Goal: Task Accomplishment & Management: Complete application form

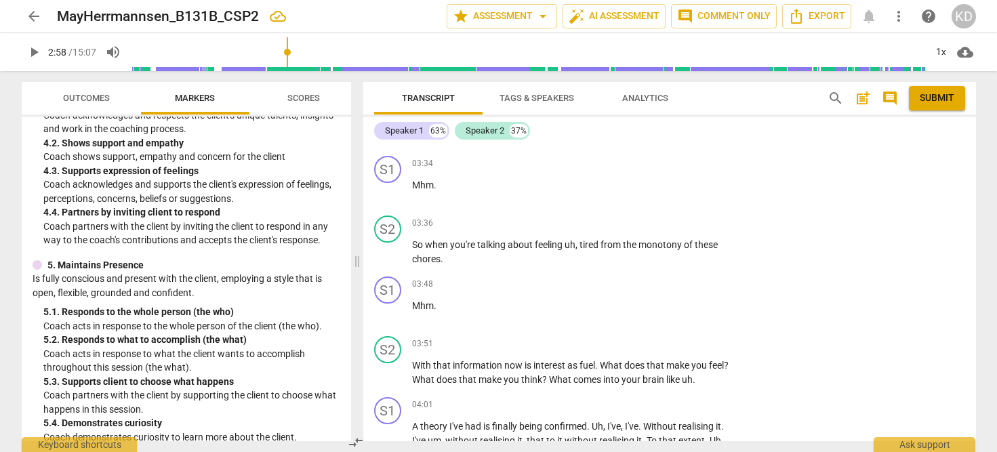
scroll to position [1275, 0]
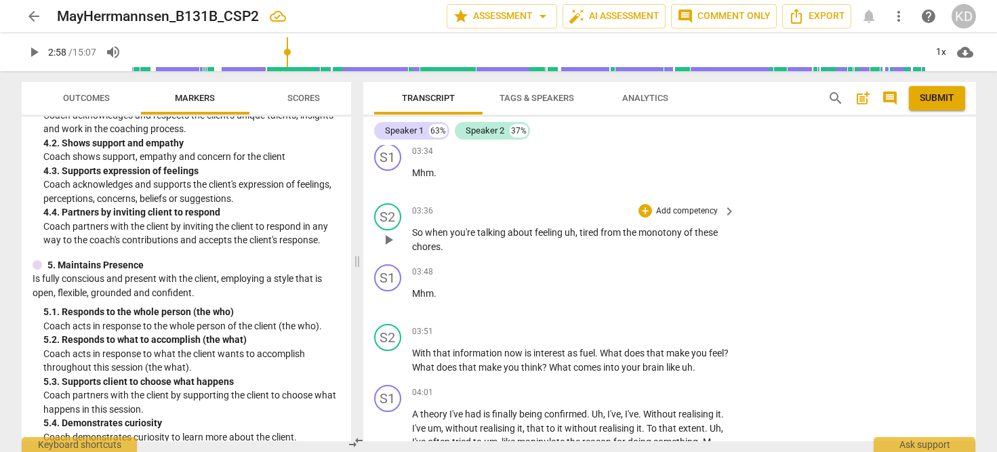
click at [388, 232] on span "play_arrow" at bounding box center [388, 240] width 16 height 16
type input "179"
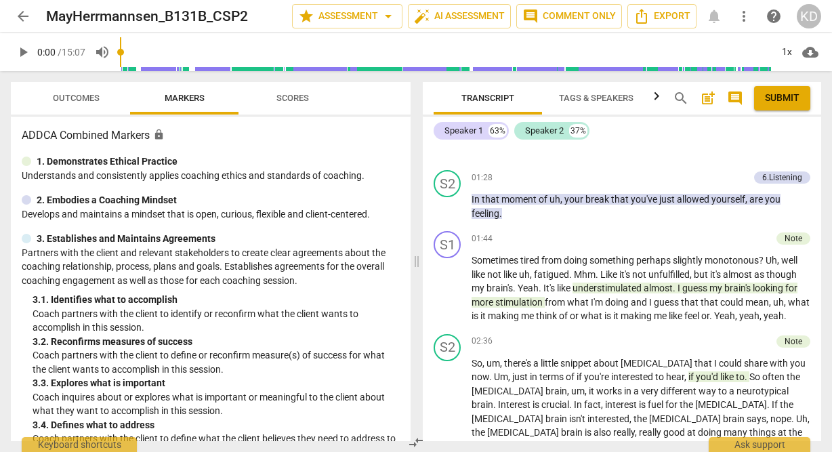
scroll to position [953, 0]
click at [447, 205] on span "play_arrow" at bounding box center [448, 206] width 16 height 16
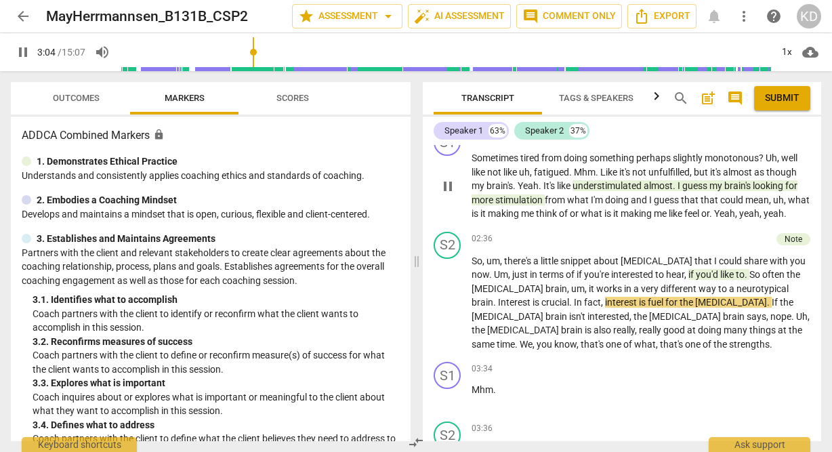
scroll to position [1073, 0]
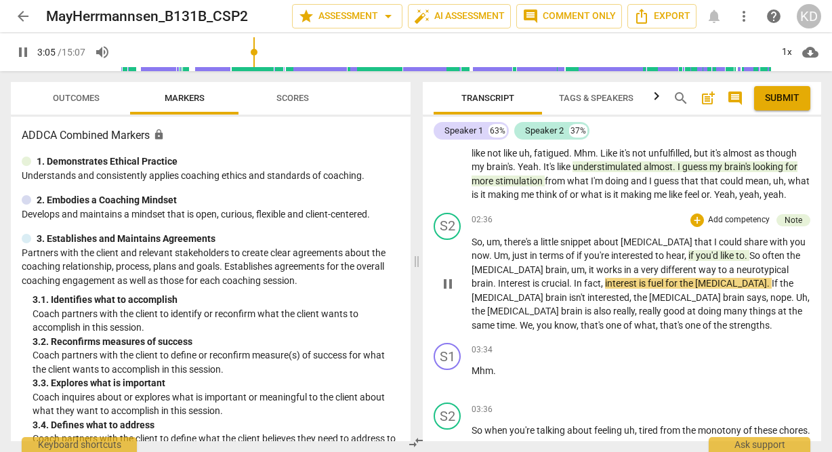
click at [746, 226] on p "Add competency" at bounding box center [739, 220] width 64 height 12
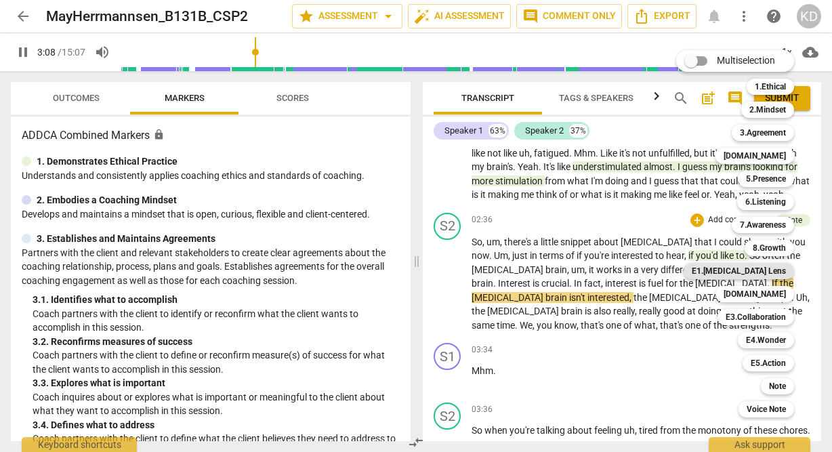
click at [767, 273] on b "E1.ADHD Lens" at bounding box center [739, 271] width 94 height 16
type input "189"
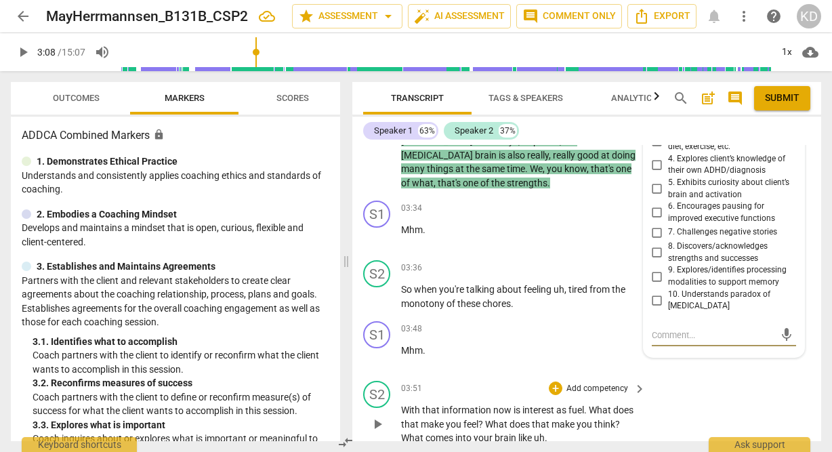
scroll to position [1374, 0]
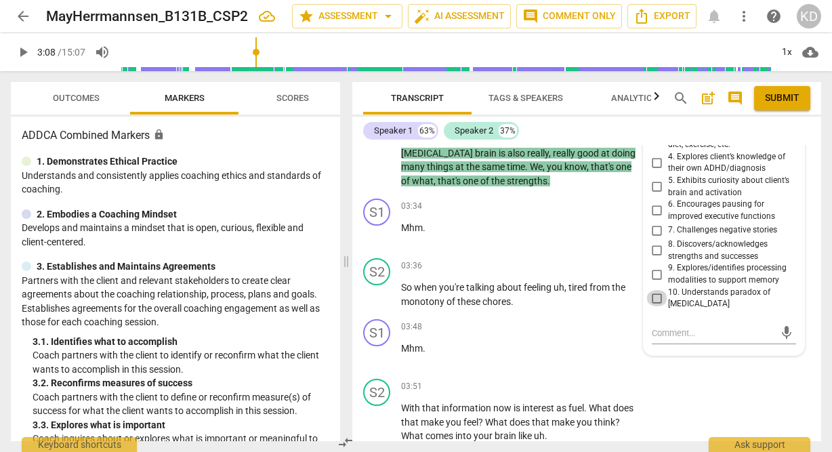
click at [655, 290] on input "10. Understands paradox of [MEDICAL_DATA]" at bounding box center [657, 298] width 22 height 16
checkbox input "true"
click at [676, 327] on textarea at bounding box center [713, 333] width 123 height 13
type textarea "R"
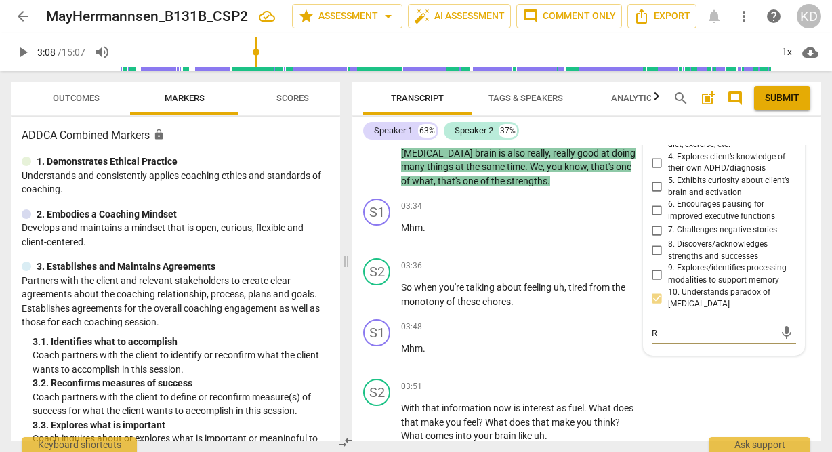
type textarea "Re"
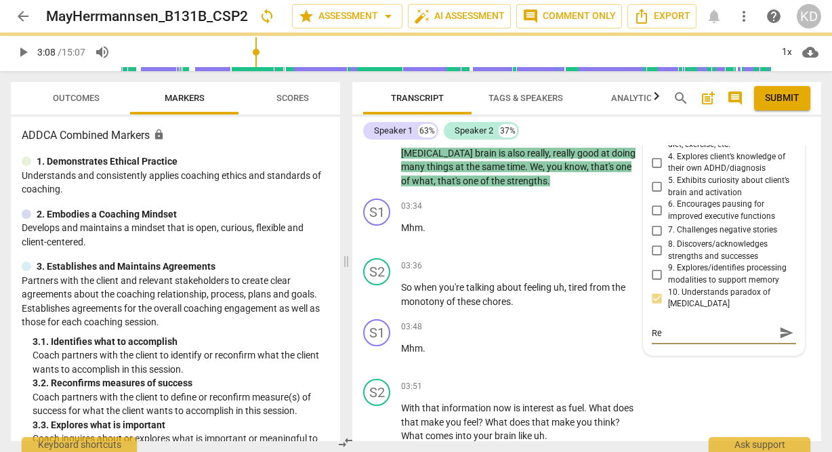
type textarea "Rem"
type textarea "Reme"
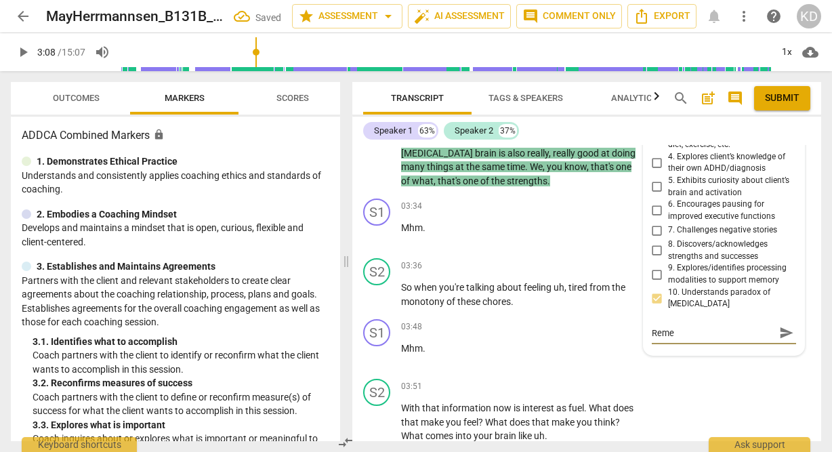
type textarea "Remem"
type textarea "Rememb"
type textarea "Remembe"
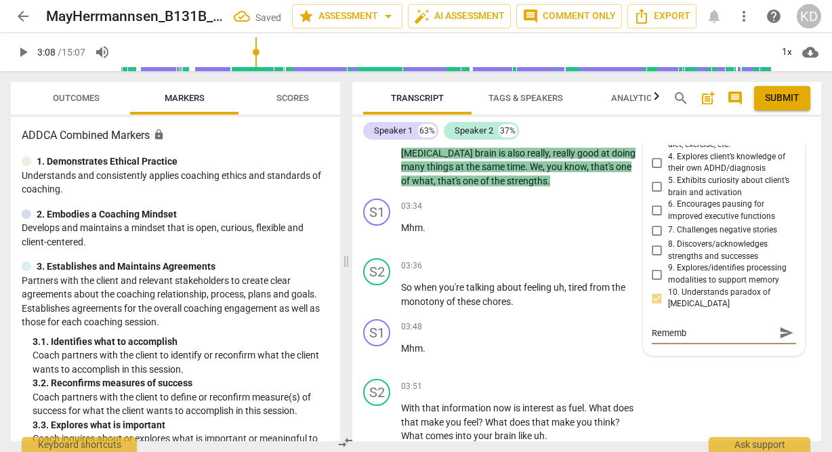
type textarea "Remembe"
type textarea "Remember"
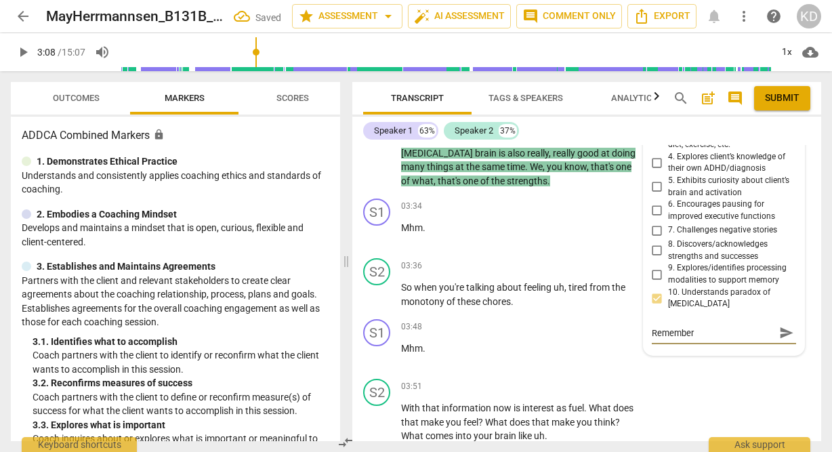
type textarea "Remember t"
type textarea "Remember to"
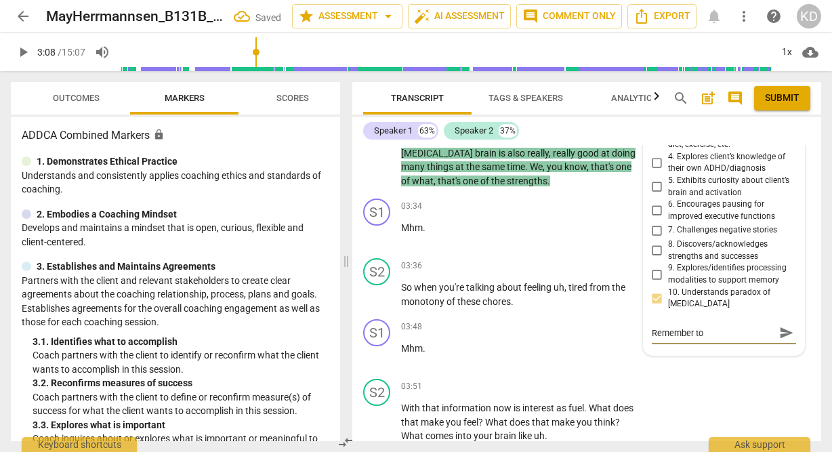
type textarea "Remember to"
type textarea "Remember to a"
type textarea "Remember to as"
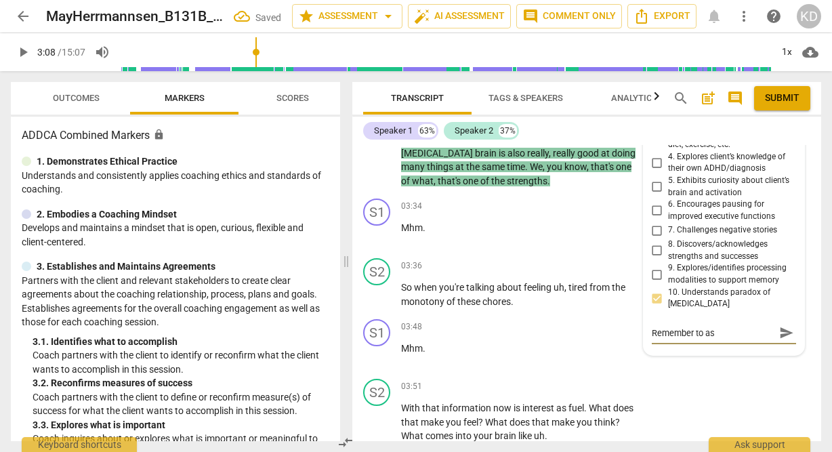
type textarea "Remember to ask"
type textarea "Remember to ask b"
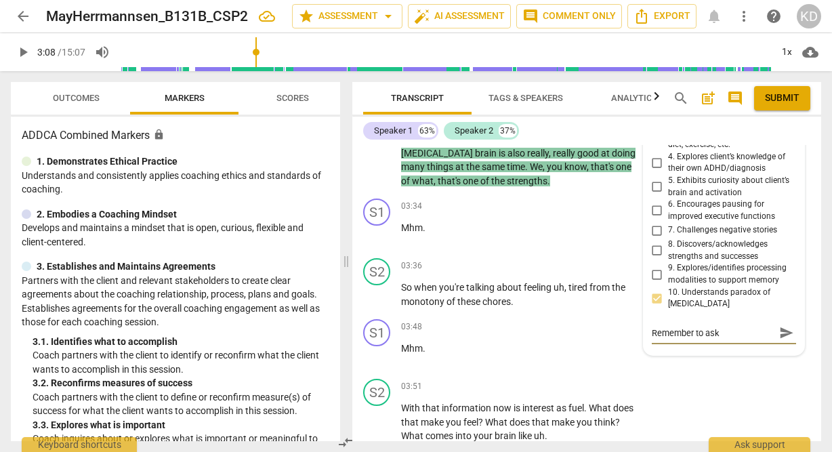
type textarea "Remember to ask b"
type textarea "Remember to ask be"
type textarea "Remember to ask bef"
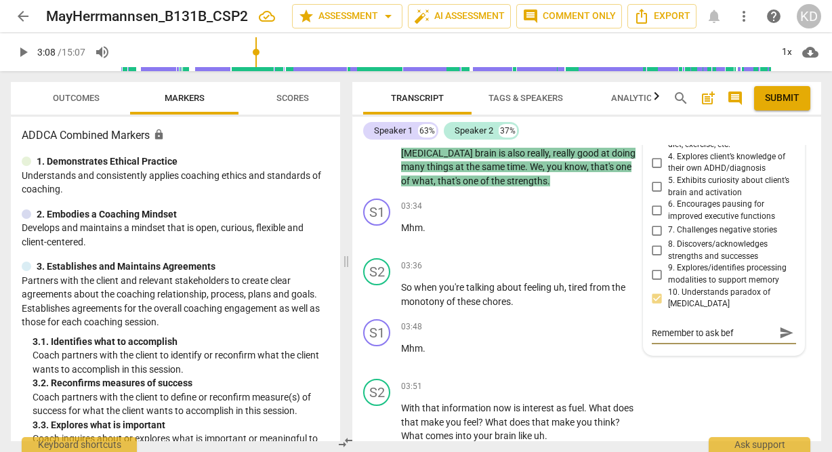
type textarea "Remember to ask befo"
type textarea "Remember to ask befor"
type textarea "Remember to ask before"
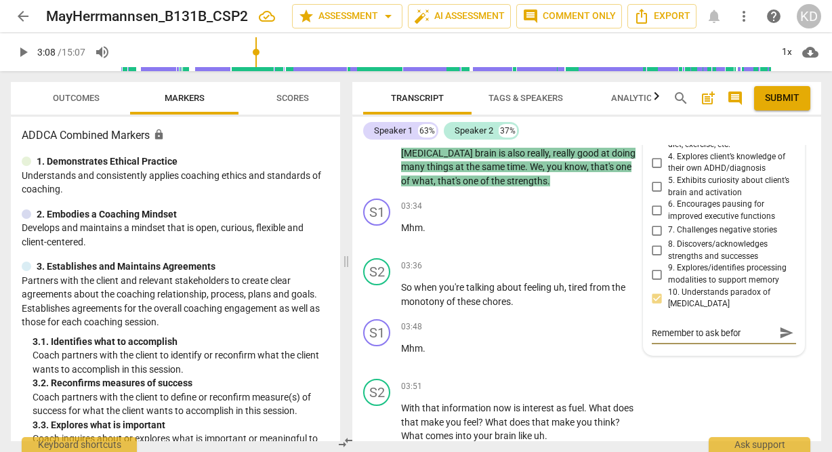
type textarea "Remember to ask before"
type textarea "Remember to ask before e"
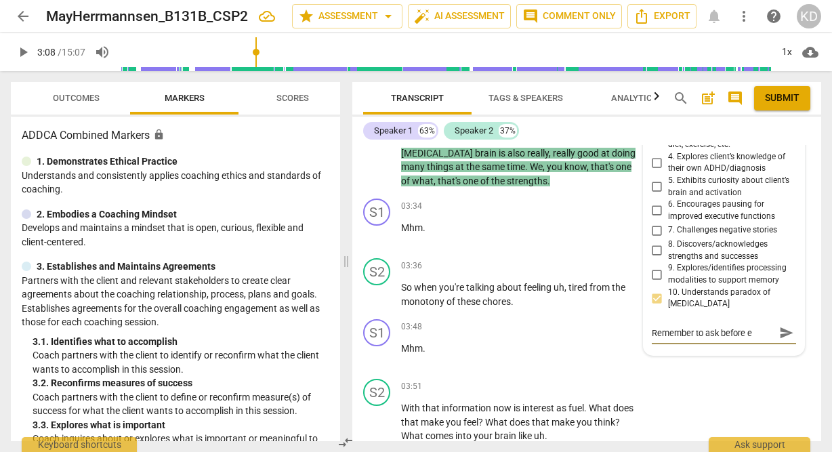
type textarea "Remember to ask before ed"
type textarea "Remember to ask before edu"
type textarea "Remember to ask before educ"
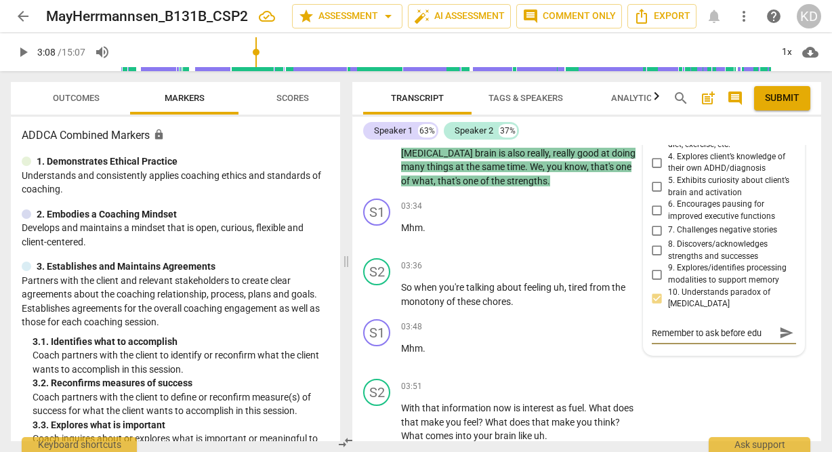
type textarea "Remember to ask before educ"
type textarea "Remember to ask before educa"
type textarea "Remember to ask before educat"
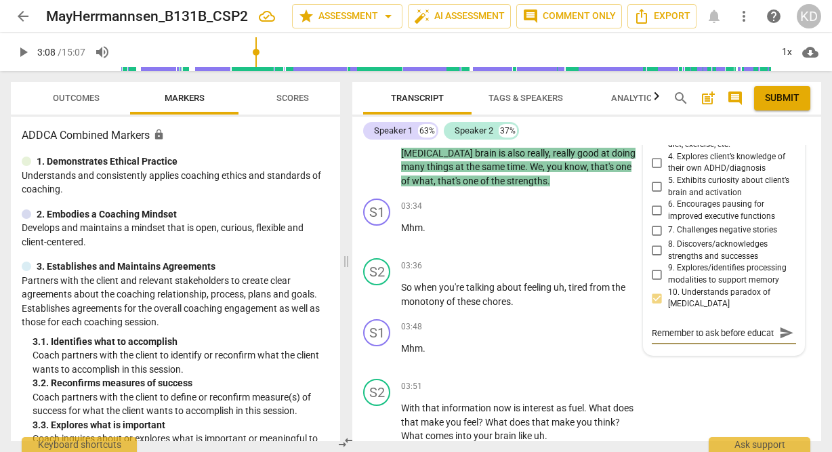
scroll to position [12, 0]
type textarea "Remember to ask before educati"
type textarea "Remember to ask before educatin"
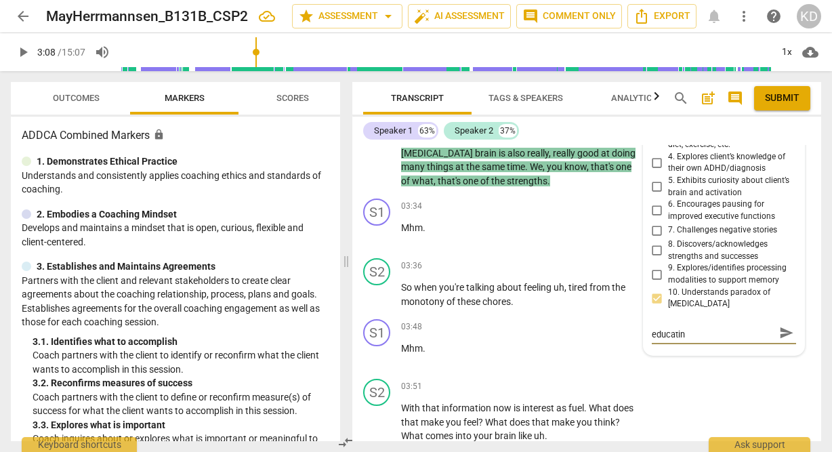
type textarea "Remember to ask before educating"
type textarea "Remember to ask before educating."
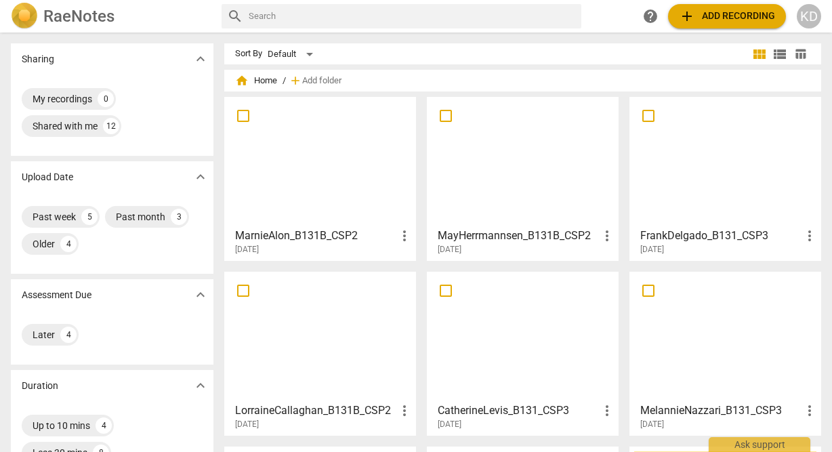
scroll to position [23, 0]
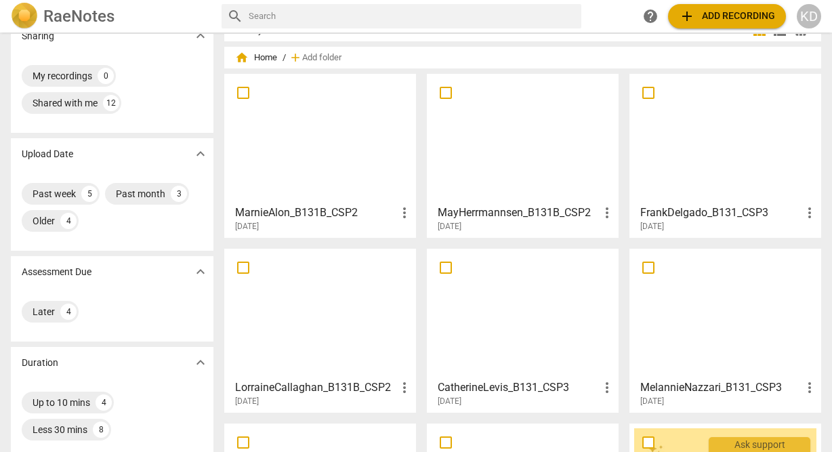
click at [541, 167] on div at bounding box center [523, 139] width 182 height 120
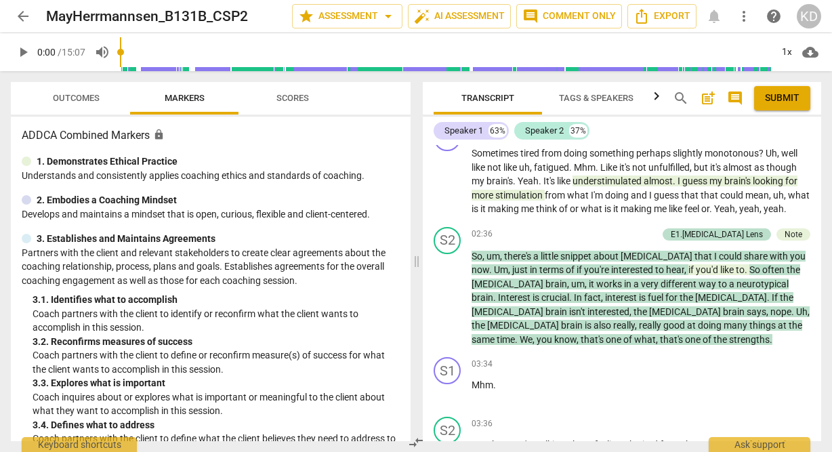
scroll to position [1058, 0]
click at [789, 241] on div "Note" at bounding box center [794, 235] width 18 height 12
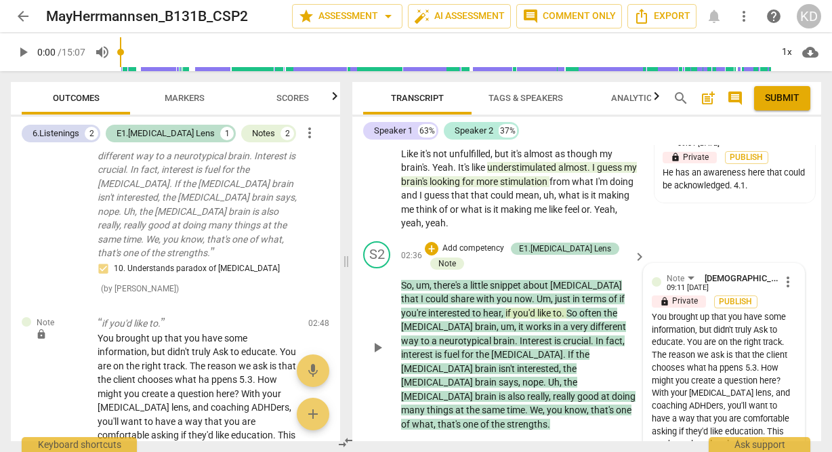
scroll to position [1127, 0]
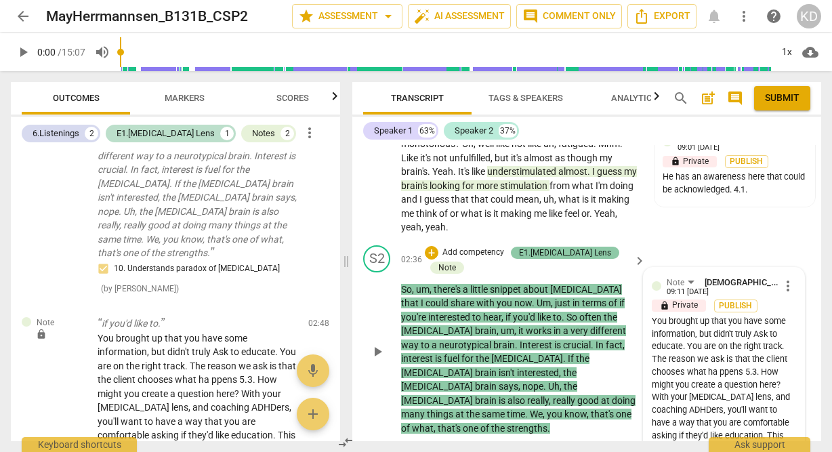
click at [563, 251] on div "E1.ADHD Lens" at bounding box center [565, 253] width 92 height 12
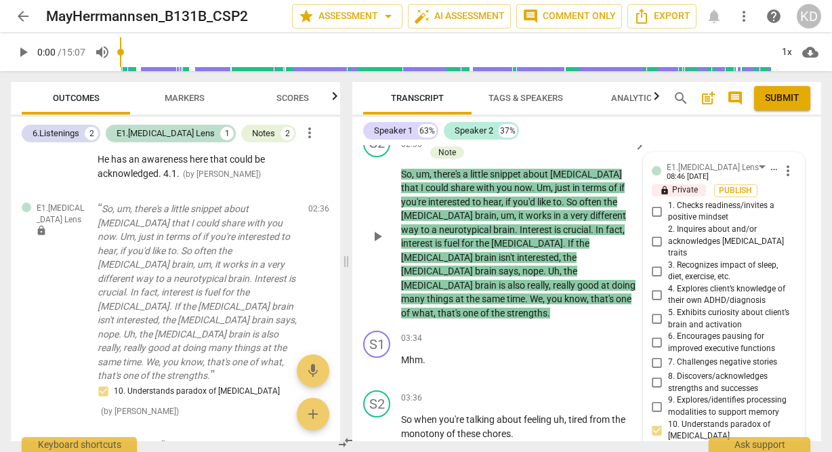
scroll to position [1243, 0]
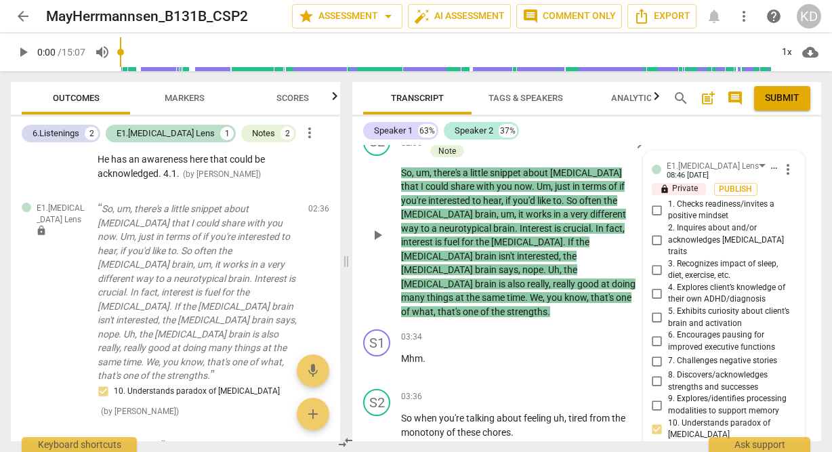
click at [357, 264] on div "S2 play_arrow pause 02:36 + Add competency E1.ADHD Lens Note keyboard_arrow_rig…" at bounding box center [586, 223] width 469 height 201
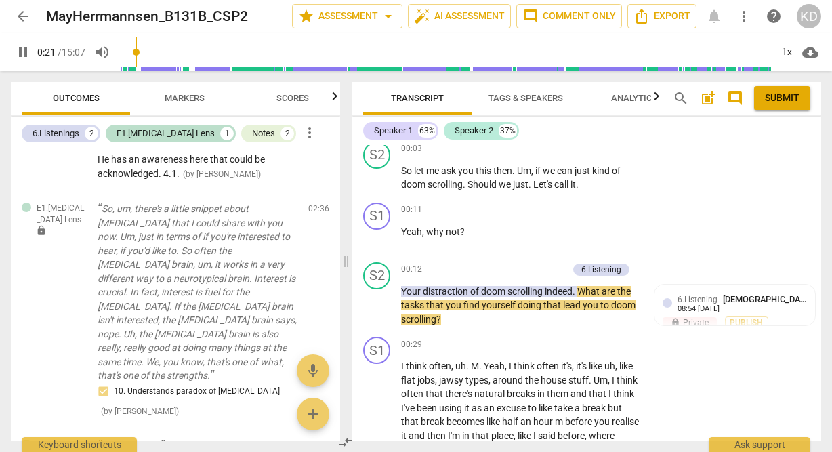
scroll to position [297, 0]
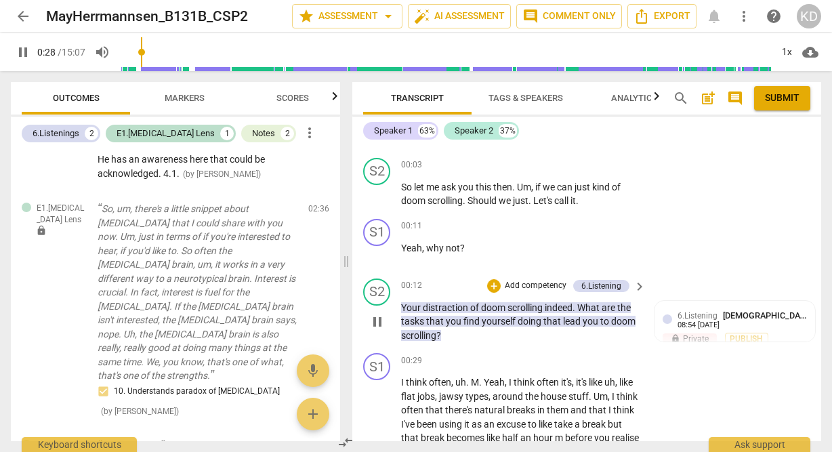
click at [581, 308] on span "What" at bounding box center [589, 307] width 24 height 11
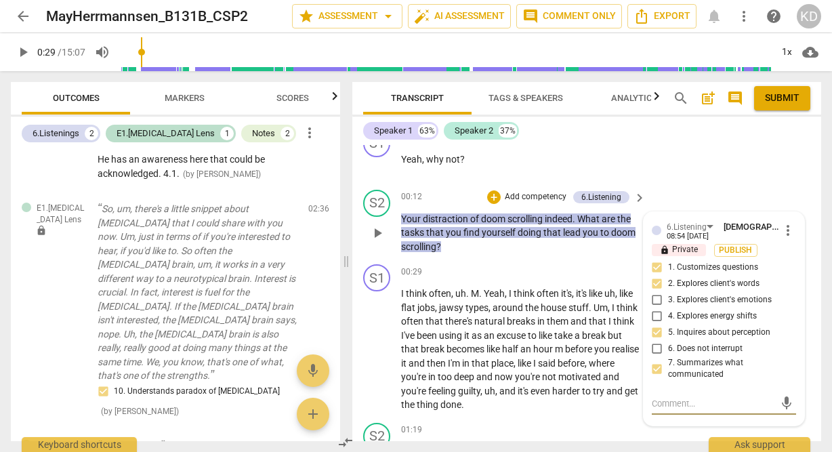
scroll to position [375, 0]
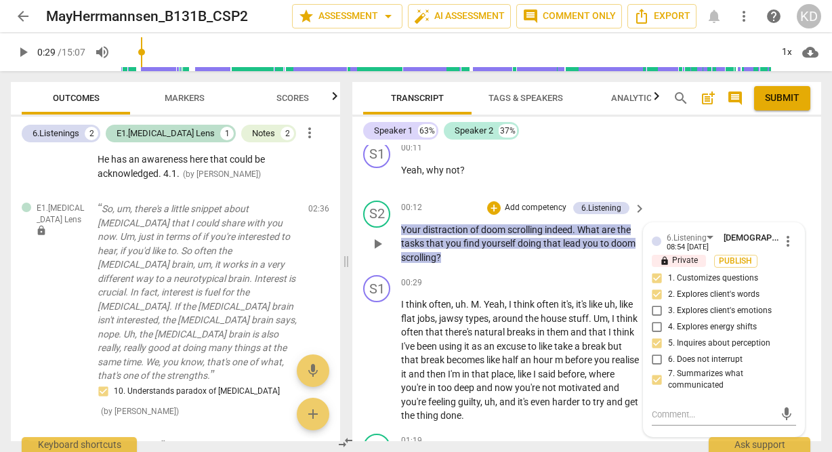
click at [540, 207] on p "Add competency" at bounding box center [535, 208] width 64 height 12
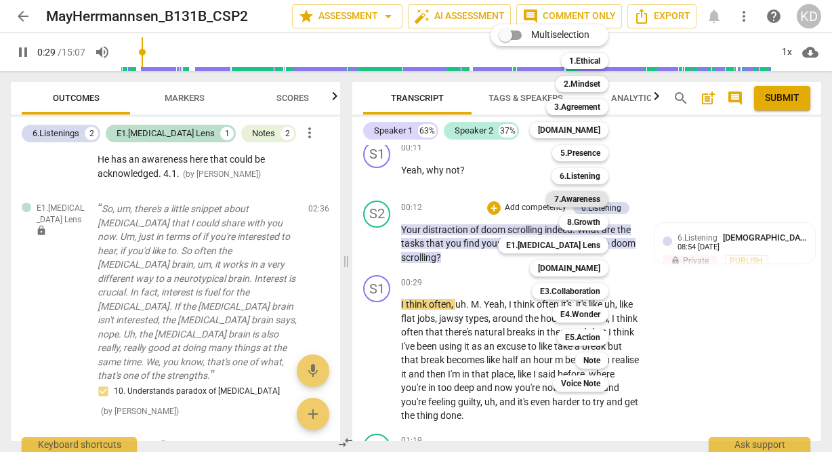
click at [575, 203] on b "7.Awareness" at bounding box center [577, 199] width 46 height 16
type input "30"
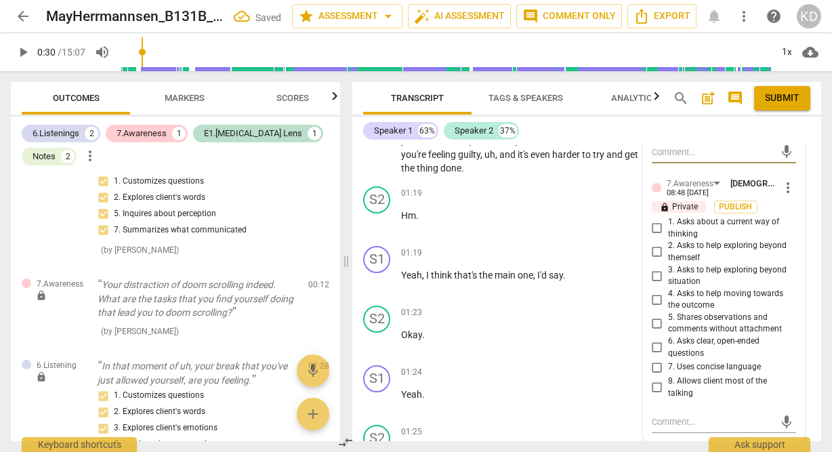
scroll to position [646, 0]
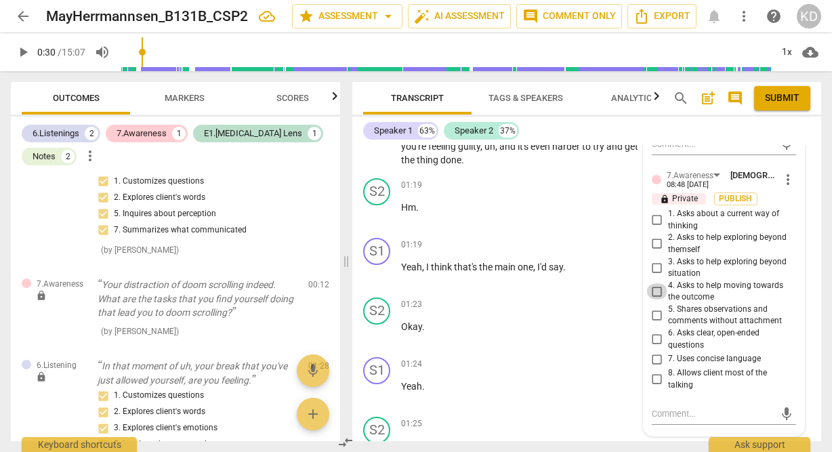
click at [657, 291] on input "4. Asks to help moving towards the outcome" at bounding box center [657, 291] width 22 height 16
checkbox input "true"
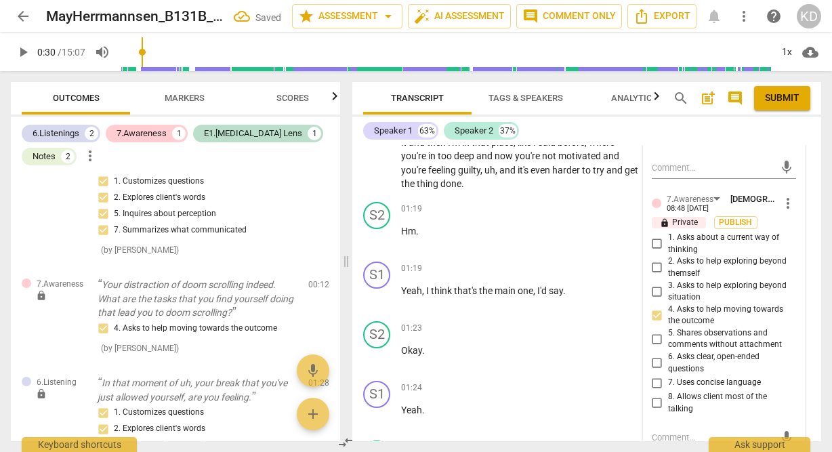
scroll to position [621, 0]
click at [656, 245] on input "1. Asks about a current way of thinking" at bounding box center [657, 244] width 22 height 16
checkbox input "true"
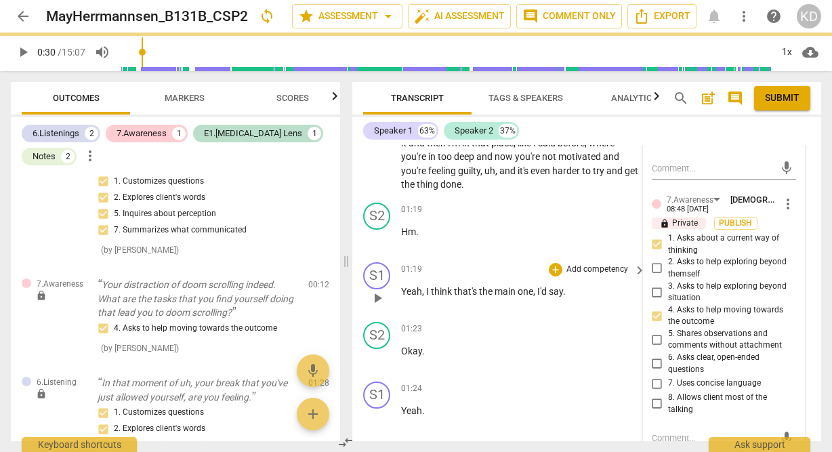
click at [358, 306] on div "S1 play_arrow pause 01:19 + Add competency keyboard_arrow_right Yeah , I think …" at bounding box center [586, 287] width 469 height 60
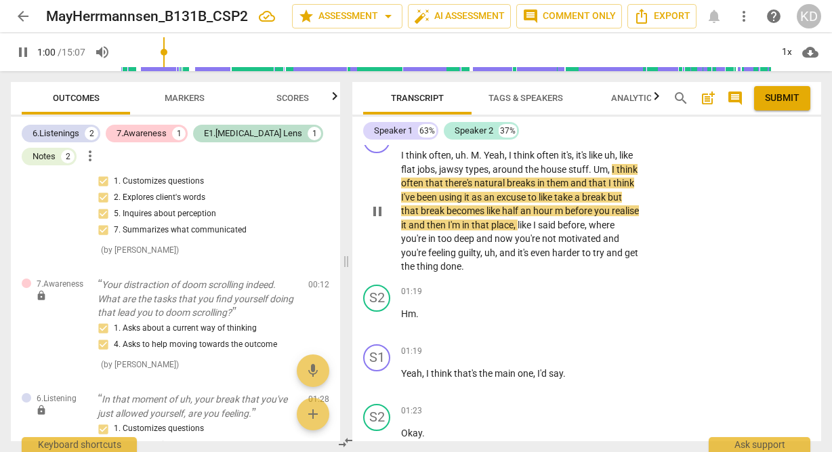
scroll to position [522, 0]
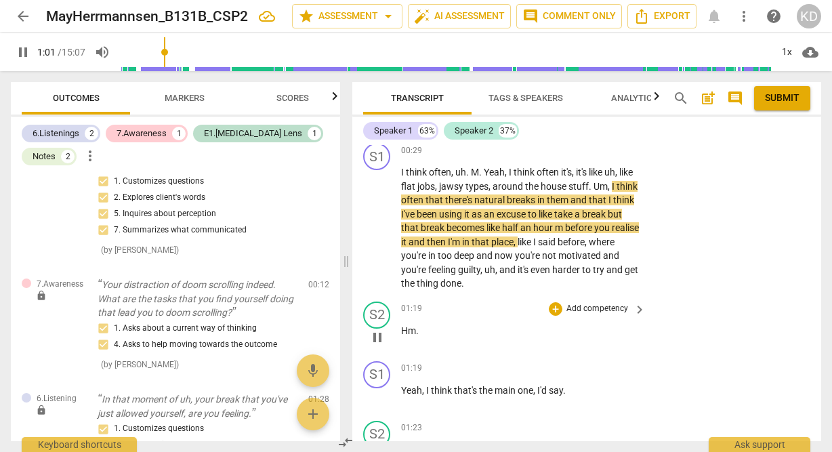
click at [593, 306] on p "Add competency" at bounding box center [597, 309] width 64 height 12
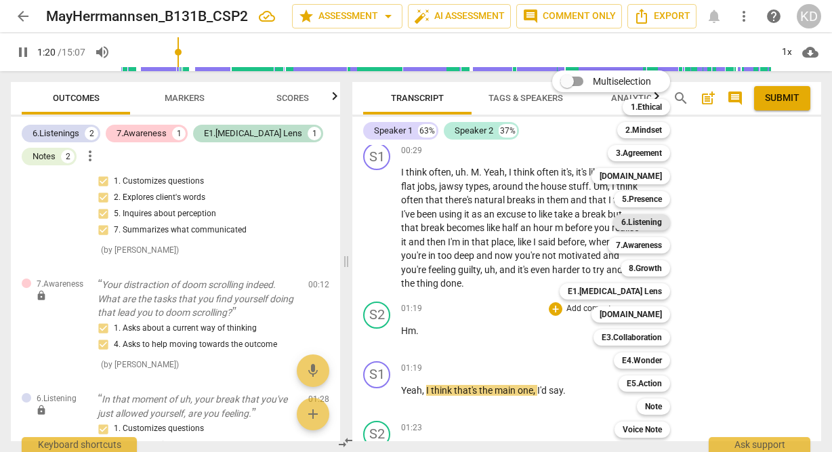
click at [650, 224] on b "6.Listening" at bounding box center [641, 222] width 41 height 16
type input "81"
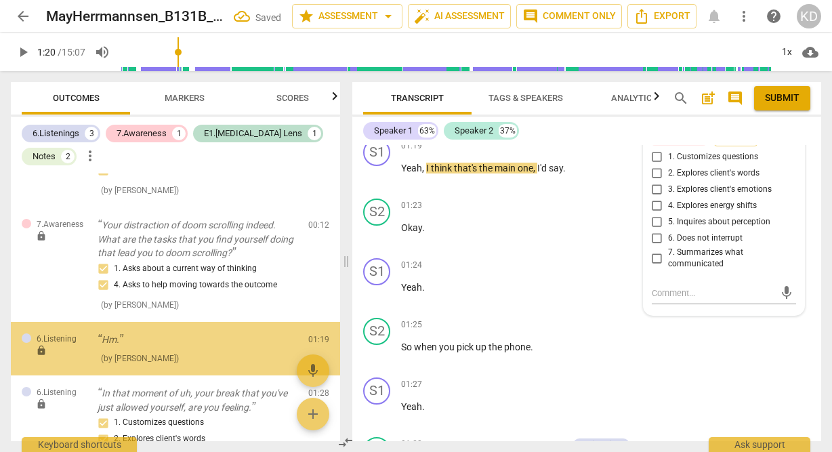
scroll to position [155, 0]
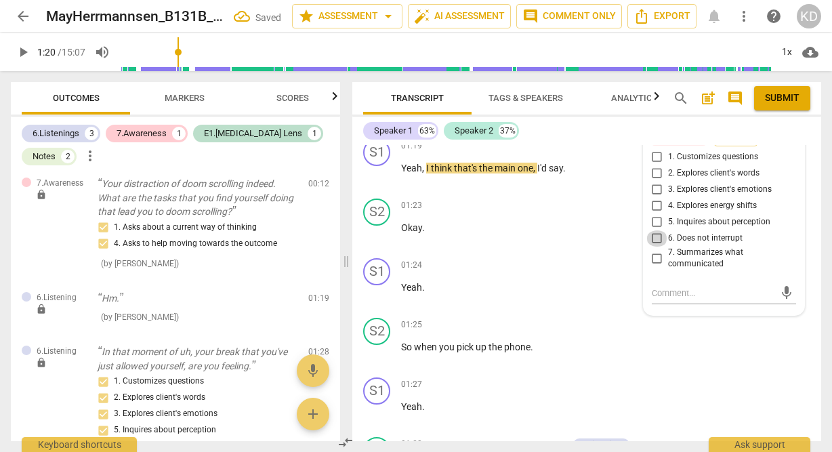
click at [657, 239] on input "6. Does not interrupt" at bounding box center [657, 238] width 22 height 16
checkbox input "true"
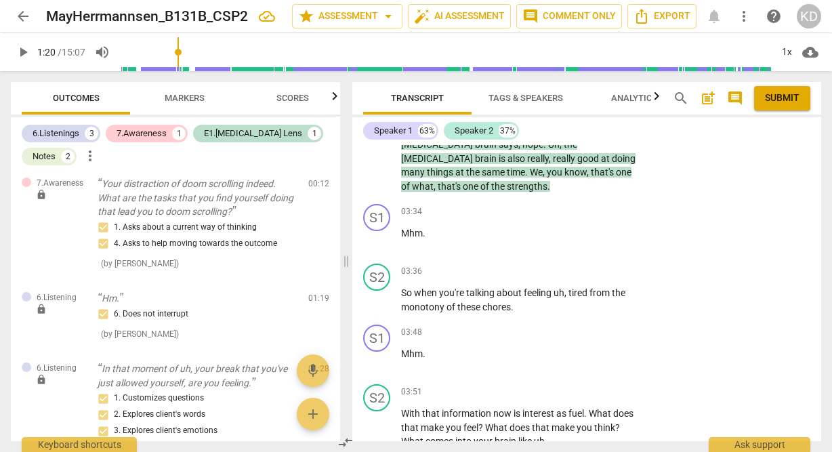
scroll to position [1376, 0]
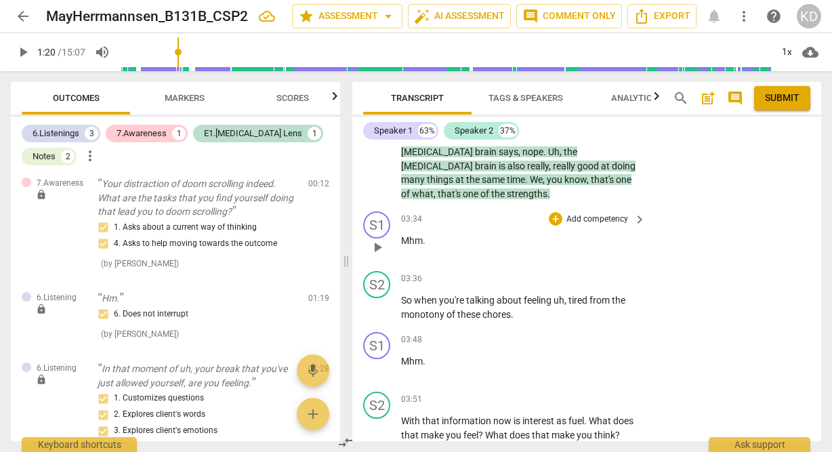
click at [380, 239] on span "play_arrow" at bounding box center [377, 247] width 16 height 16
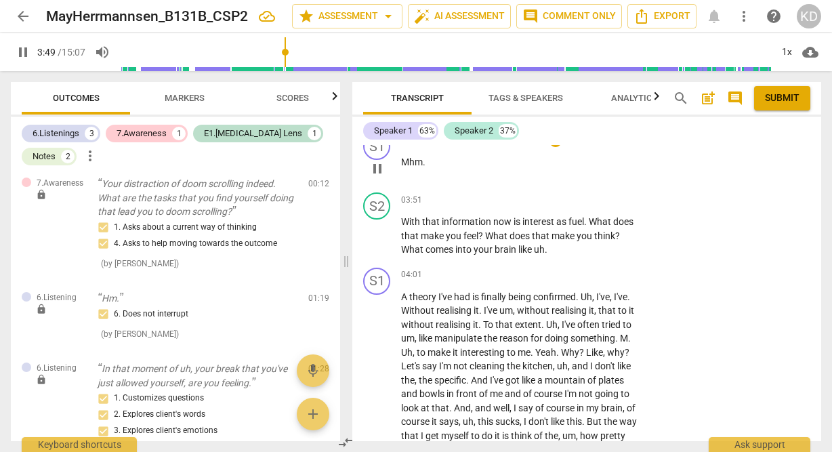
scroll to position [1578, 0]
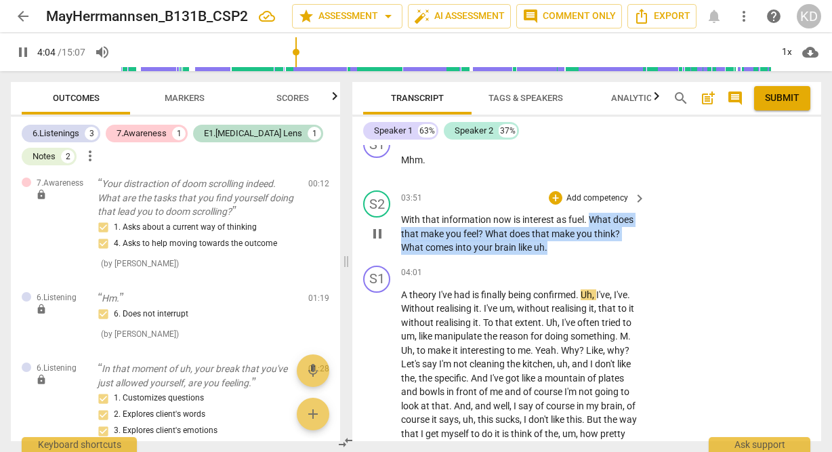
drag, startPoint x: 589, startPoint y: 190, endPoint x: 609, endPoint y: 220, distance: 36.1
click at [609, 220] on p "With that information now is interest as fuel . What does that make you feel ? …" at bounding box center [520, 234] width 238 height 42
click at [614, 192] on p "Add competency" at bounding box center [597, 198] width 64 height 12
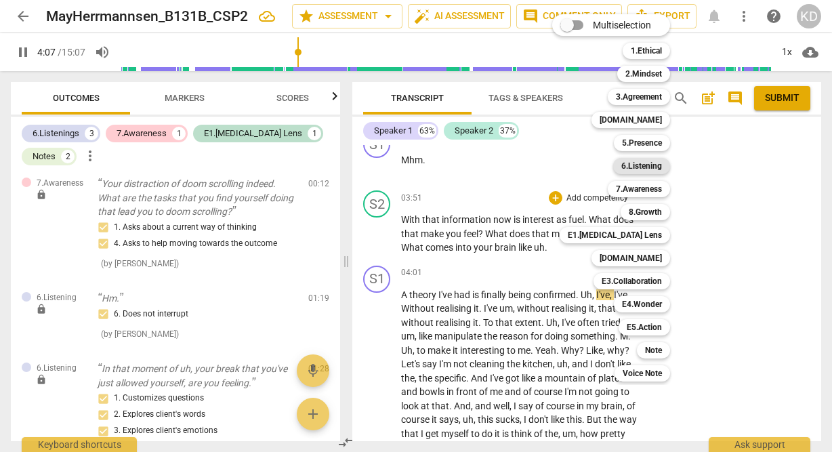
click at [653, 165] on b "6.Listening" at bounding box center [641, 166] width 41 height 16
type input "248"
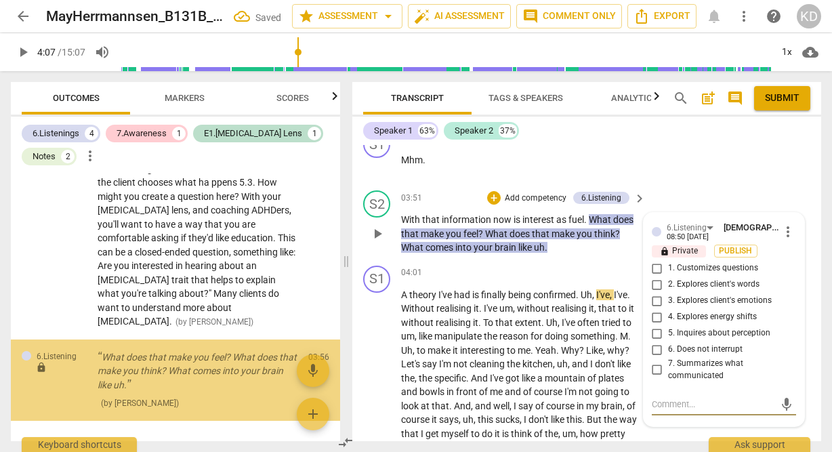
scroll to position [909, 0]
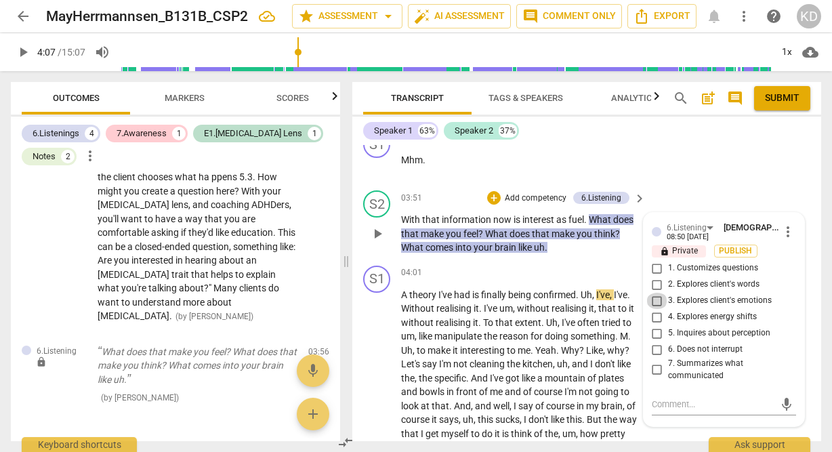
click at [657, 293] on input "3. Explores client's emotions" at bounding box center [657, 301] width 22 height 16
checkbox input "true"
click at [657, 325] on input "5. Inquires about perception" at bounding box center [657, 333] width 22 height 16
checkbox input "true"
click at [698, 398] on textarea at bounding box center [713, 404] width 123 height 13
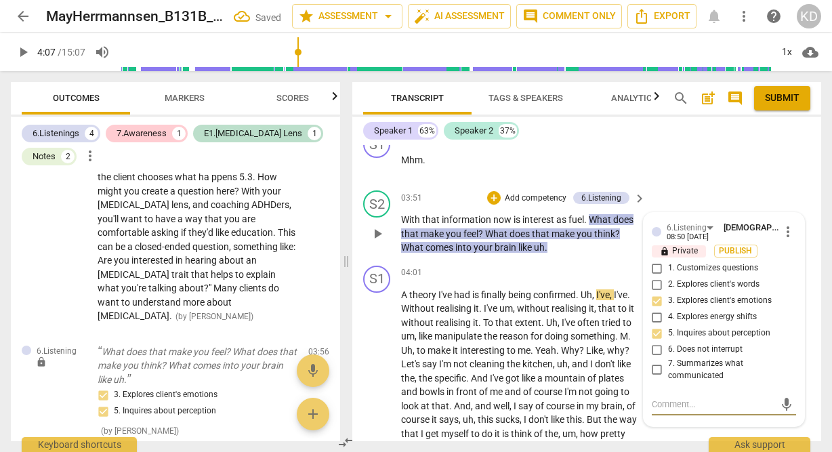
type textarea "W"
type textarea "Wh"
type textarea "Wha"
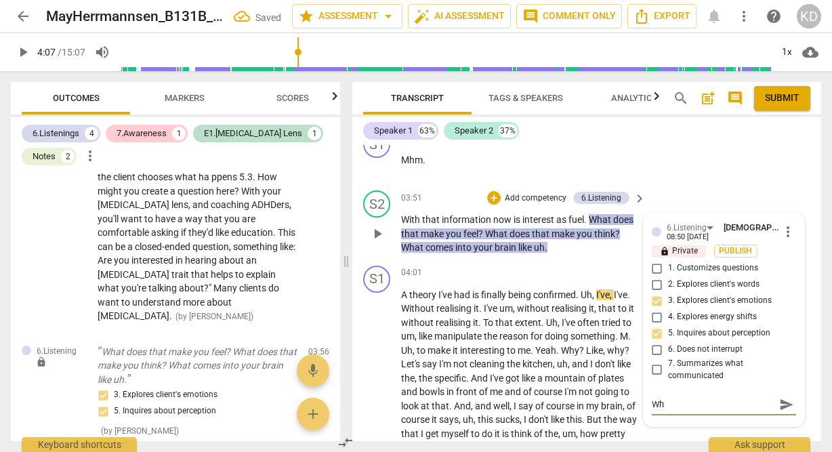
type textarea "Wha"
type textarea "What"
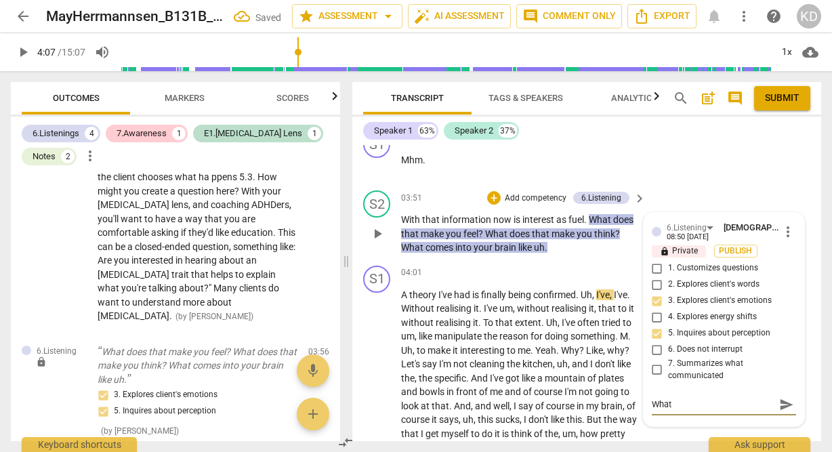
type textarea "What d"
type textarea "What do"
type textarea "What doe"
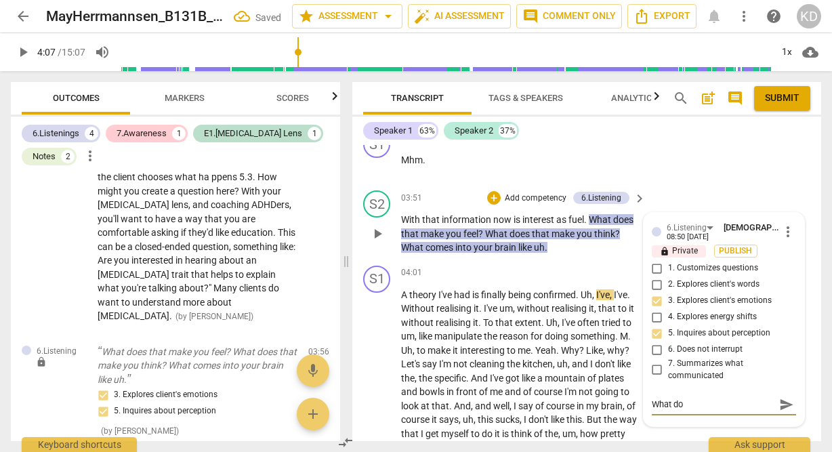
type textarea "What doe"
type textarea "What does"
type textarea "What does t"
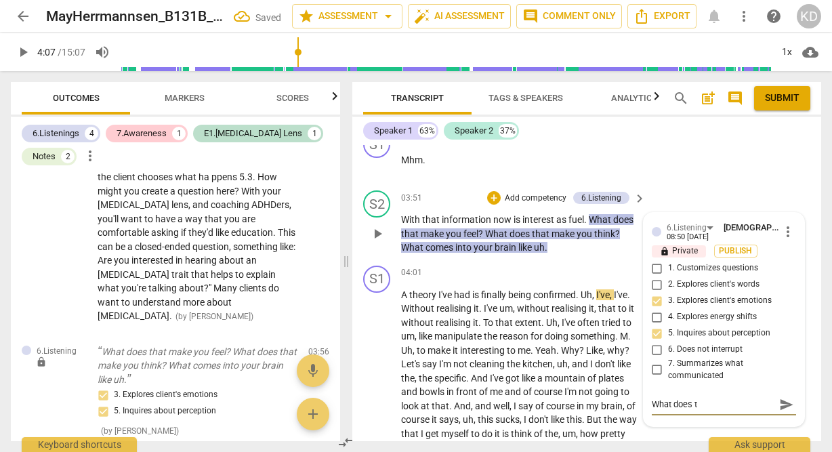
type textarea "What does th"
type textarea "What does tha"
type textarea "What does that"
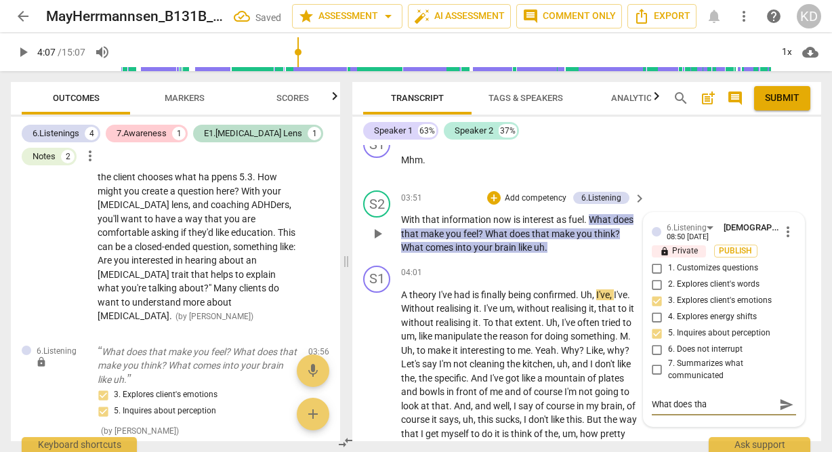
type textarea "What does that"
type textarea "What does that m"
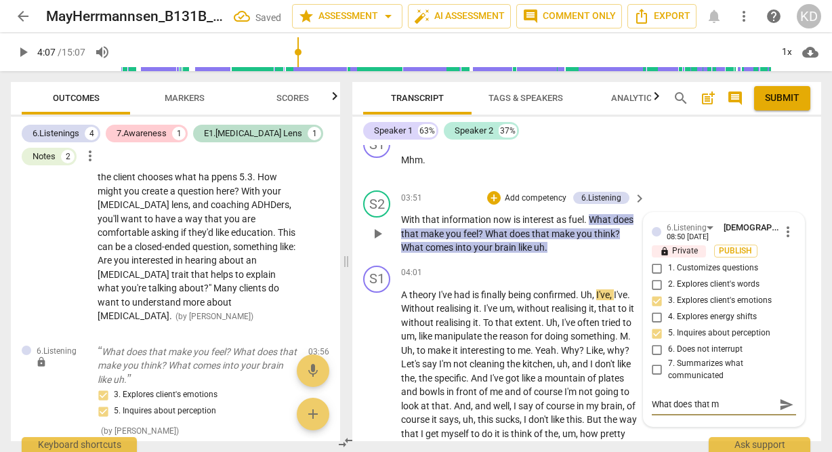
type textarea "What does that ma"
type textarea "What does that mak"
type textarea "What does that make"
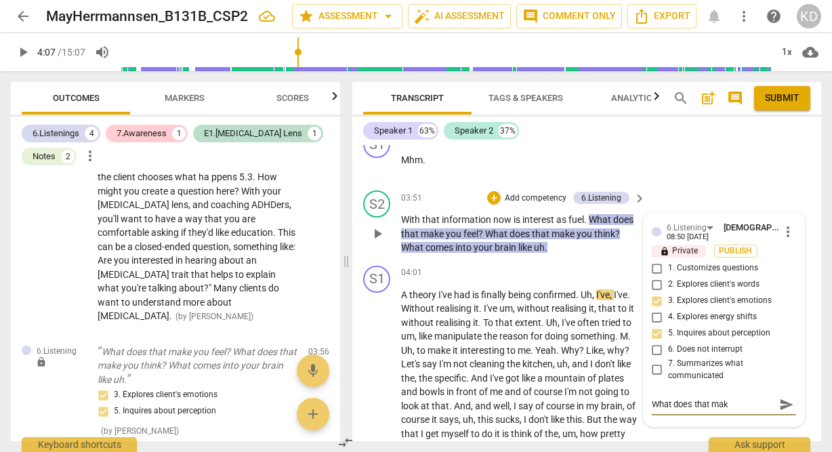
type textarea "What does that make"
type textarea "What does that make y"
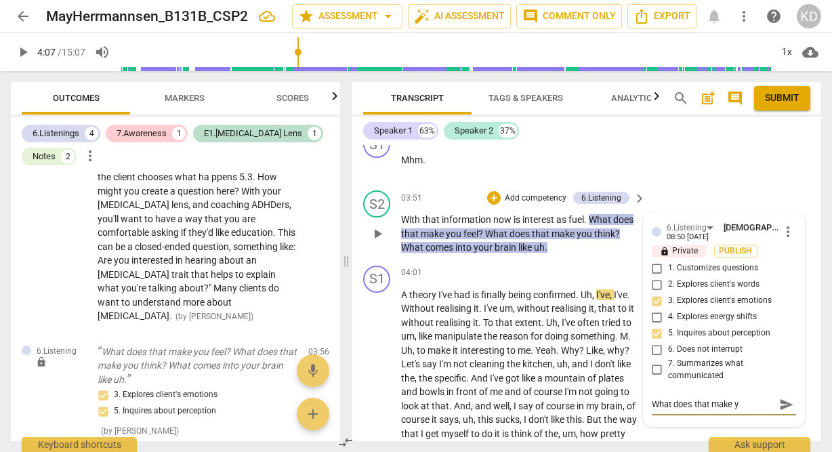
type textarea "What does that make yo"
type textarea "What does that make you"
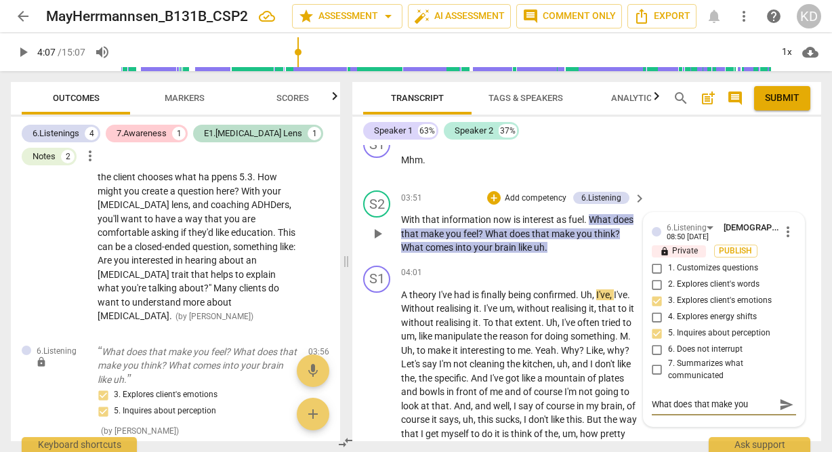
type textarea "What does that make you"
type textarea "What does that make you f"
type textarea "What does that make you fe"
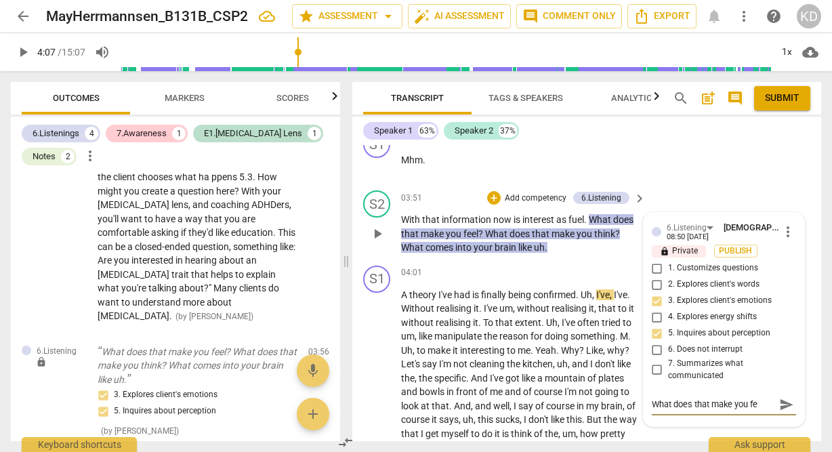
type textarea "What does that make you fee"
type textarea "What does that make you feel"
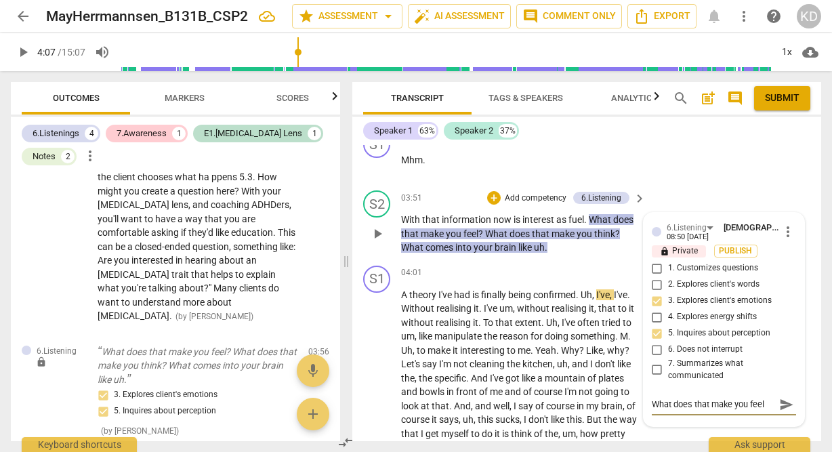
type textarea "What does that make you feel"
type textarea "What does that make you feel i"
type textarea "What does that make you feel is"
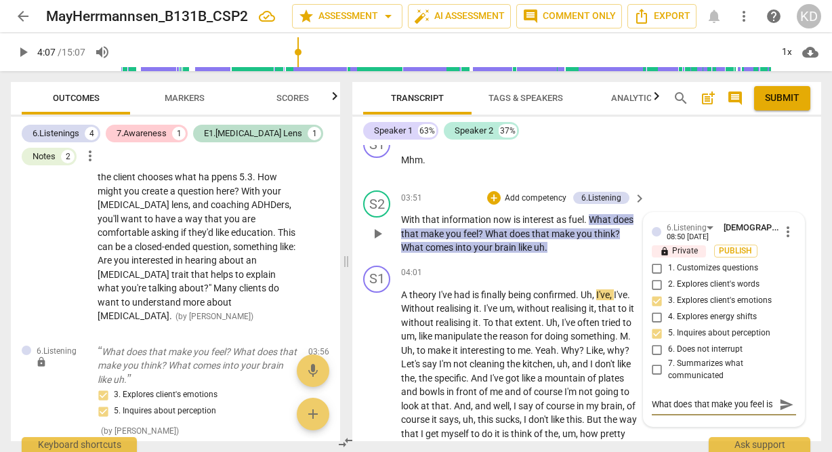
scroll to position [12, 0]
type textarea "What does that make you feel is"
type textarea "What does that make you feel is e"
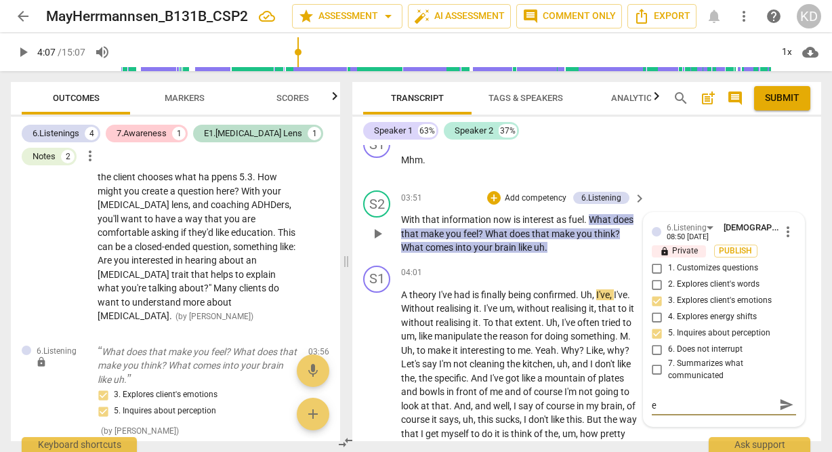
type textarea "What does that make you feel is en"
type textarea "What does that make you feel is eno"
type textarea "What does that make you feel is enou"
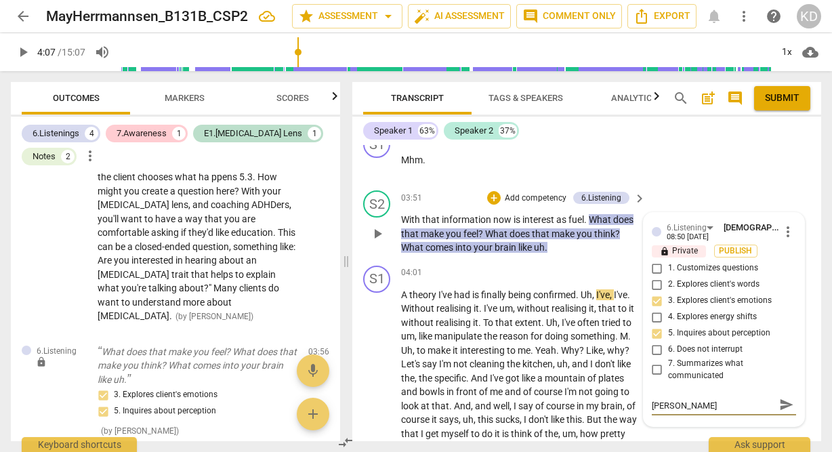
type textarea "What does that make you feel is enou"
type textarea "What does that make you feel is enoug"
type textarea "What does that make you feel is enough"
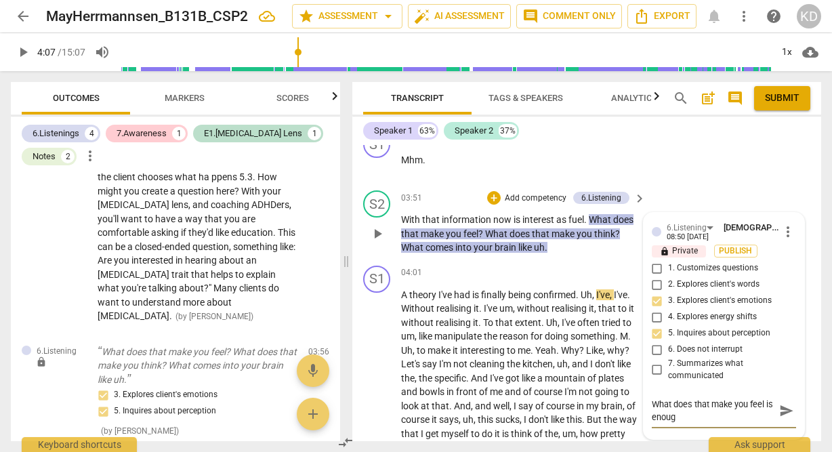
type textarea "What does that make you feel is enough"
type textarea "What does that make you feel is enough h"
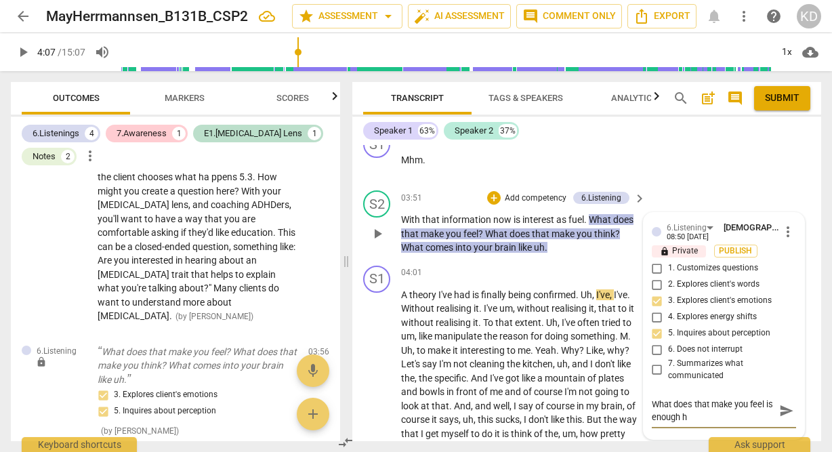
type textarea "What does that make you feel is enough he"
type textarea "What does that make you feel is enough her"
type textarea "What does that make you feel is enough here"
type textarea "What does that make you feel is enough here."
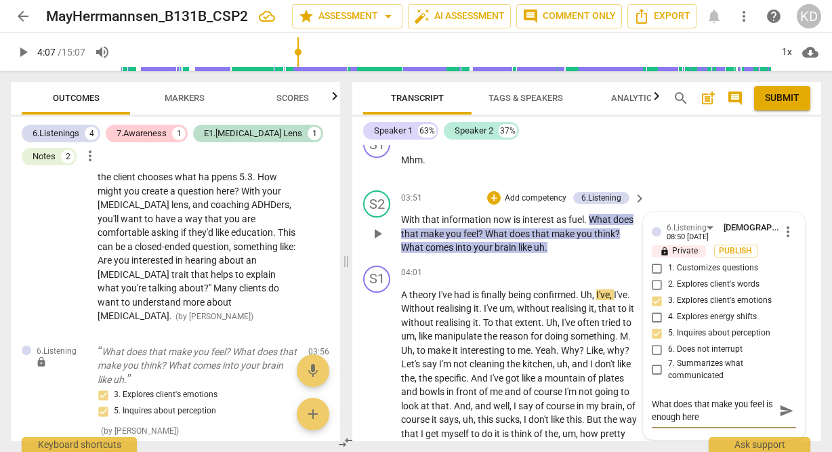
type textarea "What does that make you feel is enough here."
click at [356, 320] on div "S1 play_arrow pause 04:01 + Add competency keyboard_arrow_right A theory I've h…" at bounding box center [586, 374] width 469 height 228
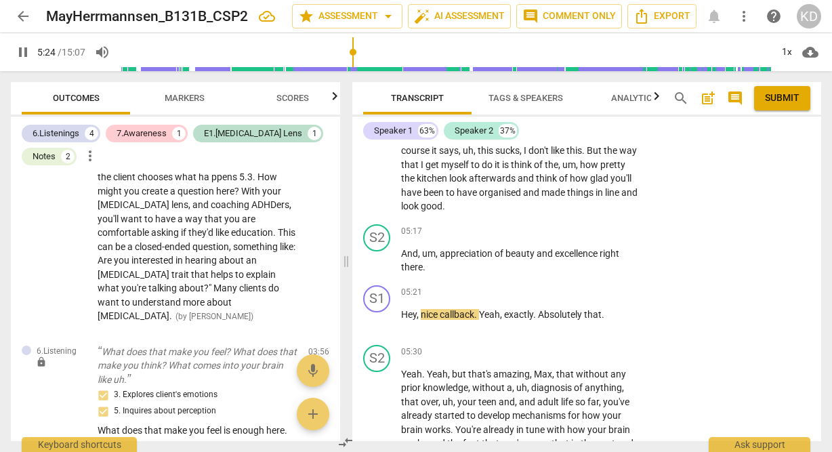
scroll to position [1836, 0]
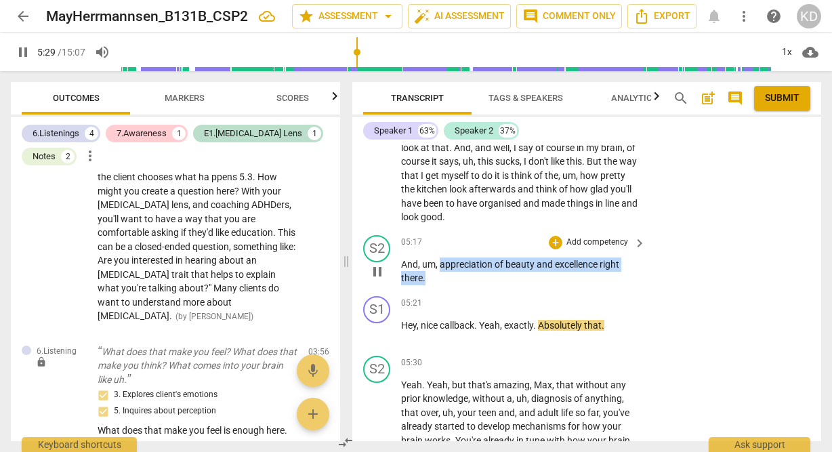
drag, startPoint x: 440, startPoint y: 237, endPoint x: 454, endPoint y: 247, distance: 16.9
click at [454, 258] on p "And , um , appreciation of beauty and excellence right there ." at bounding box center [520, 272] width 238 height 28
click at [596, 236] on p "Add competency" at bounding box center [597, 242] width 64 height 12
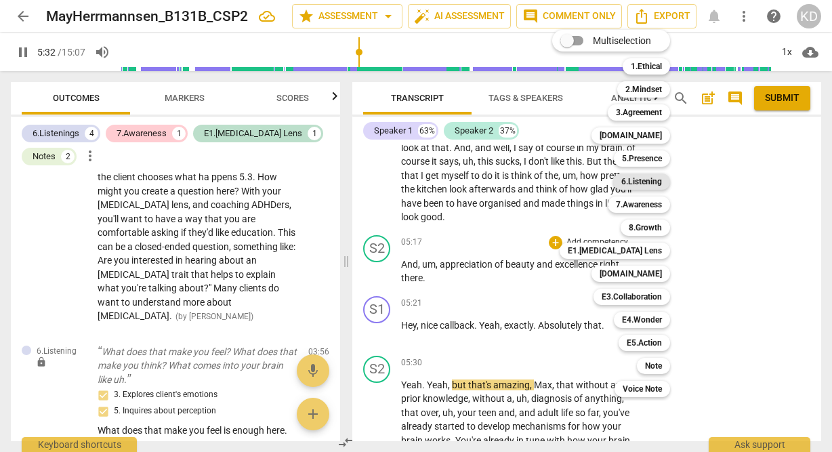
click at [649, 182] on b "6.Listening" at bounding box center [641, 181] width 41 height 16
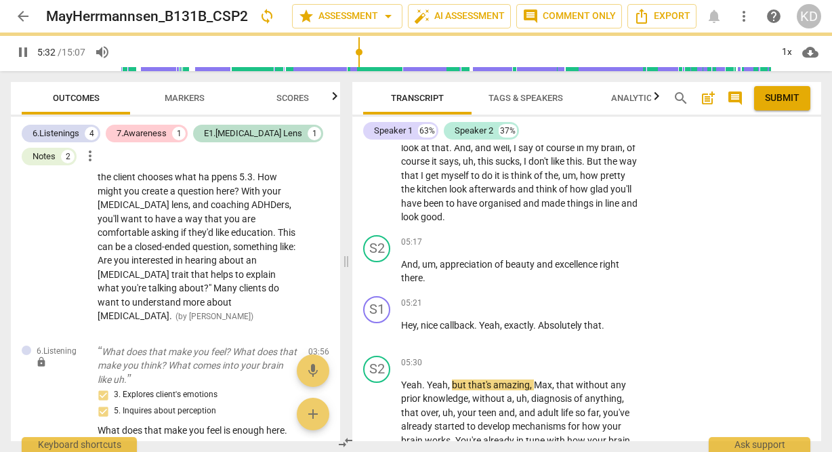
type input "333"
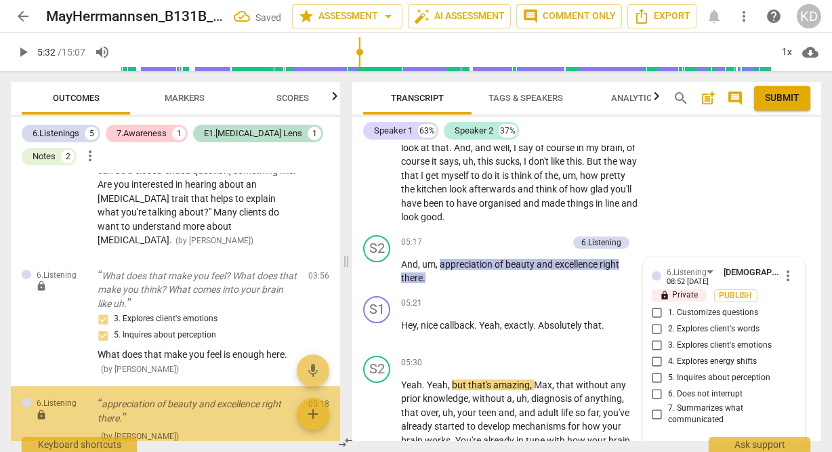
scroll to position [1023, 0]
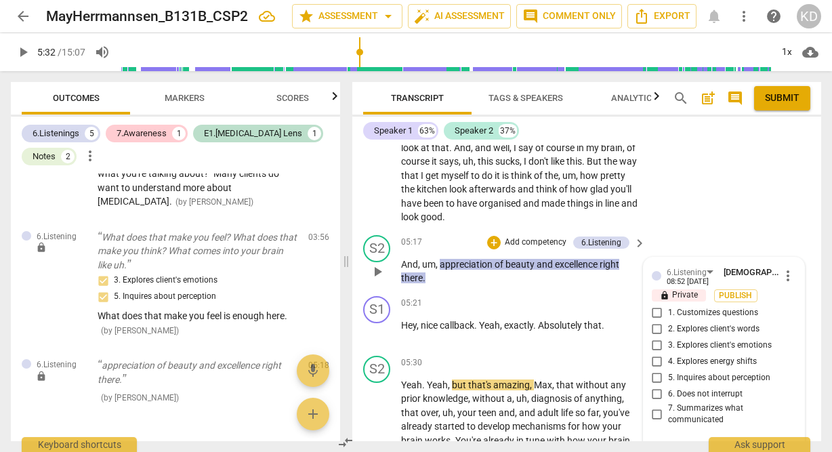
click at [656, 406] on input "7. Summarizes what communicated" at bounding box center [657, 414] width 22 height 16
checkbox input "true"
click at [662, 442] on textarea at bounding box center [713, 448] width 123 height 13
type textarea "T"
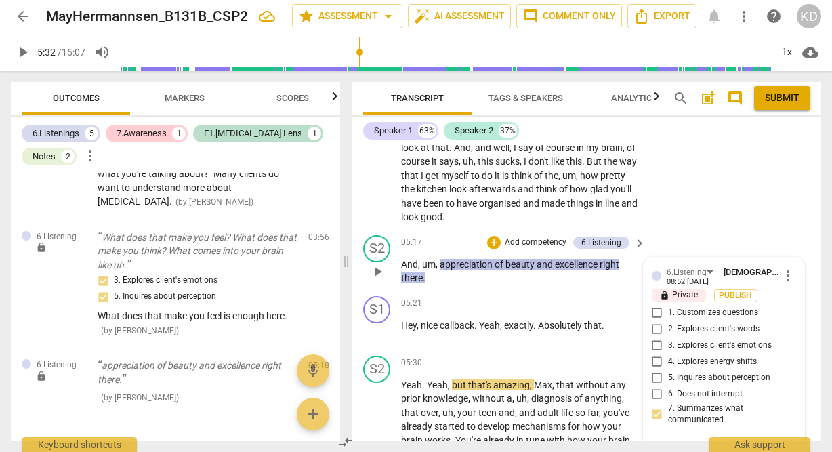
type textarea "Th"
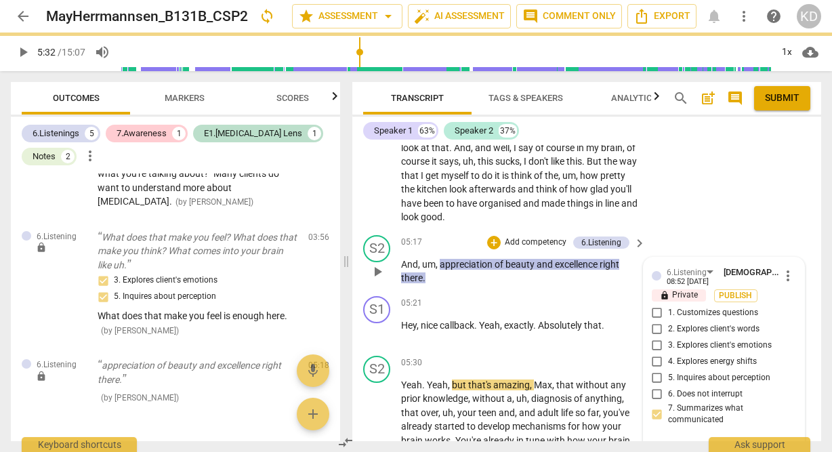
type textarea "Thi"
type textarea "This"
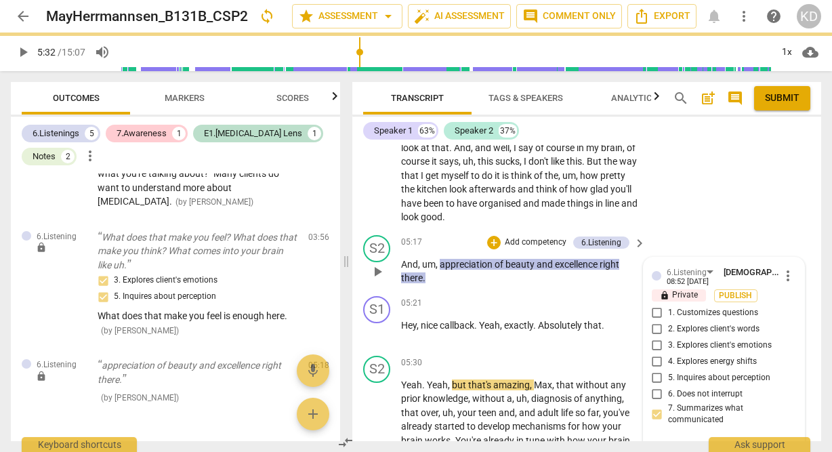
type textarea "This"
type textarea "This i"
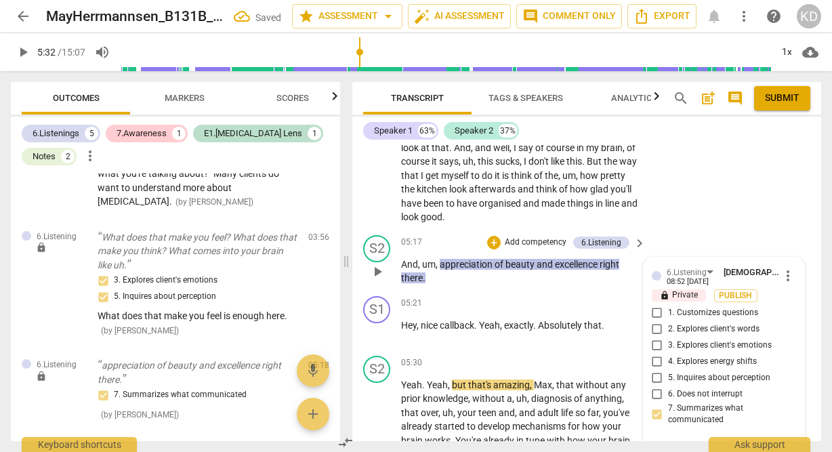
type textarea "This"
type textarea "This w"
type textarea "This wo"
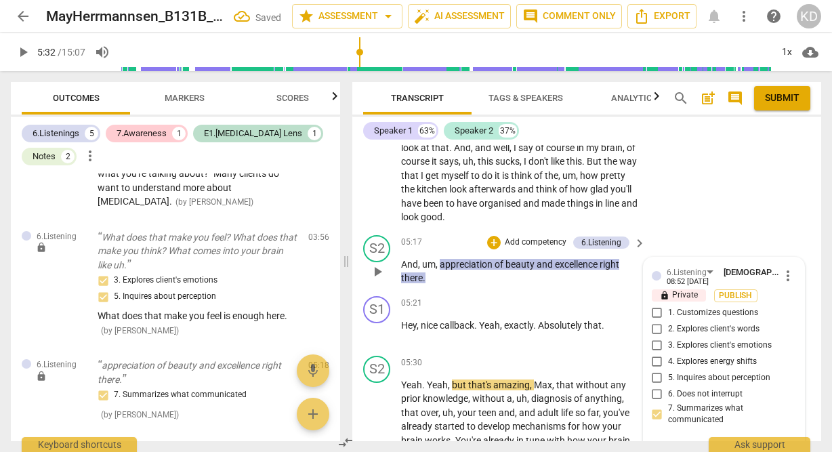
type textarea "This wo"
type textarea "This wor"
type textarea "This work"
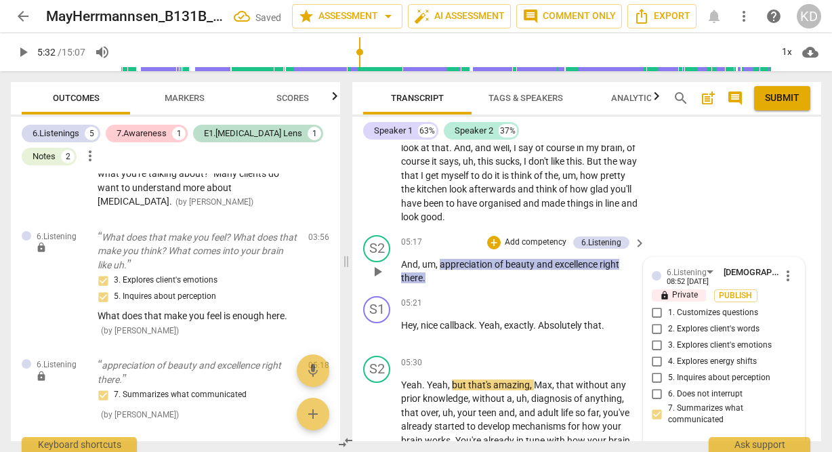
type textarea "This works"
type textarea "This works h"
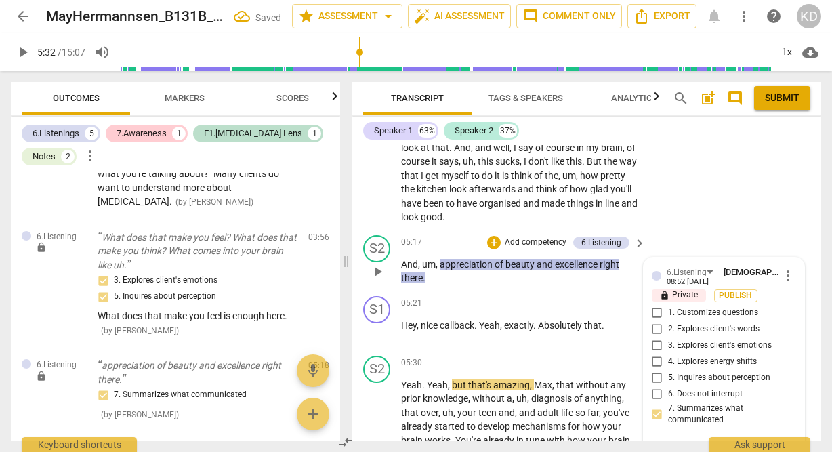
type textarea "This works h"
type textarea "This works he"
type textarea "This works her"
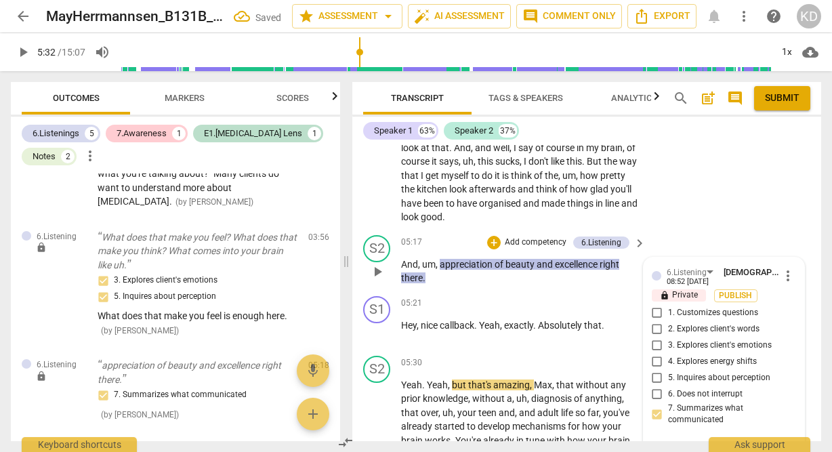
type textarea "This works here"
type textarea "This works here a"
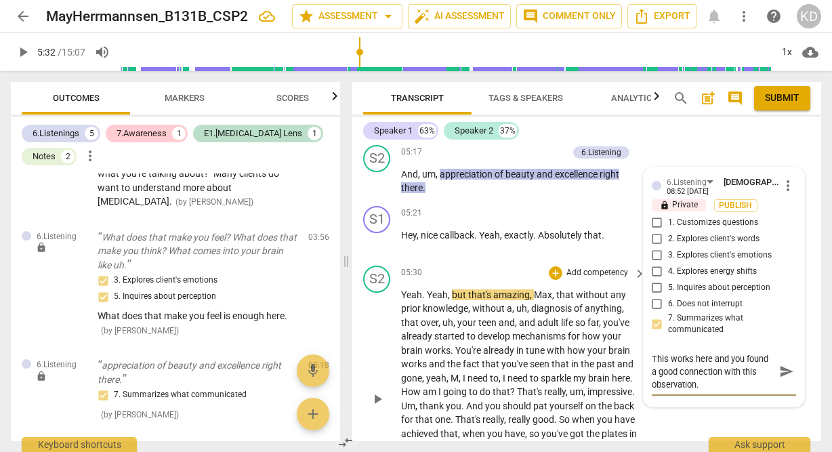
scroll to position [1927, 0]
click at [711, 352] on textarea "This works here and you found a good connection with this observation." at bounding box center [713, 371] width 123 height 39
click at [357, 318] on div "S2 play_arrow pause 05:30 + Add competency keyboard_arrow_right Yeah . Yeah , b…" at bounding box center [586, 387] width 469 height 255
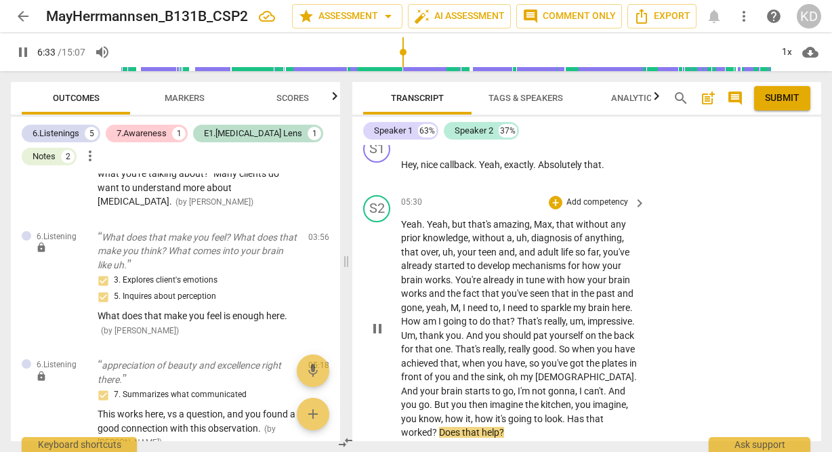
scroll to position [1999, 0]
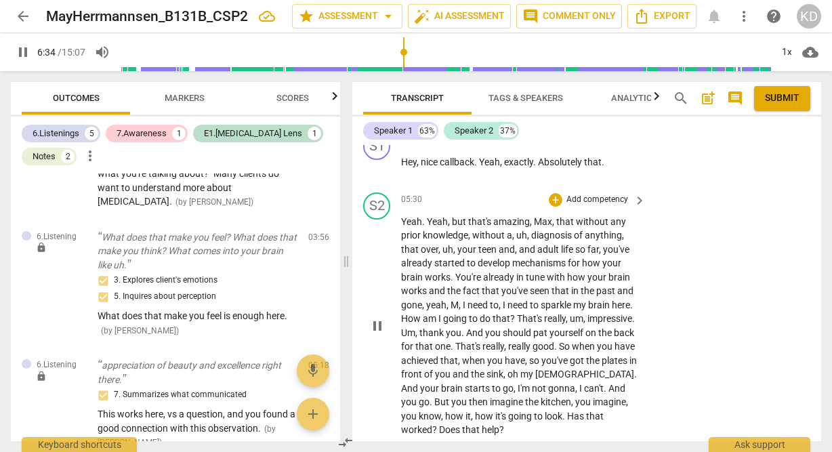
click at [599, 194] on p "Add competency" at bounding box center [597, 200] width 64 height 12
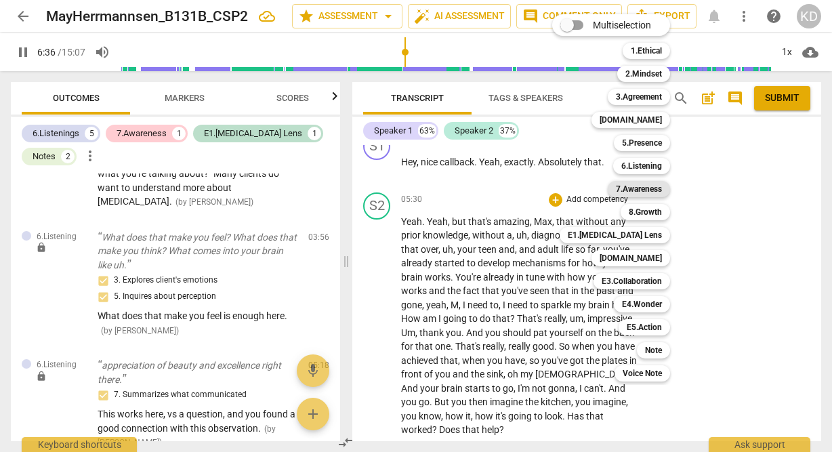
click at [651, 186] on b "7.Awareness" at bounding box center [639, 189] width 46 height 16
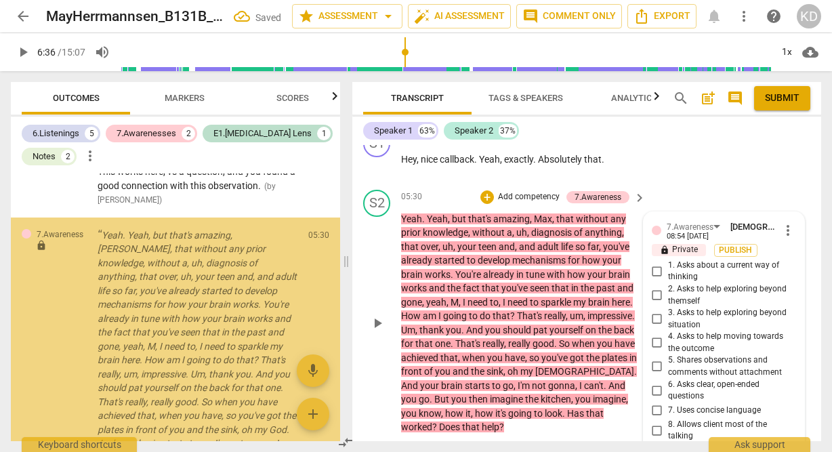
scroll to position [1285, 0]
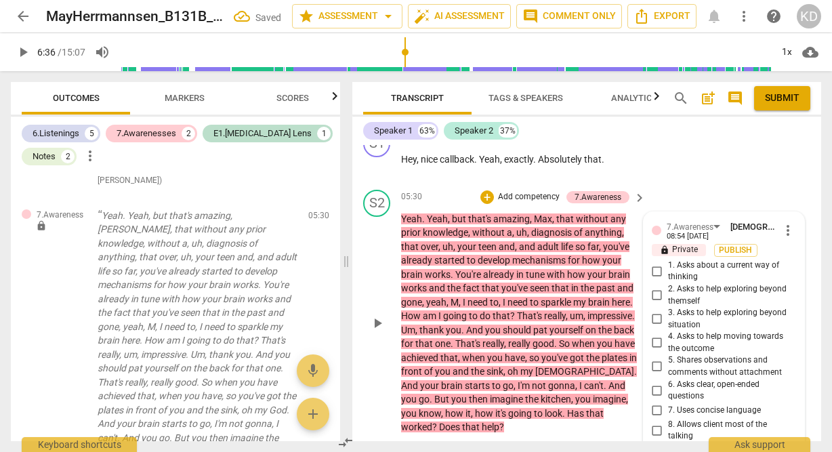
click at [656, 358] on input "5. Shares observations and comments without attachment" at bounding box center [657, 366] width 22 height 16
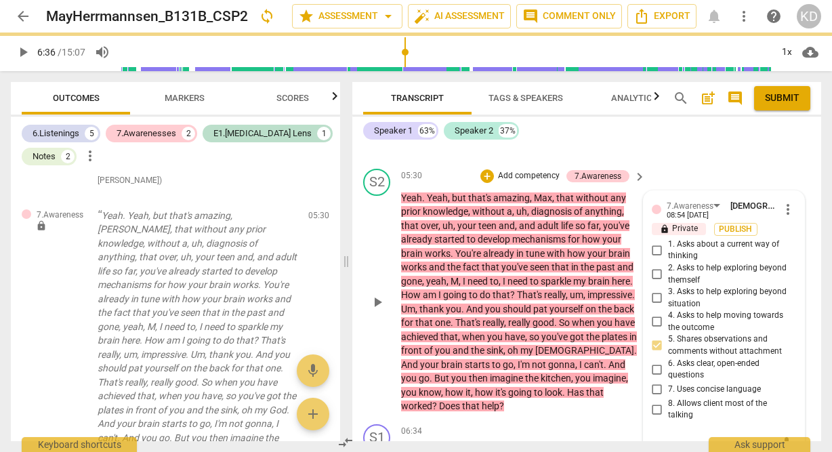
scroll to position [2026, 0]
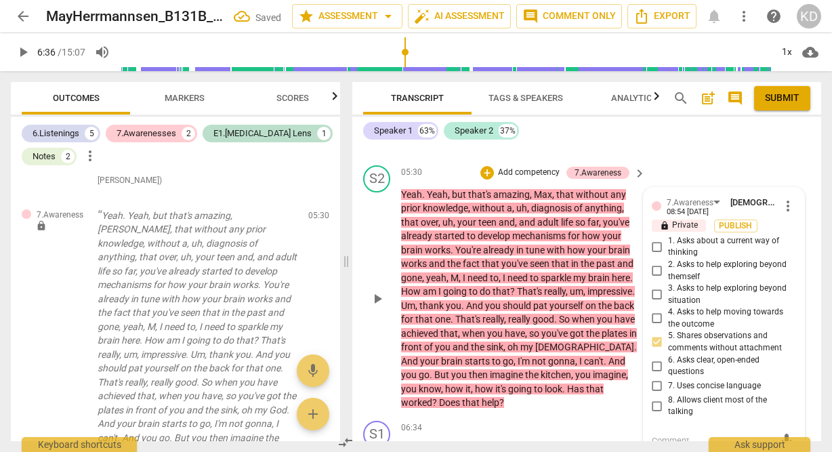
click at [690, 434] on textarea at bounding box center [713, 440] width 123 height 13
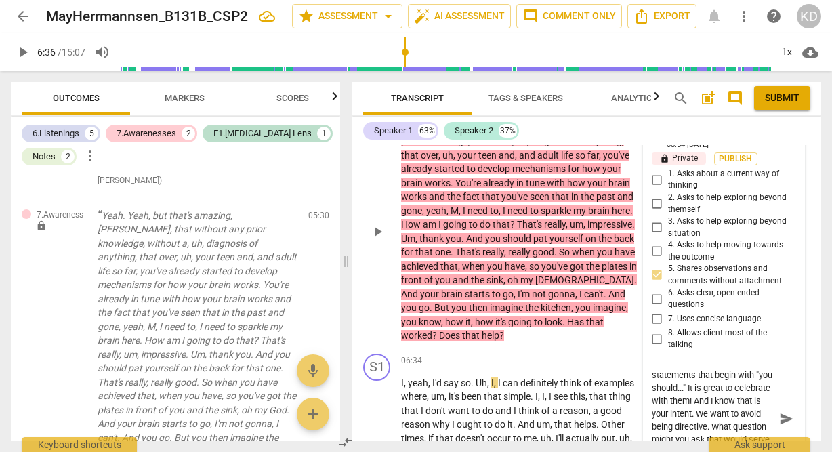
scroll to position [76, 0]
click at [518, 312] on p "Yeah . Yeah , but that's amazing , Max , that without any prior knowledge , wit…" at bounding box center [520, 232] width 238 height 222
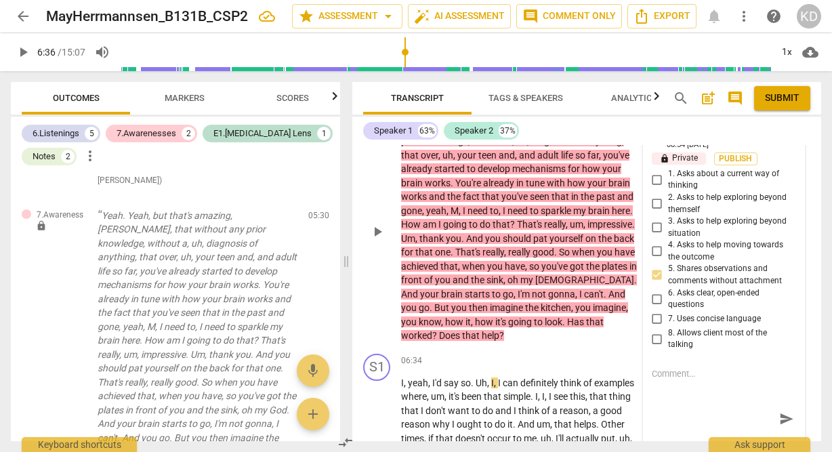
scroll to position [0, 0]
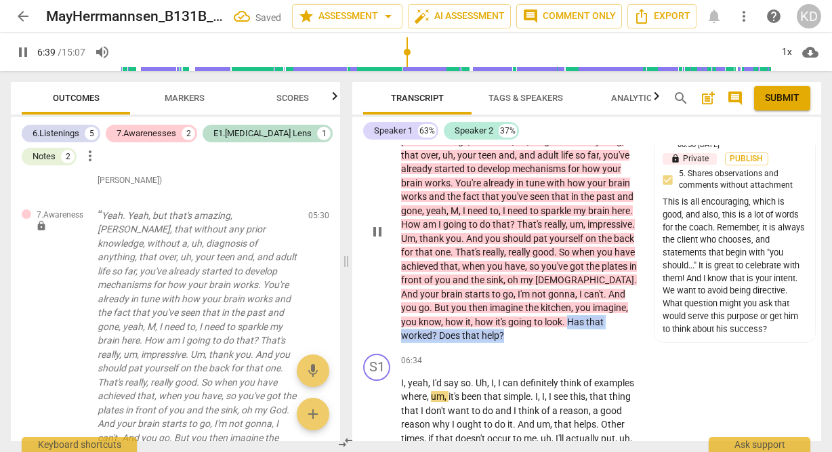
drag, startPoint x: 569, startPoint y: 291, endPoint x: 577, endPoint y: 306, distance: 16.1
click at [577, 306] on p "Yeah . Yeah , but that's amazing , Max , that without any prior knowledge , wit…" at bounding box center [520, 232] width 238 height 222
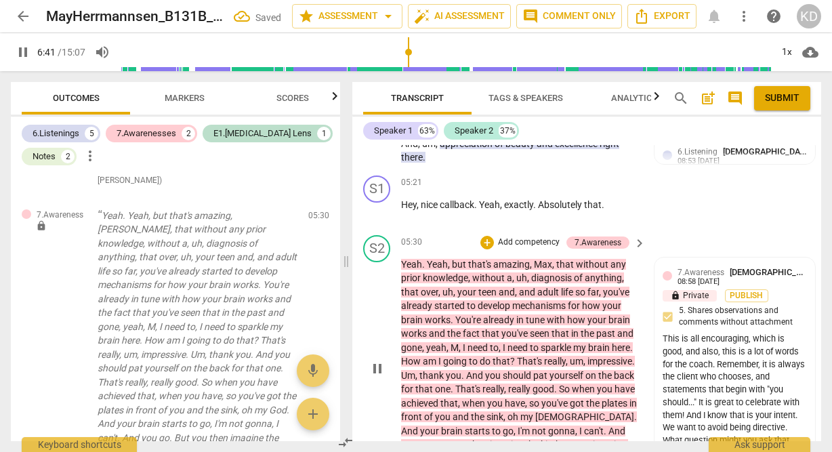
scroll to position [1953, 0]
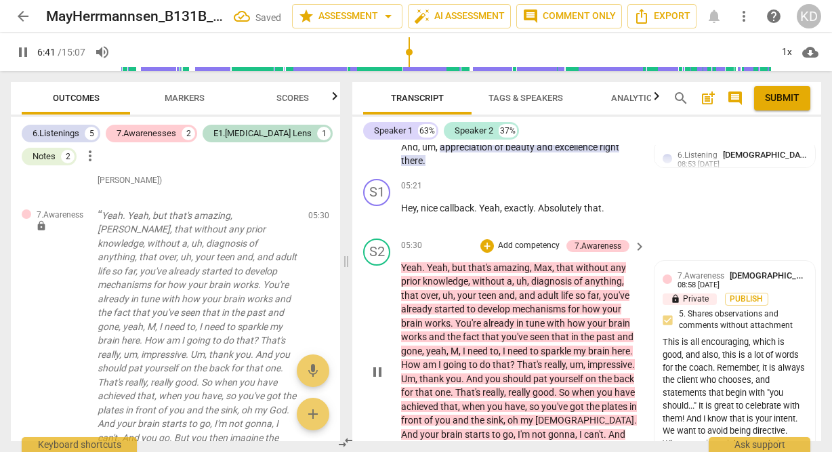
click at [524, 240] on p "Add competency" at bounding box center [529, 246] width 64 height 12
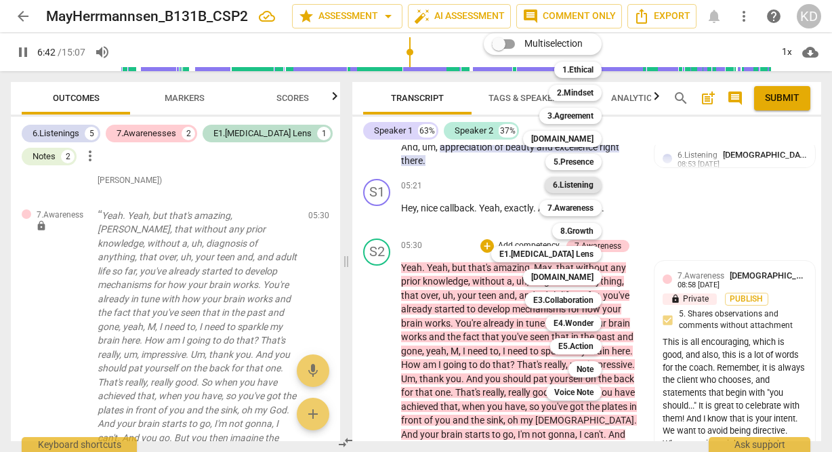
click at [573, 186] on b "6.Listening" at bounding box center [573, 185] width 41 height 16
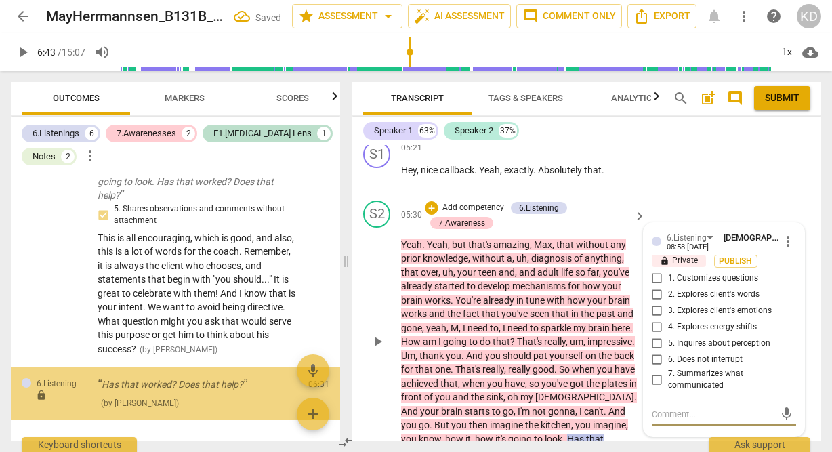
scroll to position [1574, 0]
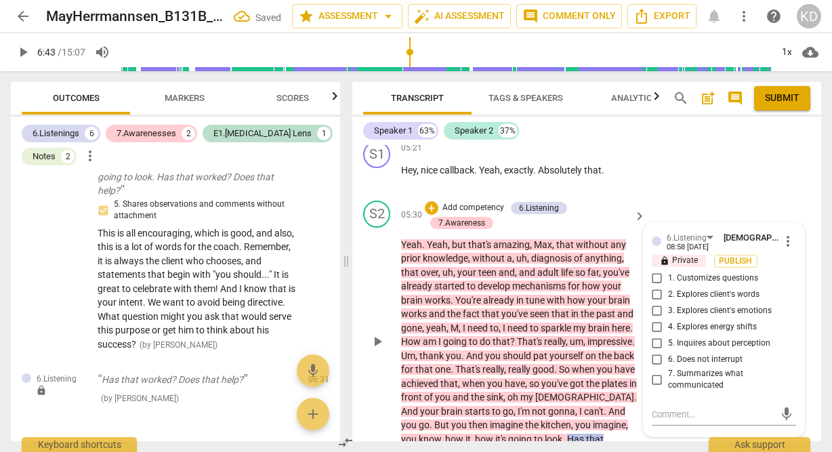
click at [688, 272] on span "1. Customizes questions" at bounding box center [713, 278] width 90 height 12
click at [668, 270] on input "1. Customizes questions" at bounding box center [657, 278] width 22 height 16
click at [655, 335] on input "5. Inquires about perception" at bounding box center [657, 343] width 22 height 16
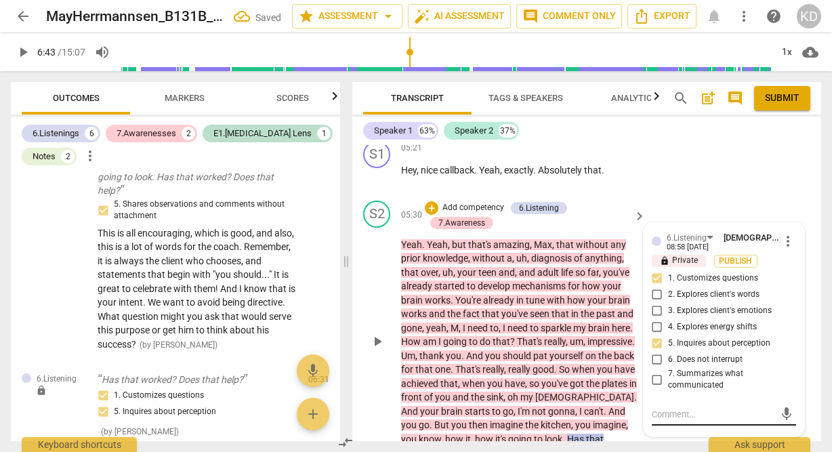
click at [682, 408] on textarea at bounding box center [713, 414] width 123 height 13
click at [363, 288] on div "S2 play_arrow pause" at bounding box center [382, 331] width 38 height 260
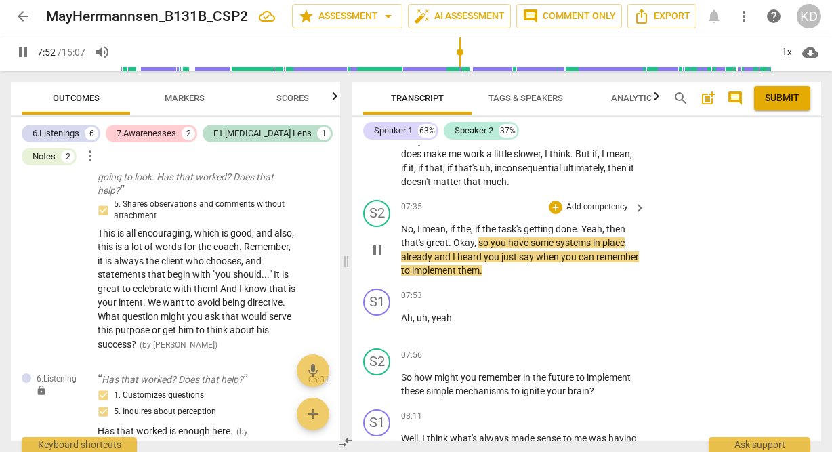
scroll to position [2465, 0]
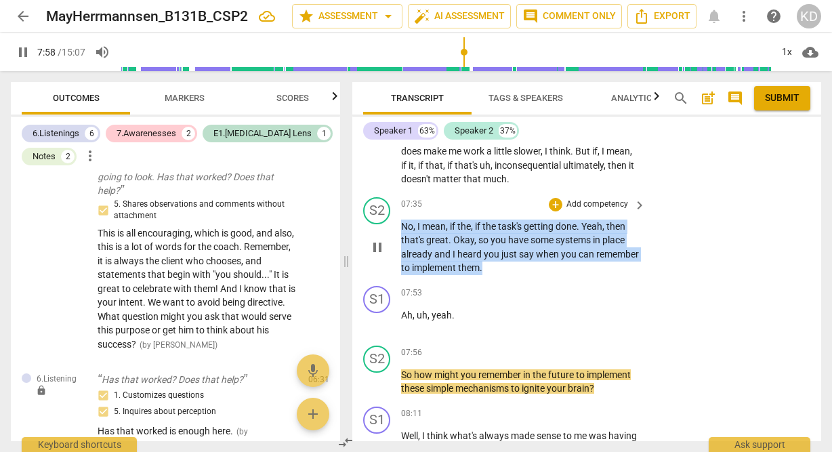
drag, startPoint x: 403, startPoint y: 197, endPoint x: 543, endPoint y: 247, distance: 149.6
click at [543, 247] on div "S2 play_arrow pause 07:35 + Add competency keyboard_arrow_right No , I mean , i…" at bounding box center [586, 236] width 469 height 89
click at [591, 199] on p "Add competency" at bounding box center [597, 205] width 64 height 12
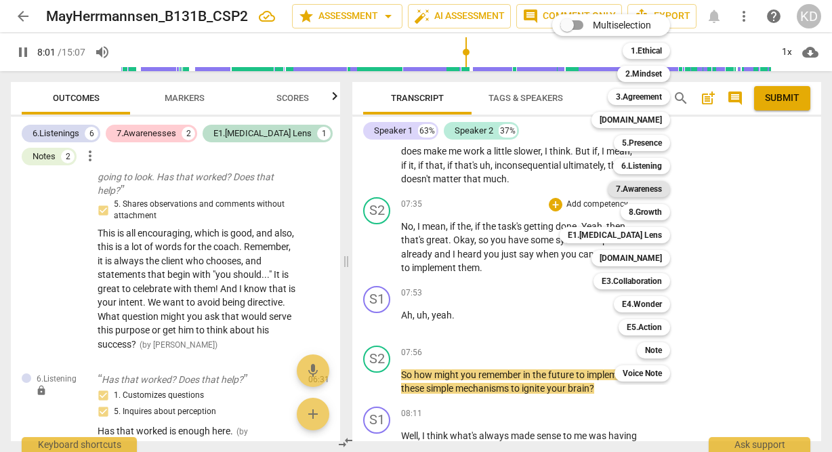
click at [649, 189] on b "7.Awareness" at bounding box center [639, 189] width 46 height 16
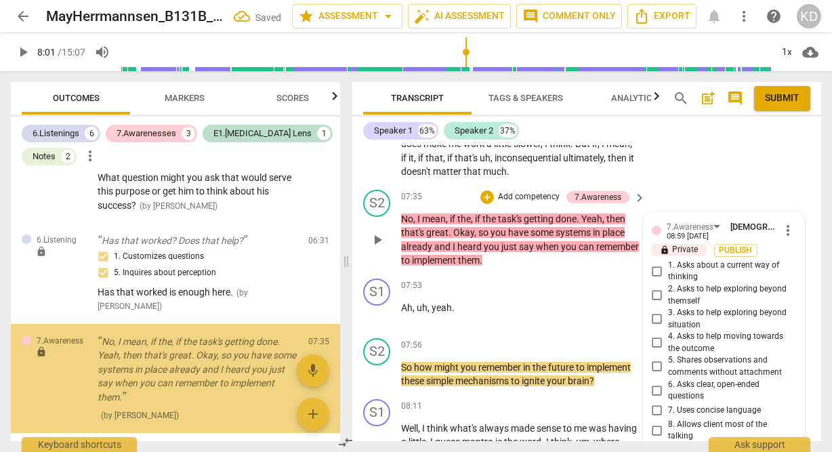
scroll to position [1731, 0]
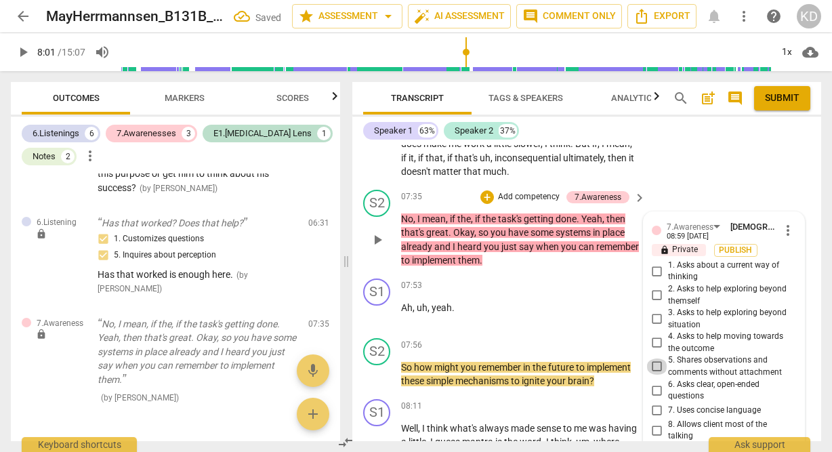
click at [655, 358] on input "5. Shares observations and comments without attachment" at bounding box center [657, 366] width 22 height 16
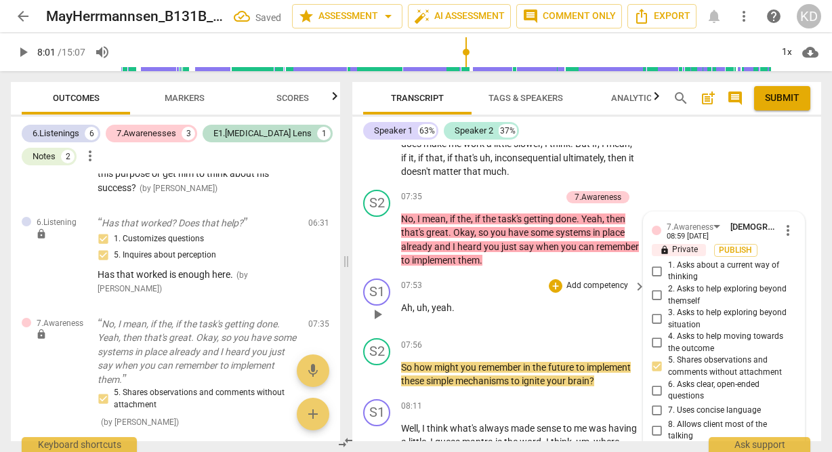
click at [359, 287] on div "S1 play_arrow pause 07:53 + Add competency keyboard_arrow_right Ah , uh , yeah ." at bounding box center [586, 303] width 469 height 60
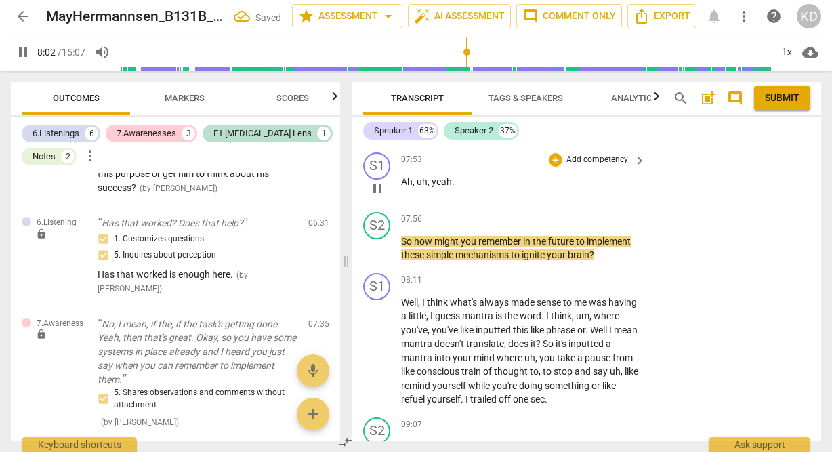
scroll to position [2597, 0]
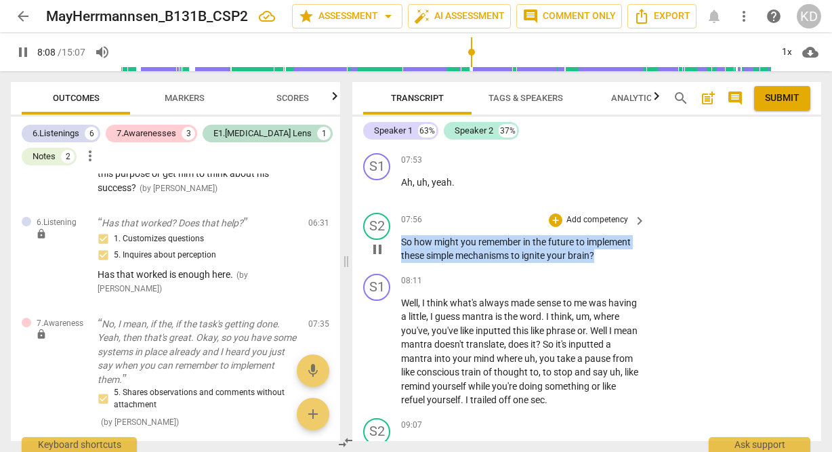
drag, startPoint x: 402, startPoint y: 215, endPoint x: 601, endPoint y: 227, distance: 199.6
click at [601, 235] on p "So how might you remember in the future to implement these simple mechanisms to…" at bounding box center [520, 249] width 238 height 28
click at [600, 214] on p "Add competency" at bounding box center [597, 220] width 64 height 12
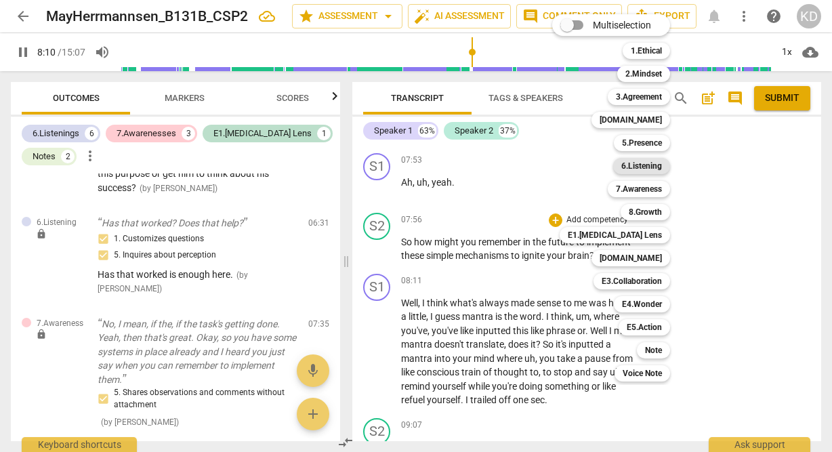
click at [648, 167] on b "6.Listening" at bounding box center [641, 166] width 41 height 16
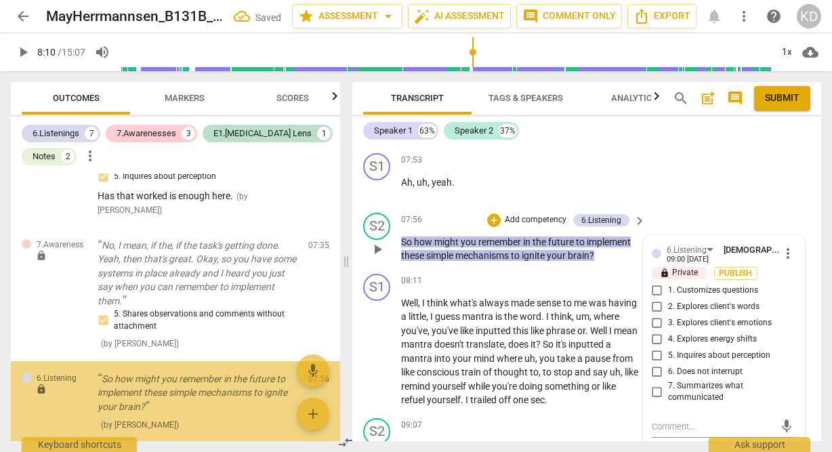
scroll to position [1836, 0]
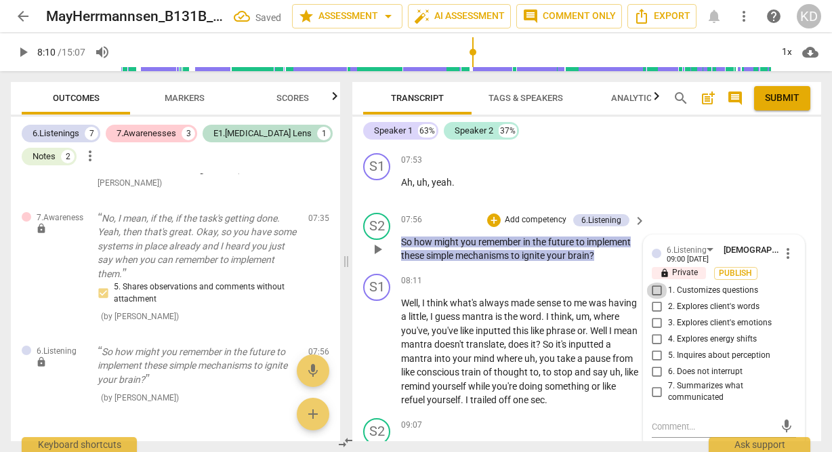
click at [654, 283] on input "1. Customizes questions" at bounding box center [657, 291] width 22 height 16
click at [657, 348] on input "5. Inquires about perception" at bounding box center [657, 356] width 22 height 16
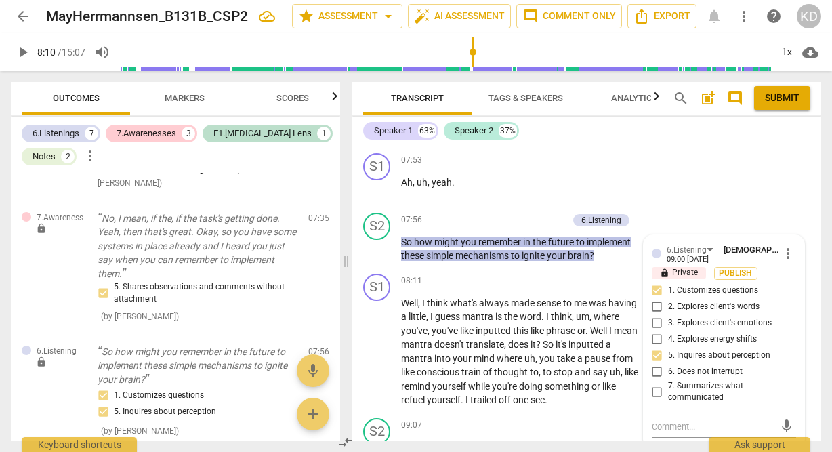
click at [188, 93] on span "Markers" at bounding box center [185, 98] width 40 height 10
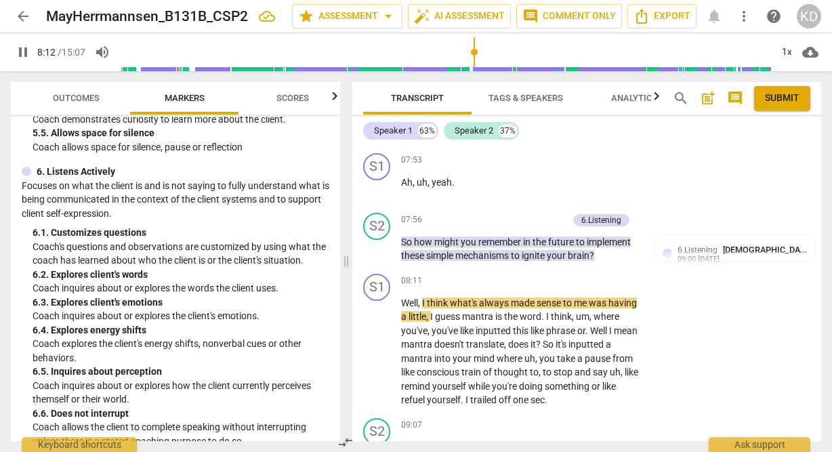
scroll to position [827, 0]
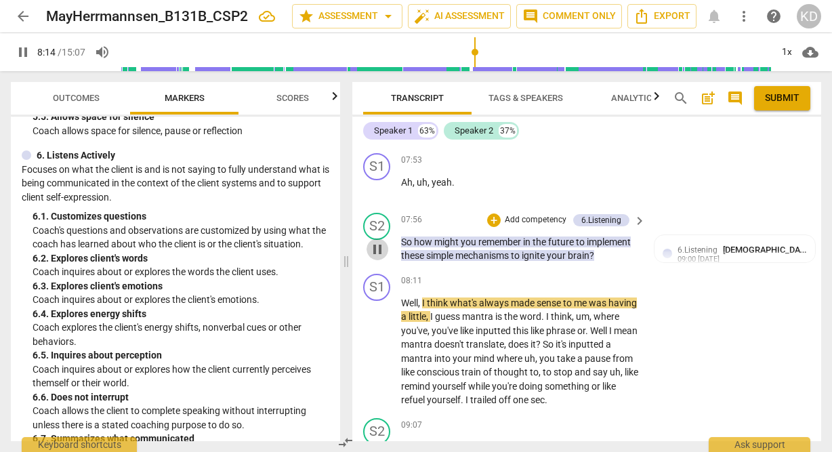
click at [379, 241] on span "pause" at bounding box center [377, 249] width 16 height 16
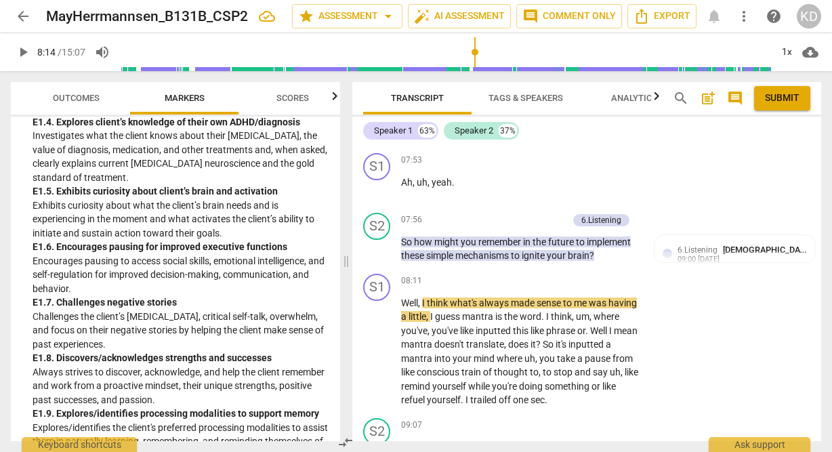
scroll to position [2265, 0]
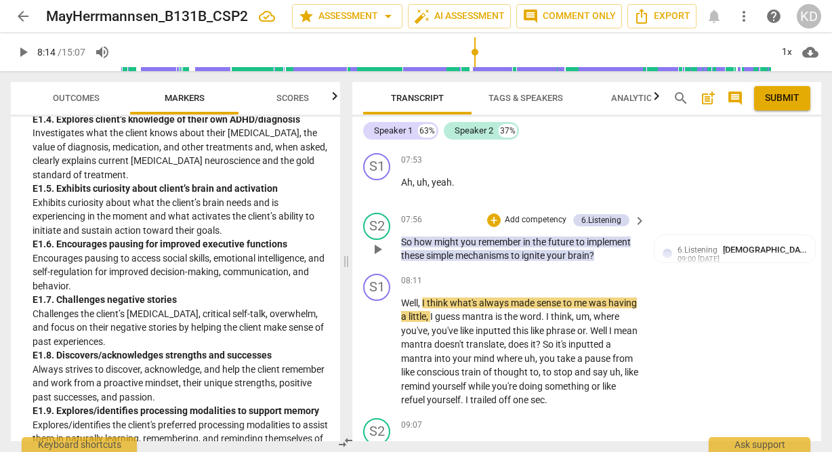
click at [524, 214] on p "Add competency" at bounding box center [535, 220] width 64 height 12
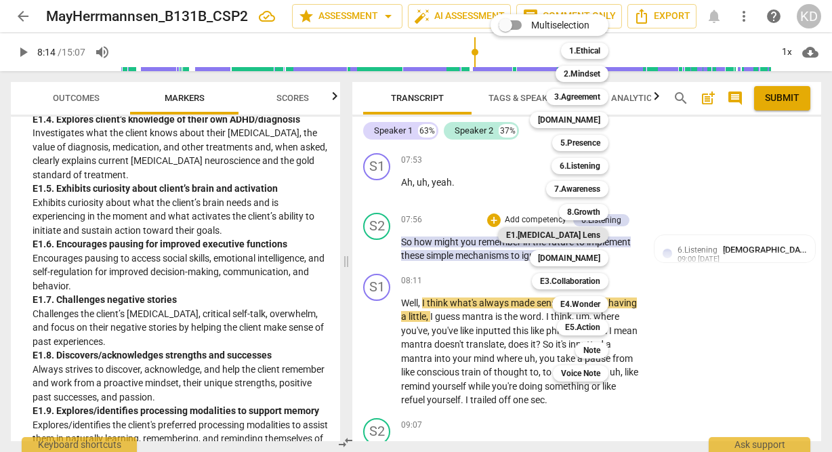
click at [582, 235] on b "E1.ADHD Lens" at bounding box center [553, 235] width 94 height 16
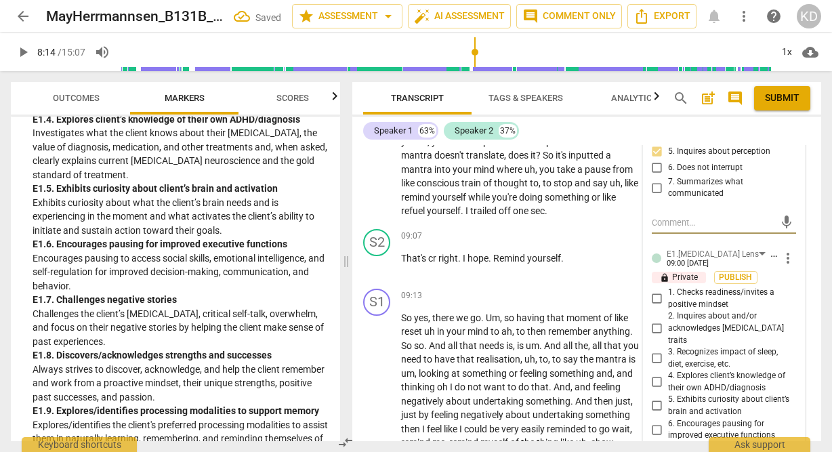
scroll to position [2807, 0]
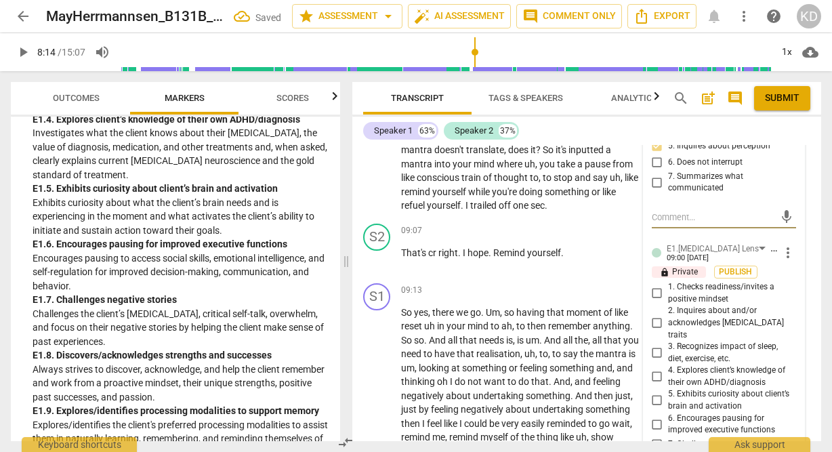
click at [655, 392] on input "5. Exhibits curiosity about client’s brain and activation" at bounding box center [657, 400] width 22 height 16
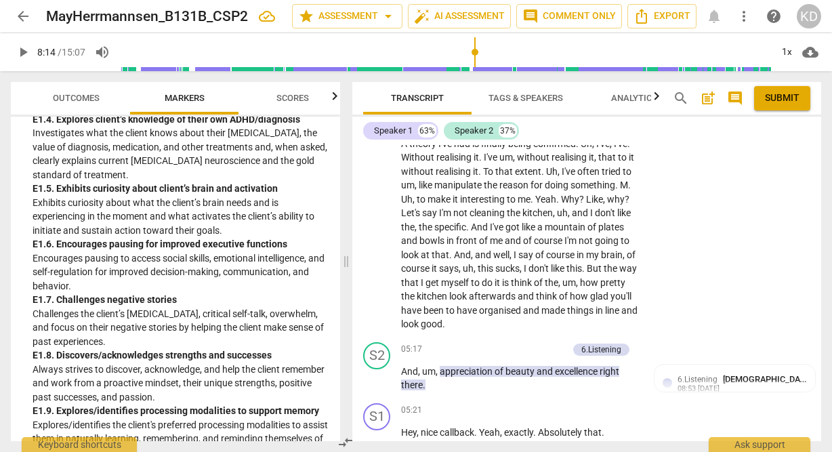
scroll to position [1730, 0]
click at [537, 342] on p "Add competency" at bounding box center [535, 348] width 64 height 12
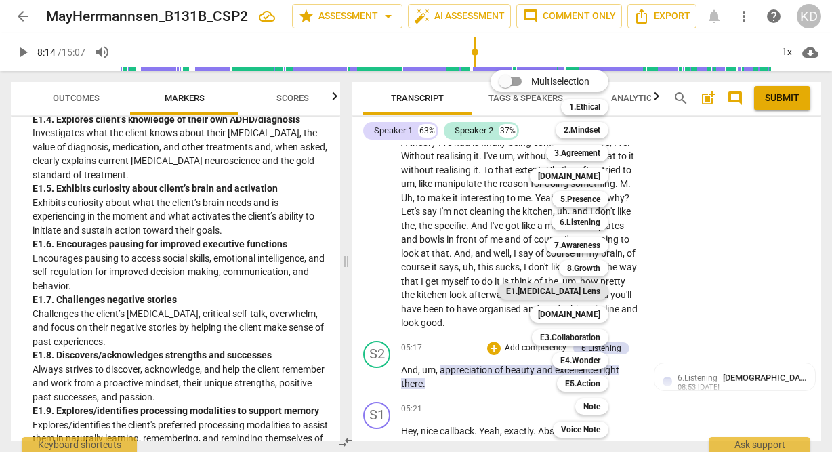
click at [588, 292] on b "E1.ADHD Lens" at bounding box center [553, 291] width 94 height 16
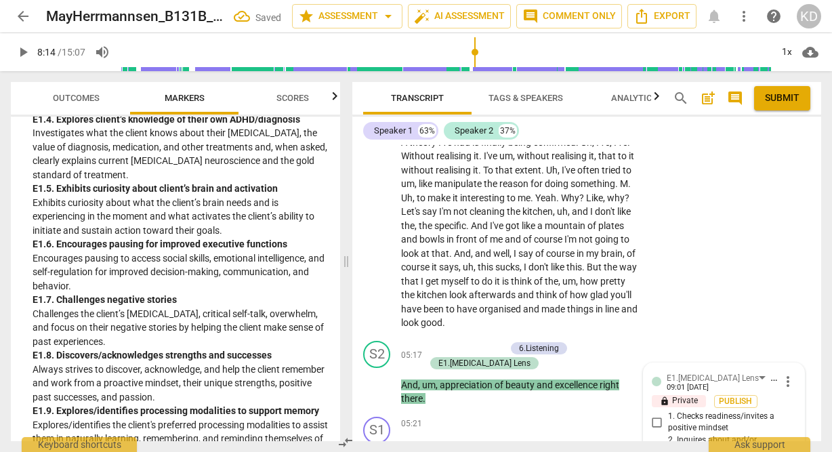
scroll to position [2072, 0]
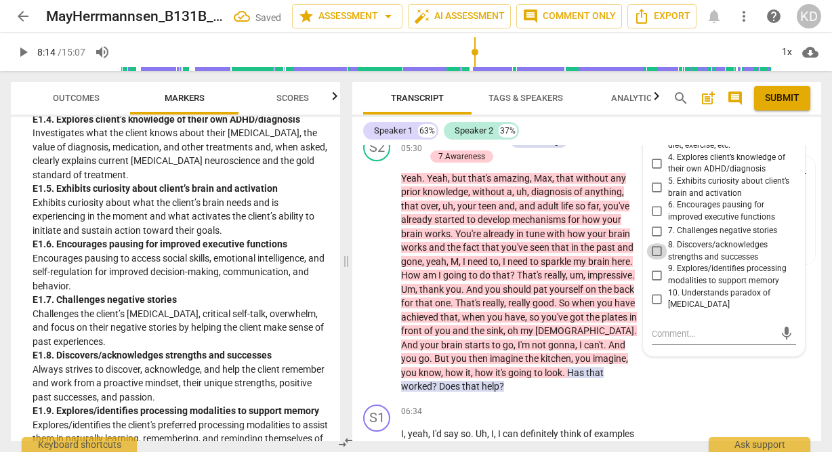
click at [656, 243] on input "8. Discovers/acknowledges strengths and successes" at bounding box center [657, 251] width 22 height 16
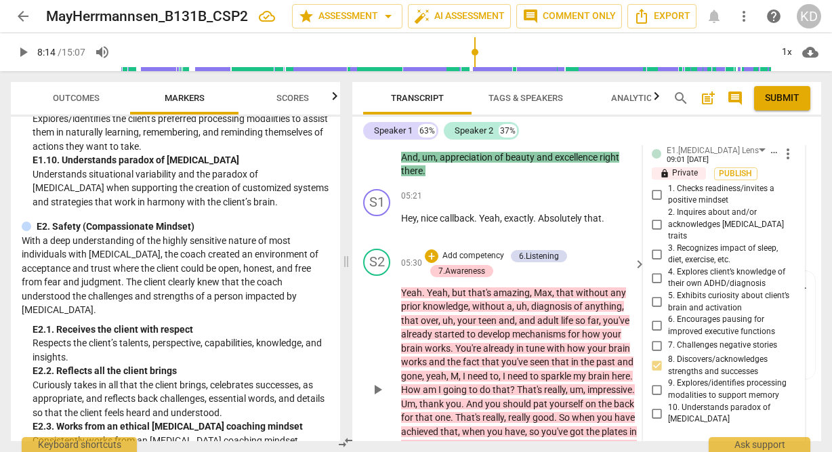
scroll to position [1969, 0]
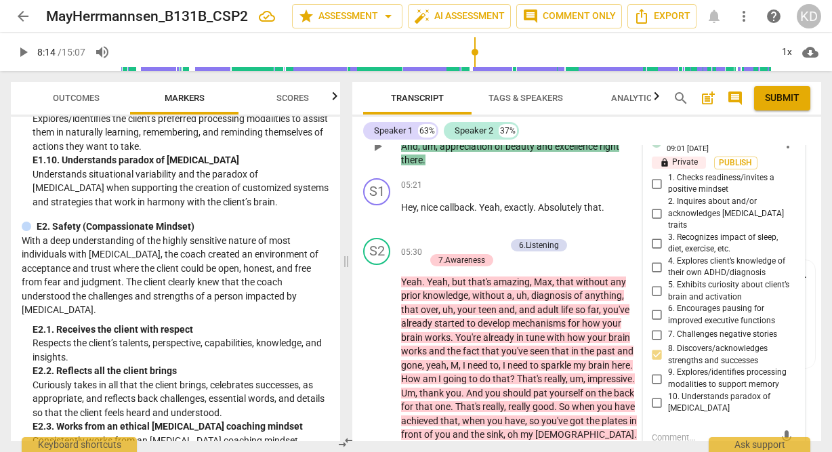
click at [655, 394] on input "10. Understands paradox of [MEDICAL_DATA]" at bounding box center [657, 402] width 22 height 16
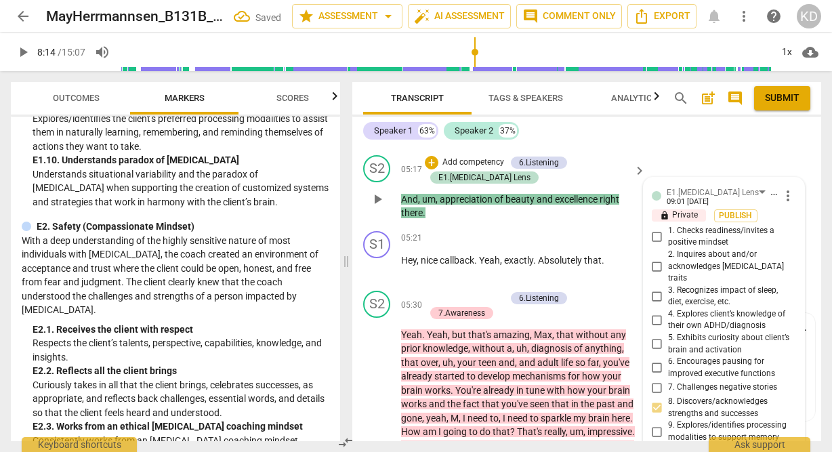
scroll to position [1917, 0]
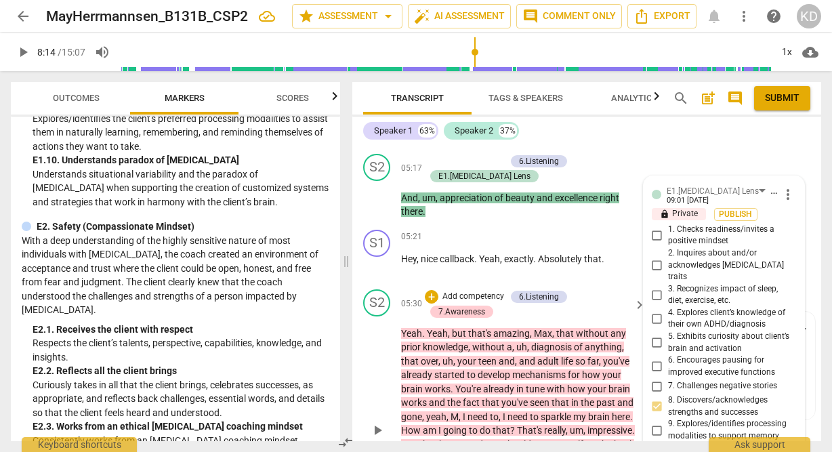
click at [365, 348] on div "S2 play_arrow pause" at bounding box center [382, 419] width 38 height 260
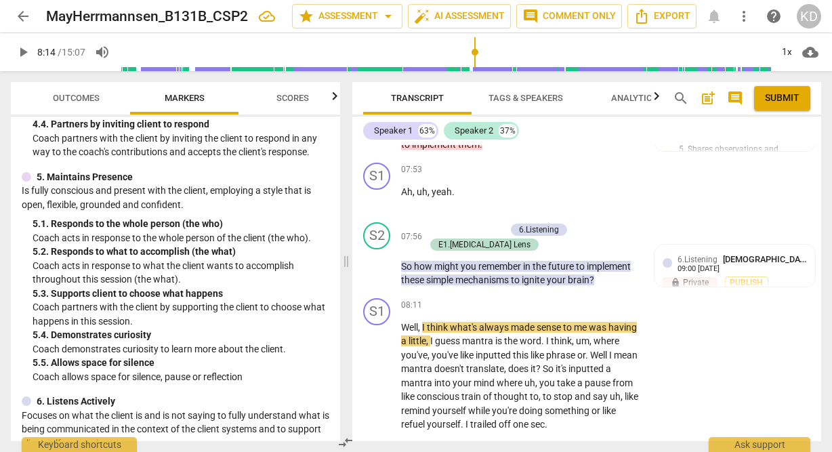
scroll to position [577, 0]
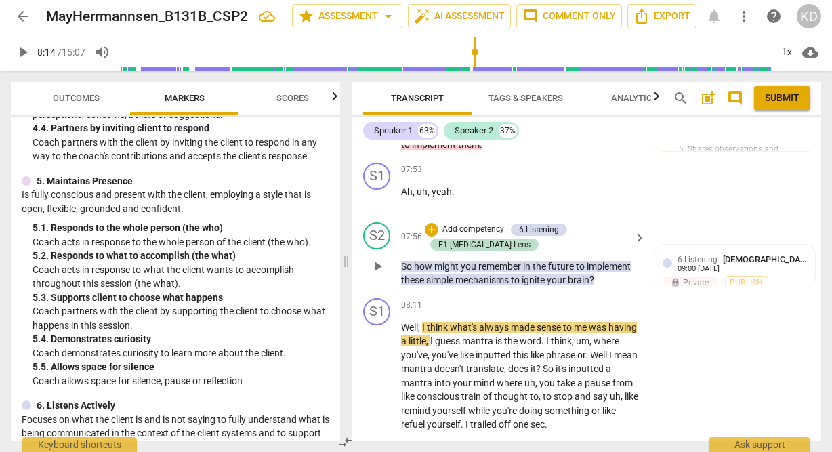
click at [468, 224] on p "Add competency" at bounding box center [473, 230] width 64 height 12
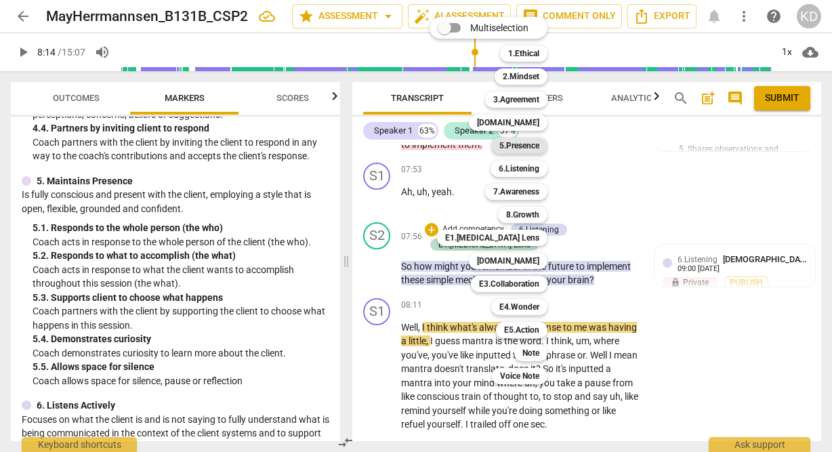
click at [524, 145] on b "5.Presence" at bounding box center [519, 146] width 40 height 16
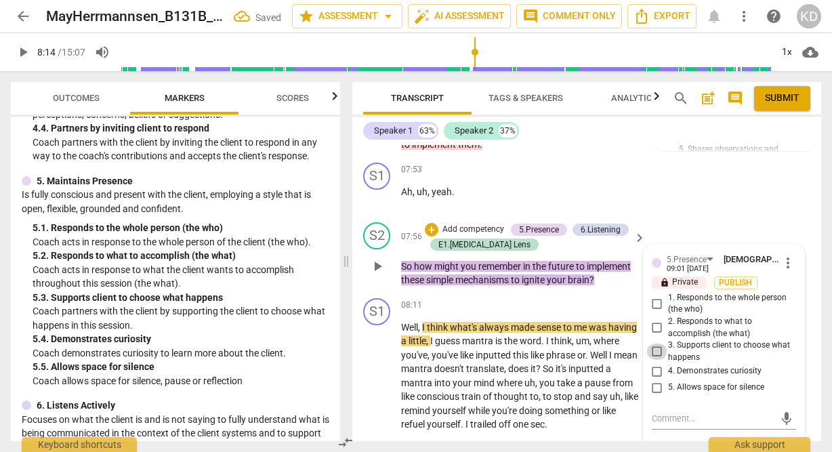
click at [657, 344] on input "3. Supports client to choose what happens" at bounding box center [657, 352] width 22 height 16
click at [656, 363] on input "4. Demonstrates curiosity" at bounding box center [657, 371] width 22 height 16
click at [653, 295] on input "1. Responds to the whole person (the who)" at bounding box center [657, 303] width 22 height 16
click at [655, 320] on input "2. Responds to what to accomplish (the what)" at bounding box center [657, 328] width 22 height 16
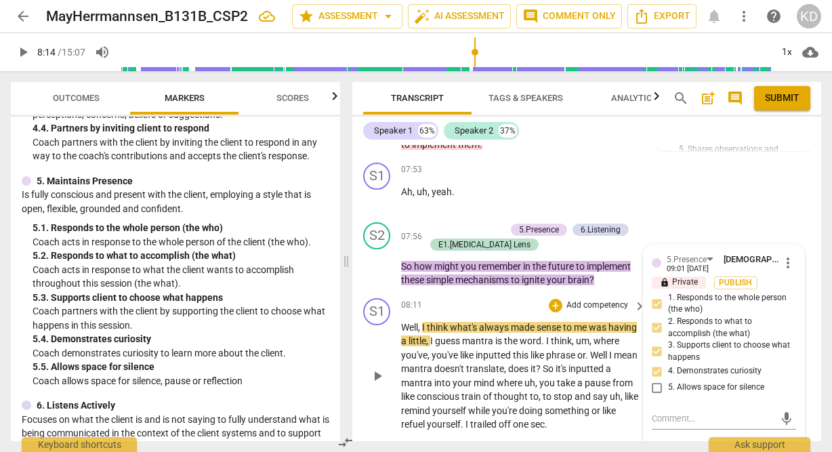
click at [361, 353] on div "S1 play_arrow pause 08:11 + Add competency keyboard_arrow_right Well , I think …" at bounding box center [586, 365] width 469 height 144
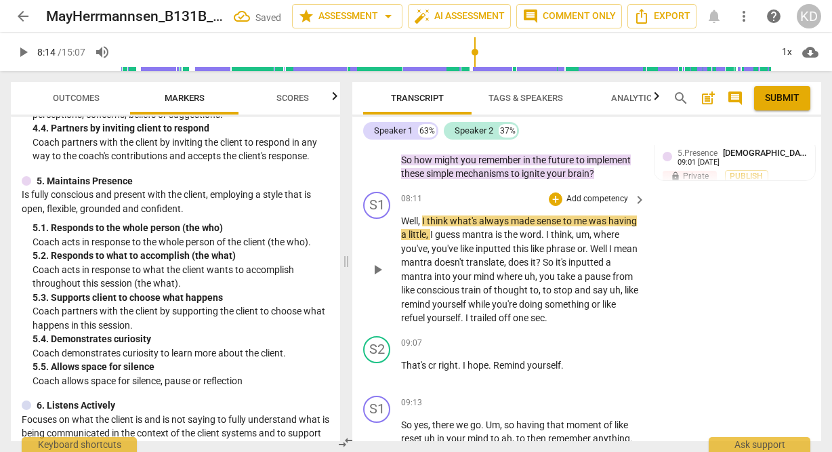
scroll to position [2713, 0]
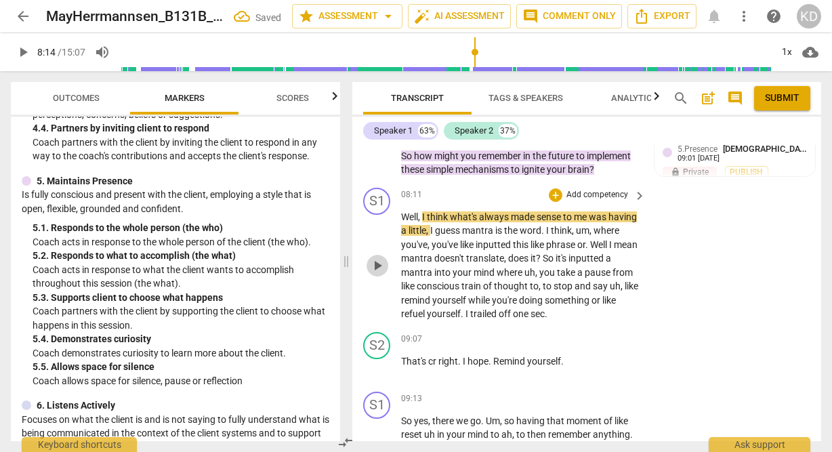
click at [379, 258] on span "play_arrow" at bounding box center [377, 266] width 16 height 16
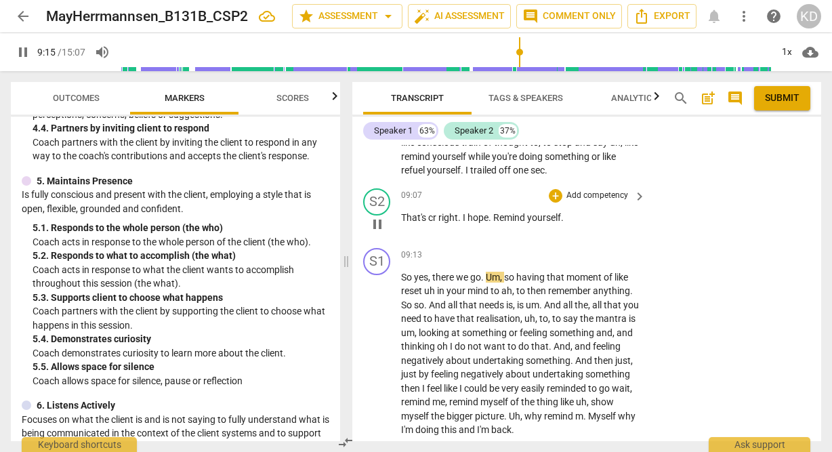
scroll to position [2862, 0]
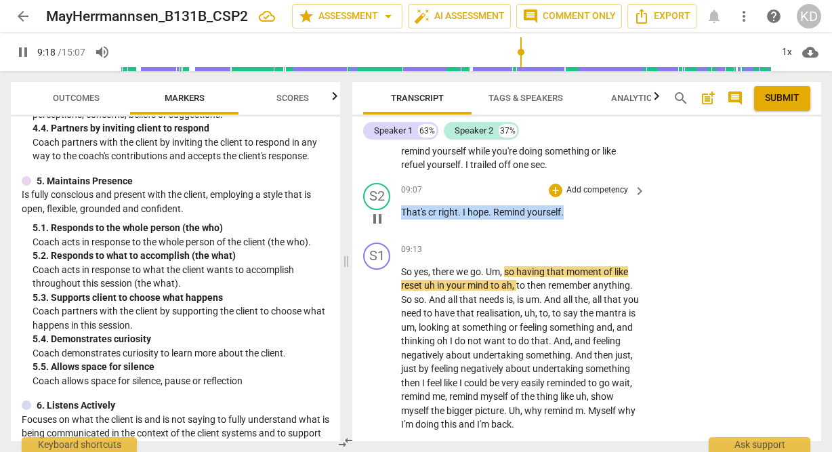
drag, startPoint x: 402, startPoint y: 182, endPoint x: 572, endPoint y: 186, distance: 170.1
click at [572, 205] on p "That's cr right . I hope . Remind yourself ." at bounding box center [520, 212] width 238 height 14
click at [595, 184] on p "Add competency" at bounding box center [597, 190] width 64 height 12
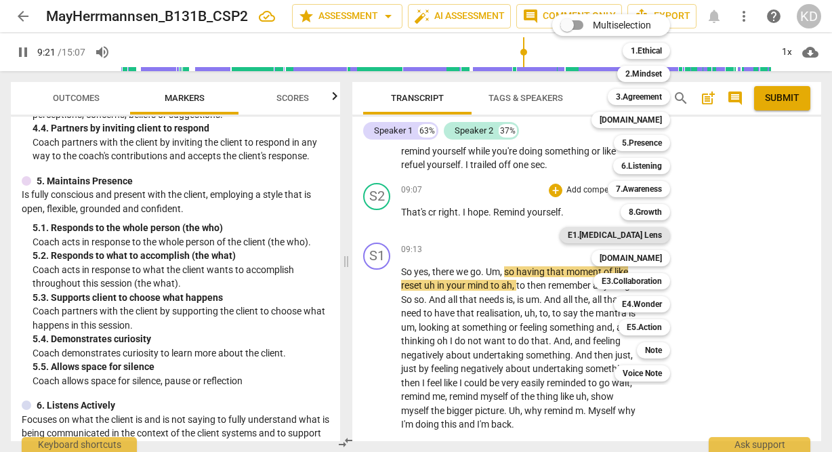
click at [649, 237] on b "E1.ADHD Lens" at bounding box center [615, 235] width 94 height 16
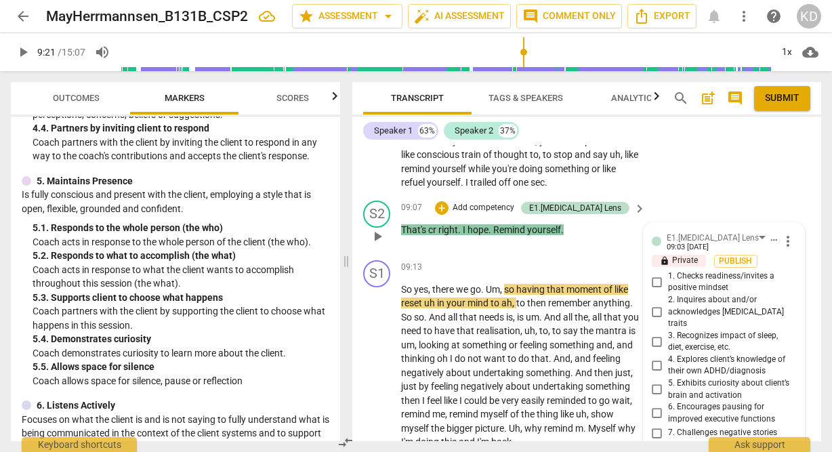
scroll to position [2843, 0]
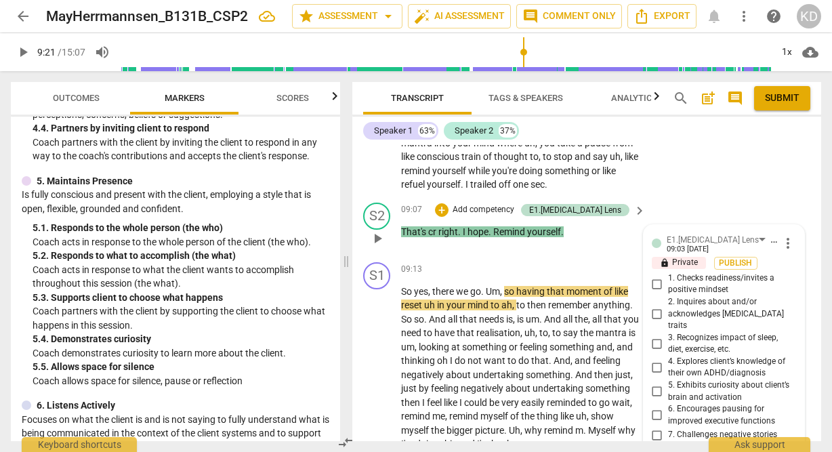
click at [783, 235] on span "more_vert" at bounding box center [788, 243] width 16 height 16
click at [801, 236] on li "Delete" at bounding box center [797, 240] width 47 height 26
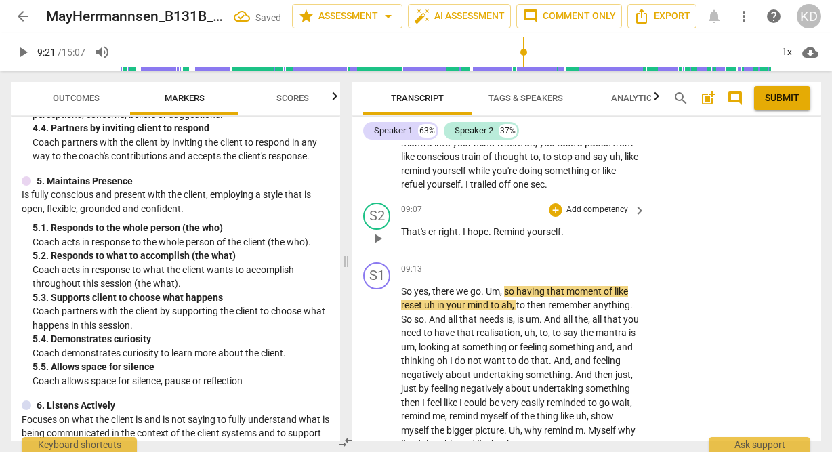
click at [581, 204] on p "Add competency" at bounding box center [597, 210] width 64 height 12
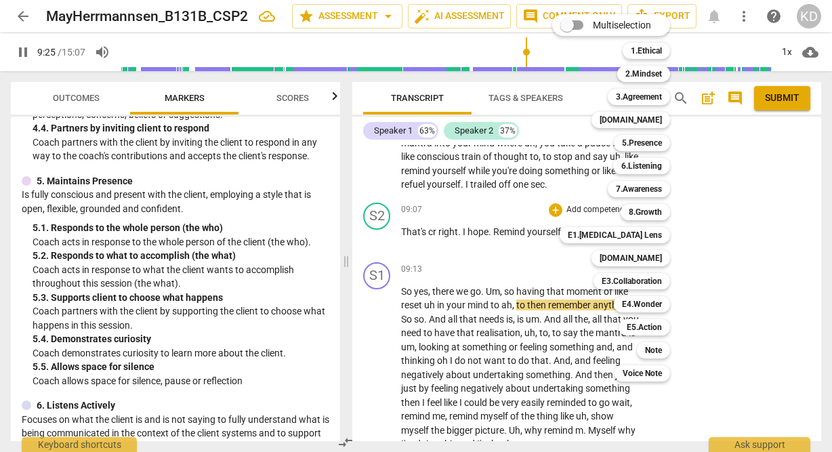
click at [377, 219] on div at bounding box center [416, 226] width 832 height 452
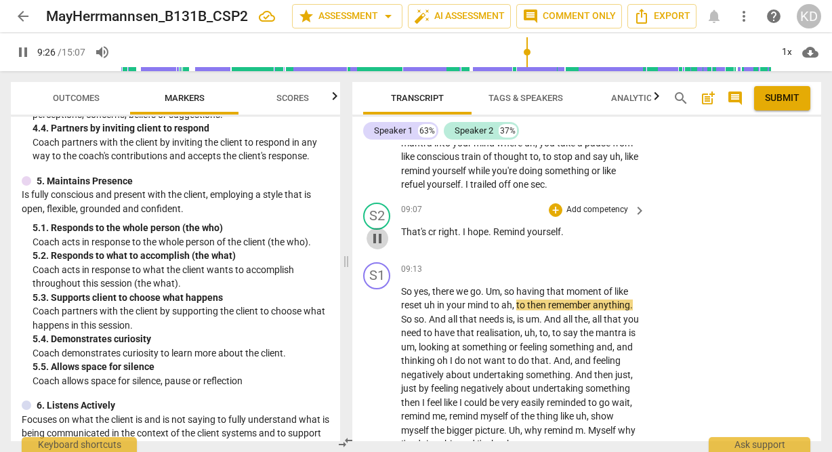
click at [377, 230] on span "pause" at bounding box center [377, 238] width 16 height 16
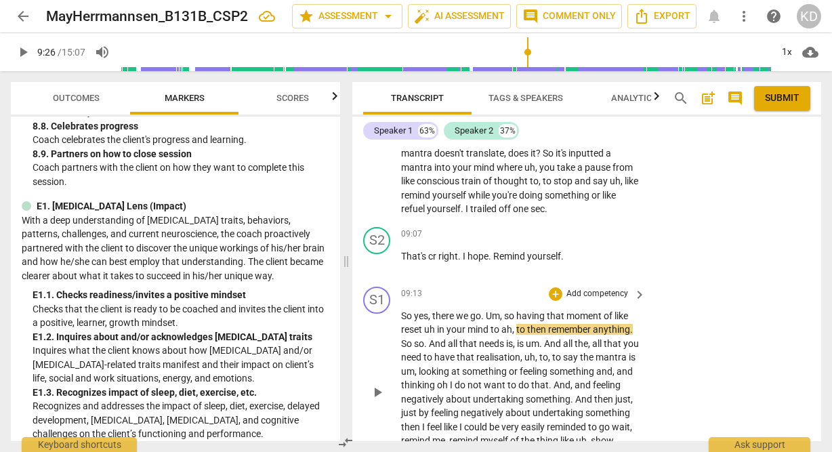
scroll to position [2814, 0]
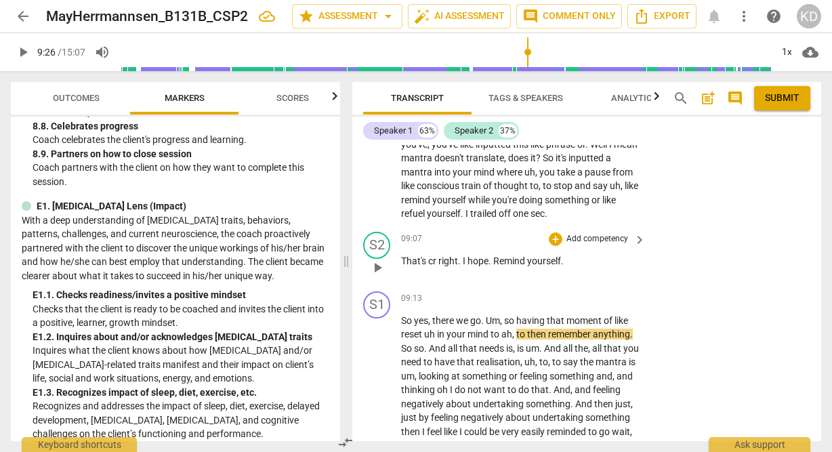
click at [602, 233] on p "Add competency" at bounding box center [597, 239] width 64 height 12
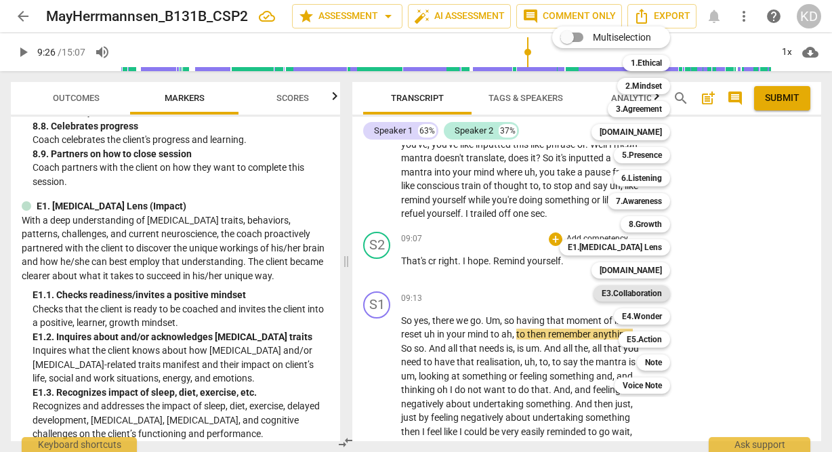
click at [644, 298] on b "E3.Collaboration" at bounding box center [632, 293] width 60 height 16
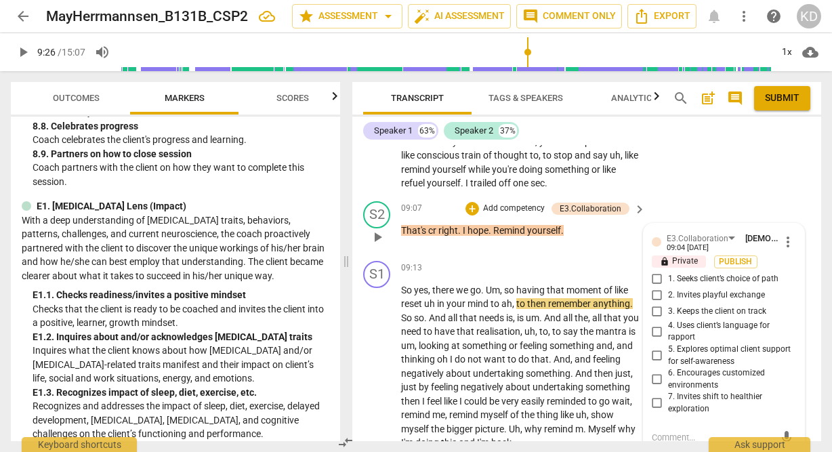
scroll to position [2843, 0]
click at [655, 288] on input "2. Invites playful exchange" at bounding box center [657, 296] width 22 height 16
click at [655, 272] on input "1. Seeks client’s choice of path" at bounding box center [657, 280] width 22 height 16
click at [654, 304] on input "3. Keeps the client on track" at bounding box center [657, 312] width 22 height 16
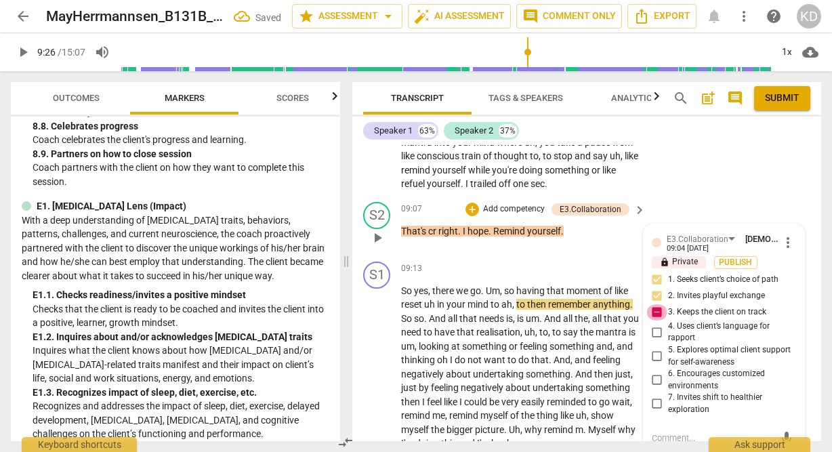
click at [657, 304] on input "3. Keeps the client on track" at bounding box center [657, 312] width 22 height 16
click at [356, 290] on div "S1 play_arrow pause 09:13 + Add competency keyboard_arrow_right So yes , there …" at bounding box center [586, 356] width 469 height 200
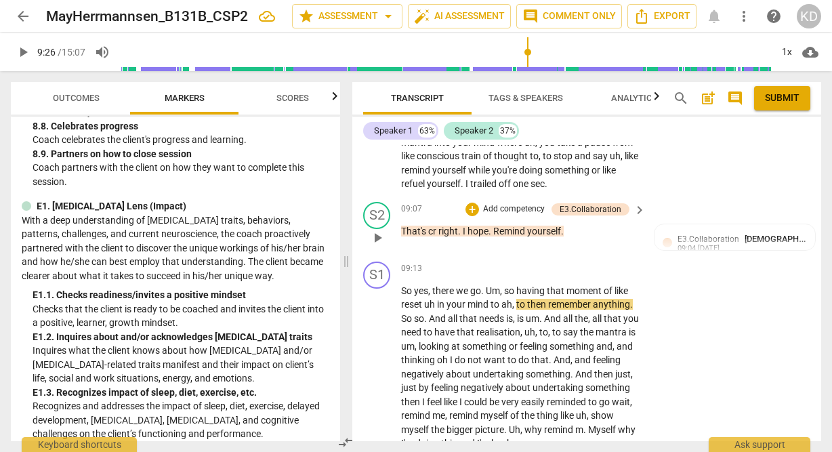
click at [502, 203] on p "Add competency" at bounding box center [514, 209] width 64 height 12
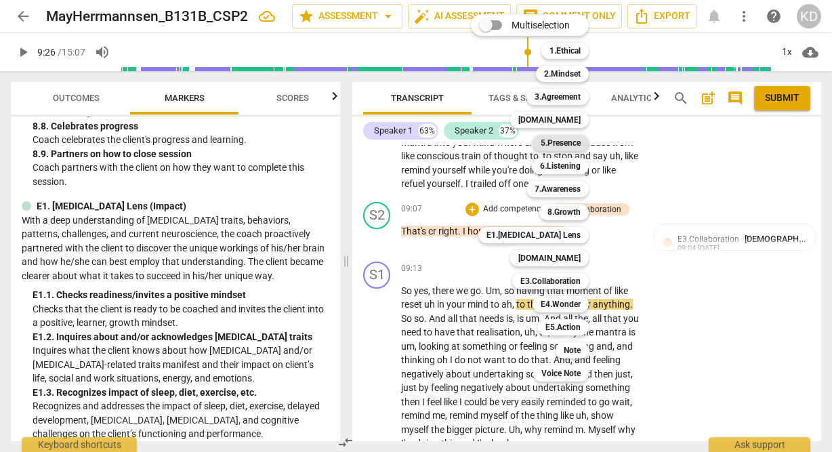
click at [562, 144] on b "5.Presence" at bounding box center [561, 143] width 40 height 16
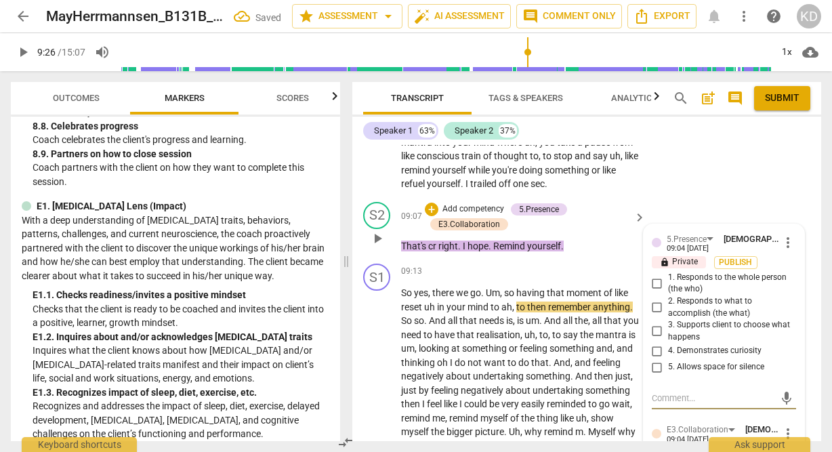
click at [653, 275] on input "1. Responds to the whole person (the who)" at bounding box center [657, 283] width 22 height 16
click at [657, 300] on input "2. Responds to what to accomplish (the what)" at bounding box center [657, 308] width 22 height 16
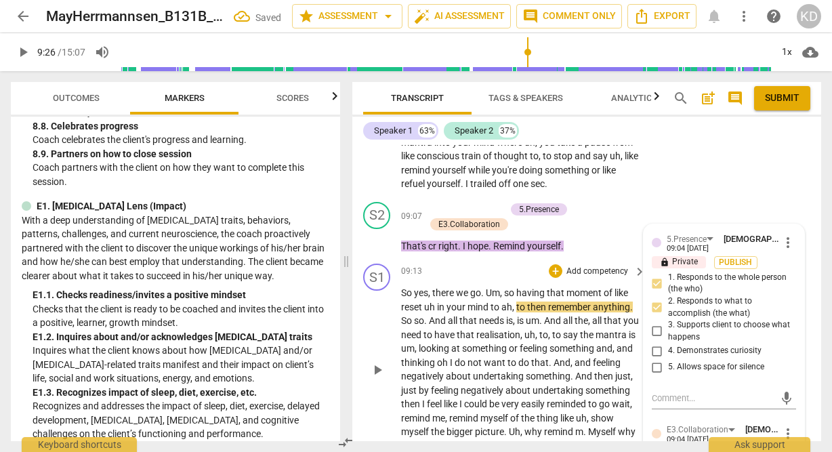
click at [354, 258] on div "S1 play_arrow pause 09:13 + Add competency keyboard_arrow_right So yes , there …" at bounding box center [586, 358] width 469 height 200
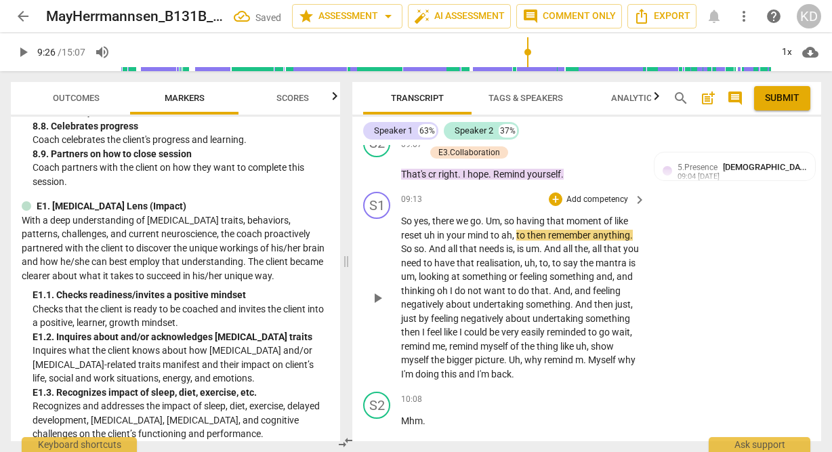
scroll to position [2917, 0]
click at [375, 289] on span "play_arrow" at bounding box center [377, 297] width 16 height 16
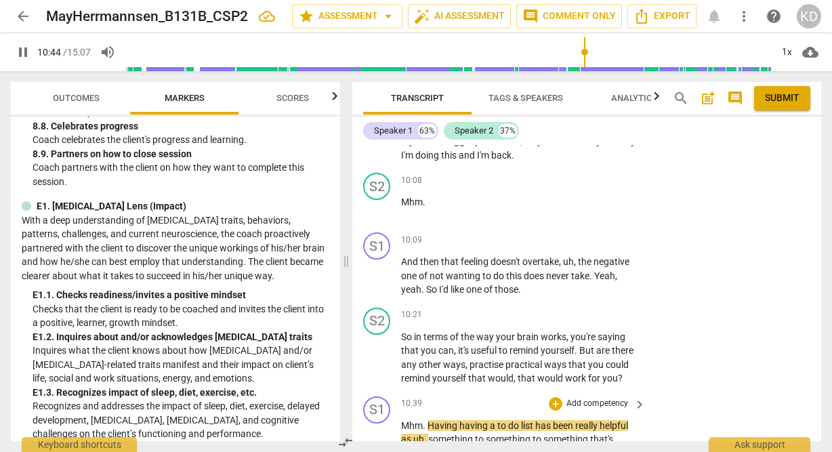
scroll to position [3147, 0]
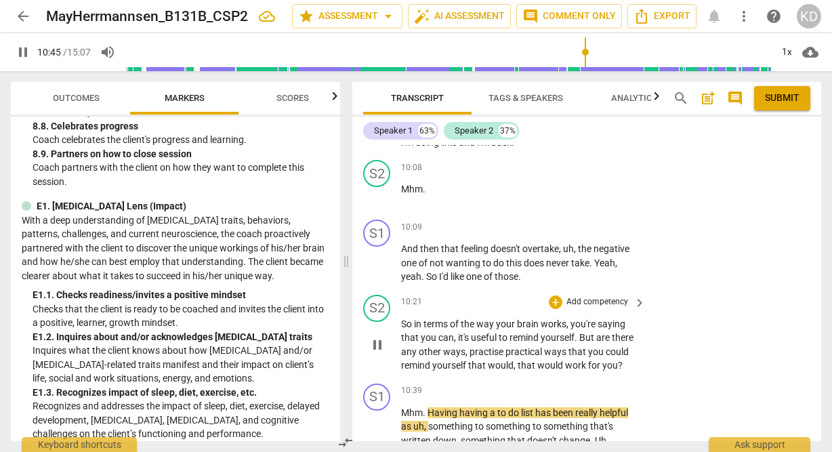
click at [378, 337] on span "pause" at bounding box center [377, 345] width 16 height 16
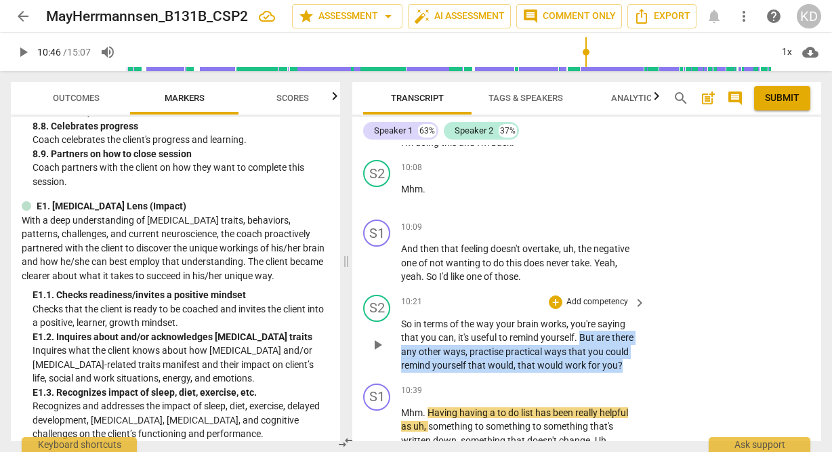
drag, startPoint x: 581, startPoint y: 321, endPoint x: 630, endPoint y: 356, distance: 60.2
click at [630, 356] on p "So in terms of the way your brain works , you're saying that you can , it's use…" at bounding box center [520, 345] width 238 height 56
click at [604, 296] on p "Add competency" at bounding box center [597, 302] width 64 height 12
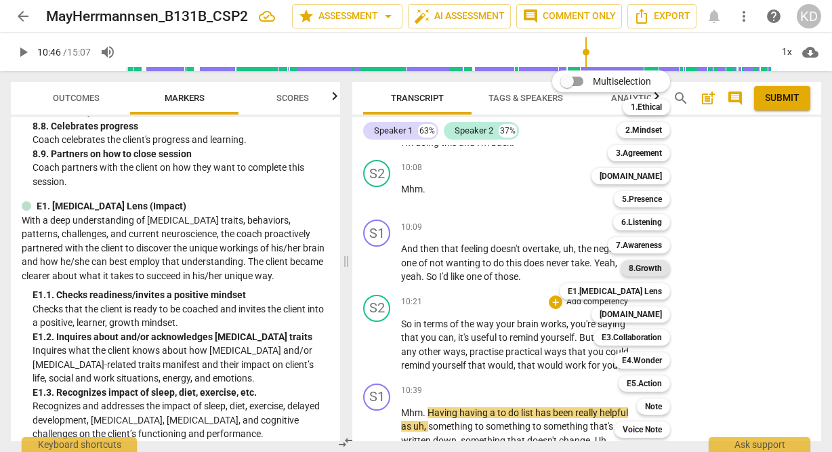
click at [651, 271] on b "8.Growth" at bounding box center [645, 268] width 33 height 16
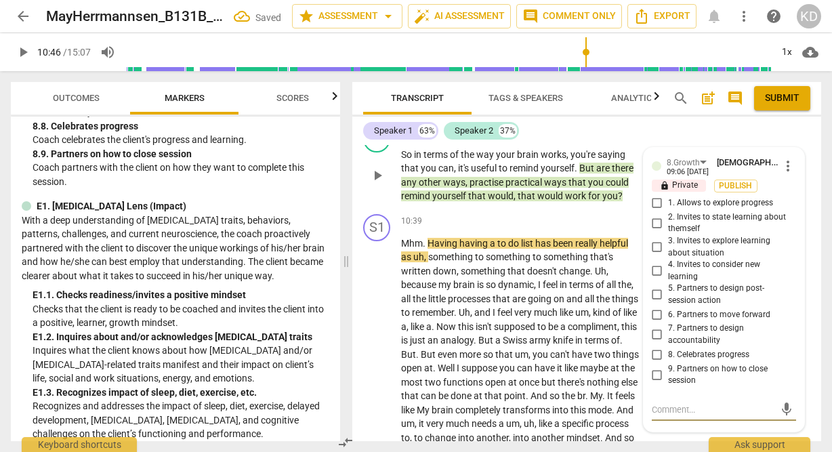
scroll to position [3311, 0]
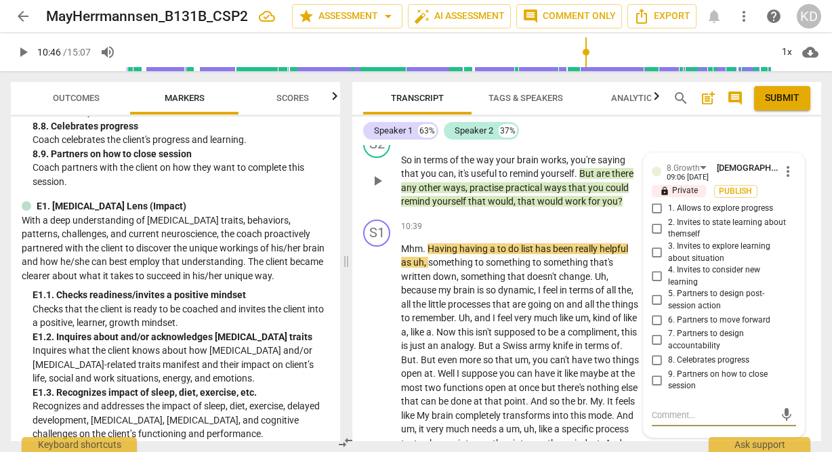
click at [654, 312] on input "6. Partners to move forward" at bounding box center [657, 320] width 22 height 16
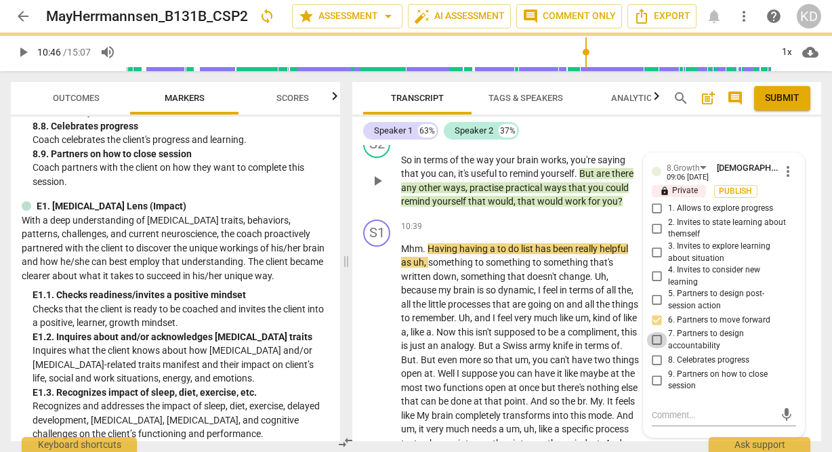
click at [655, 332] on input "7. Partners to design accountability" at bounding box center [657, 340] width 22 height 16
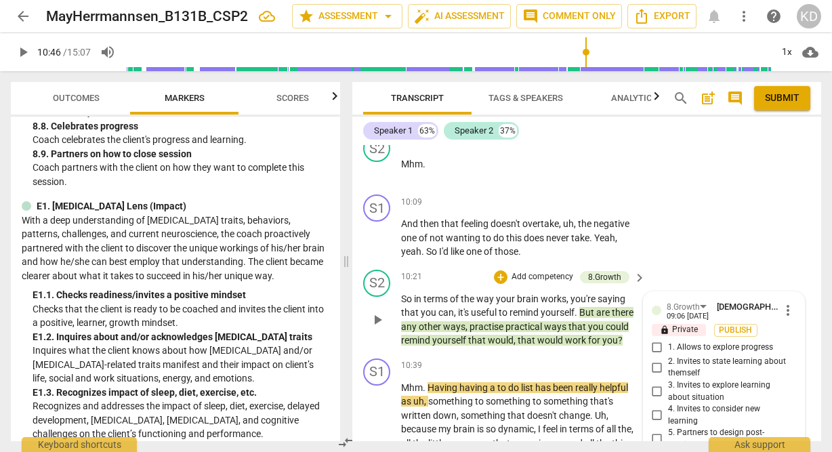
scroll to position [3191, 0]
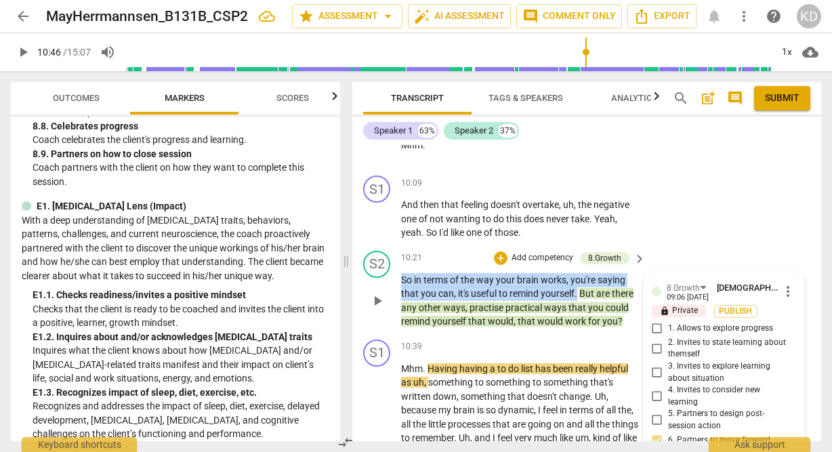
drag, startPoint x: 400, startPoint y: 266, endPoint x: 579, endPoint y: 277, distance: 179.3
click at [579, 277] on p "So in terms of the way your brain works , you're saying that you can , it's use…" at bounding box center [520, 301] width 238 height 56
click at [541, 252] on p "Add competency" at bounding box center [542, 258] width 64 height 12
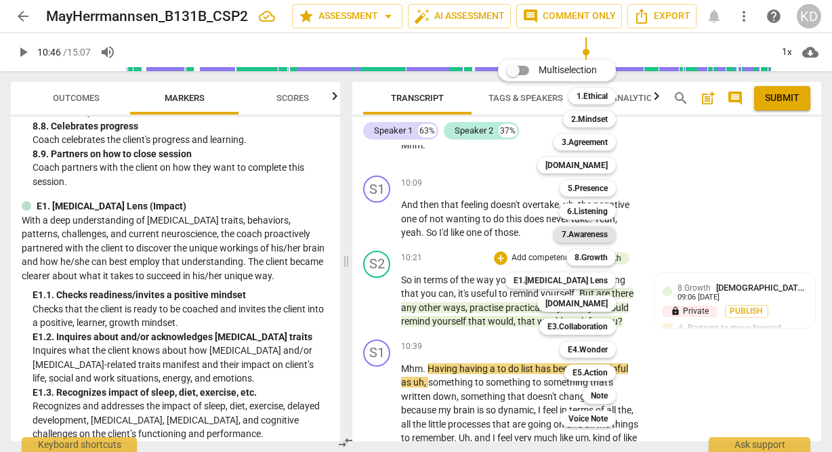
click at [593, 236] on b "7.Awareness" at bounding box center [585, 234] width 46 height 16
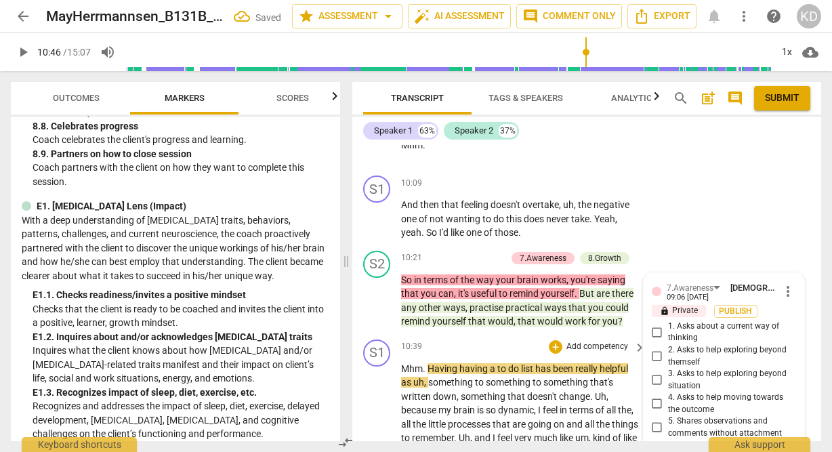
scroll to position [3409, 0]
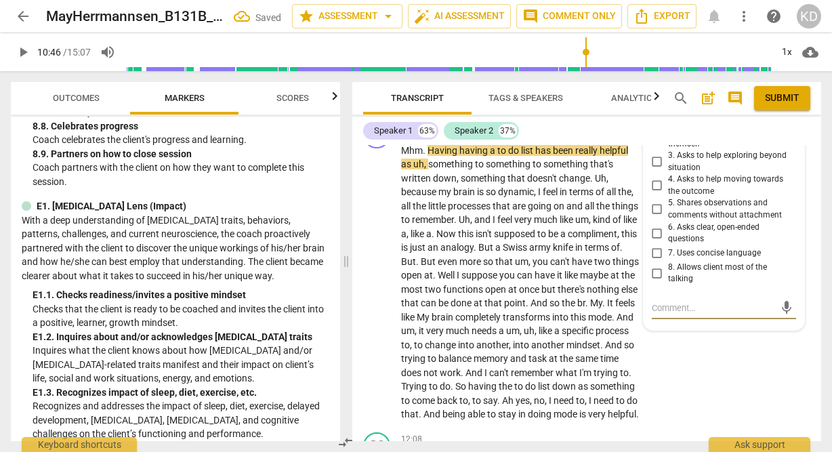
click at [655, 245] on input "7. Uses concise language" at bounding box center [657, 253] width 22 height 16
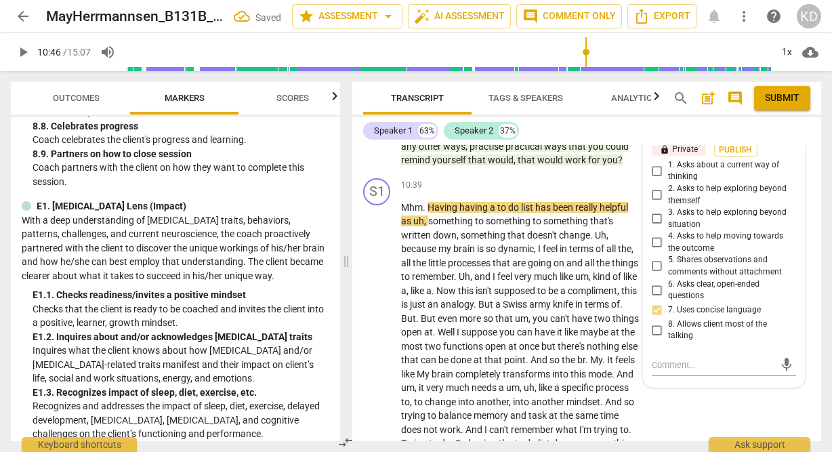
scroll to position [3353, 0]
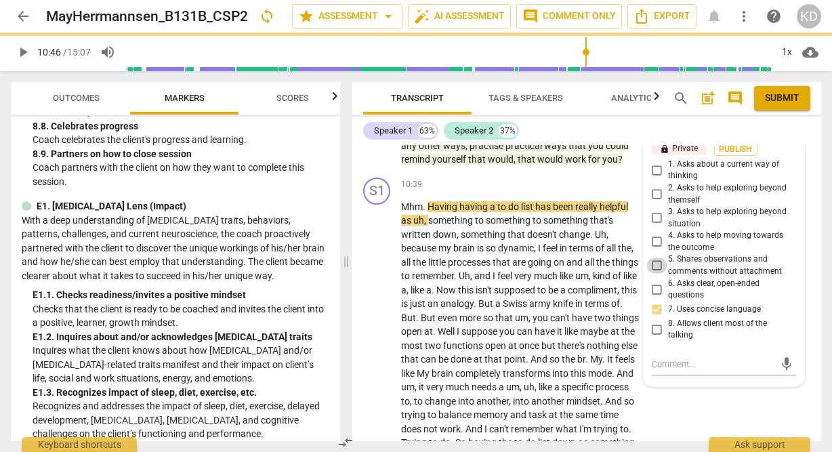
click at [654, 258] on input "5. Shares observations and comments without attachment" at bounding box center [657, 266] width 22 height 16
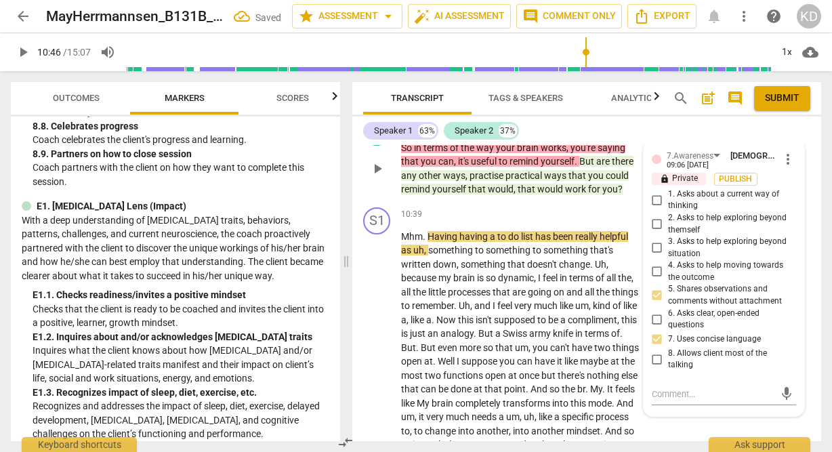
scroll to position [3324, 0]
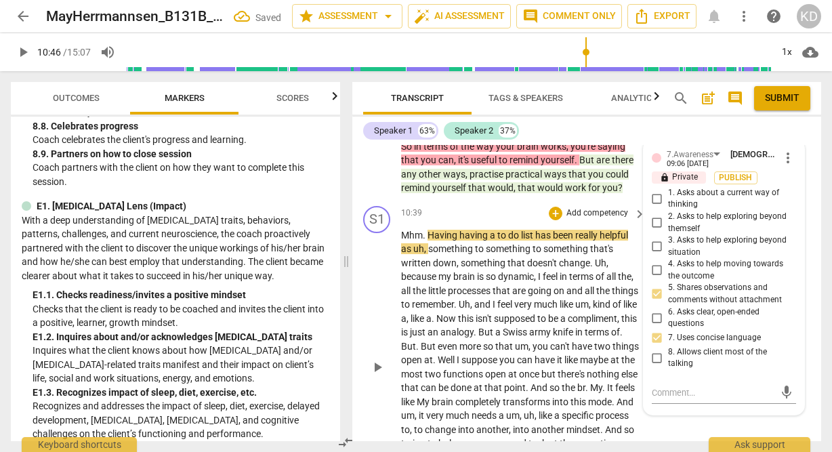
click at [371, 297] on div "play_arrow pause" at bounding box center [384, 367] width 35 height 269
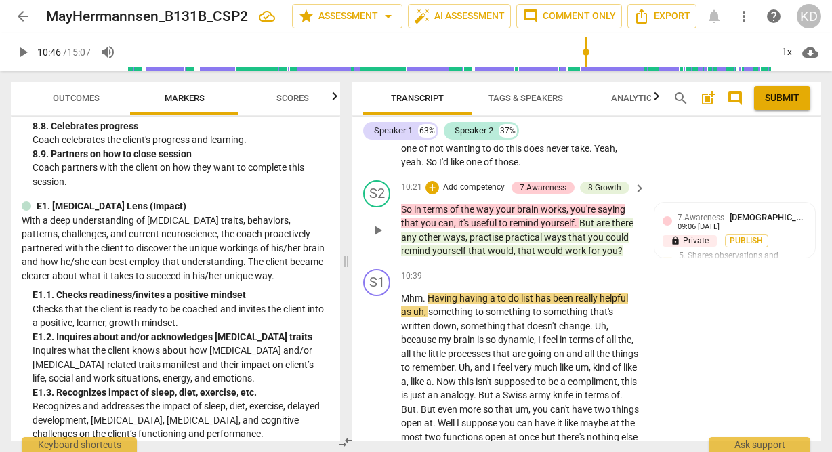
scroll to position [3249, 0]
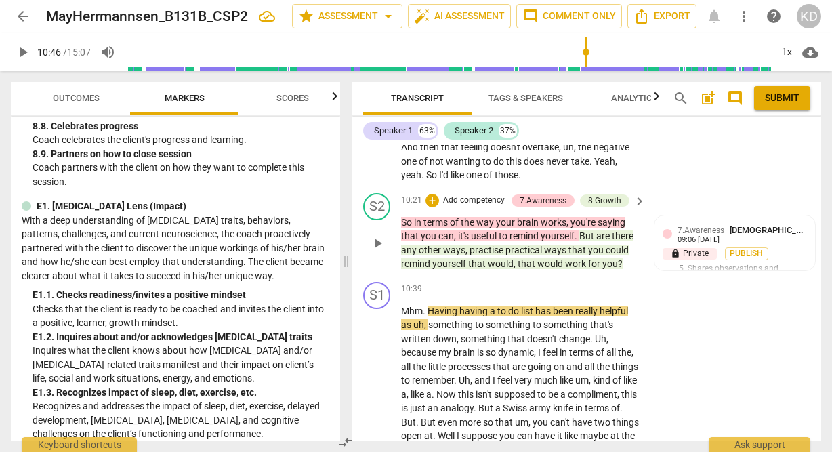
click at [596, 245] on span "you" at bounding box center [597, 250] width 18 height 11
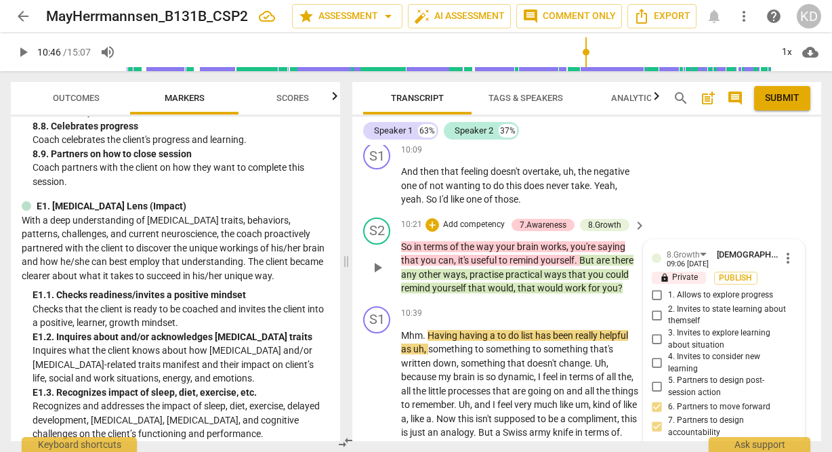
scroll to position [3218, 0]
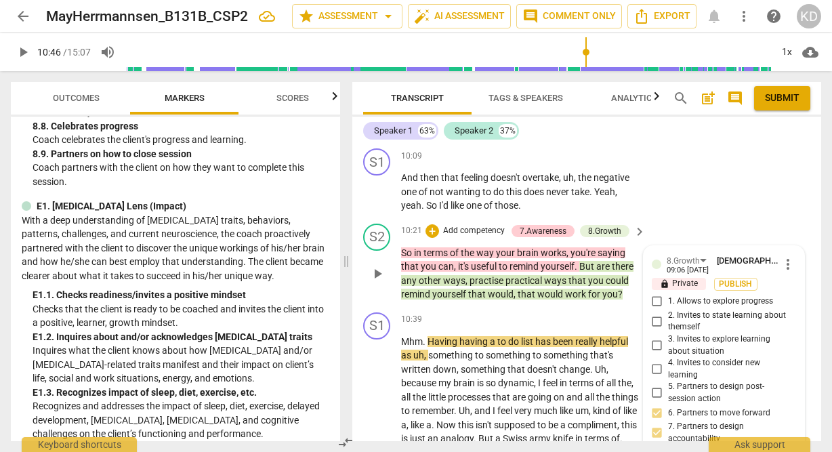
click at [495, 225] on p "Add competency" at bounding box center [474, 231] width 64 height 12
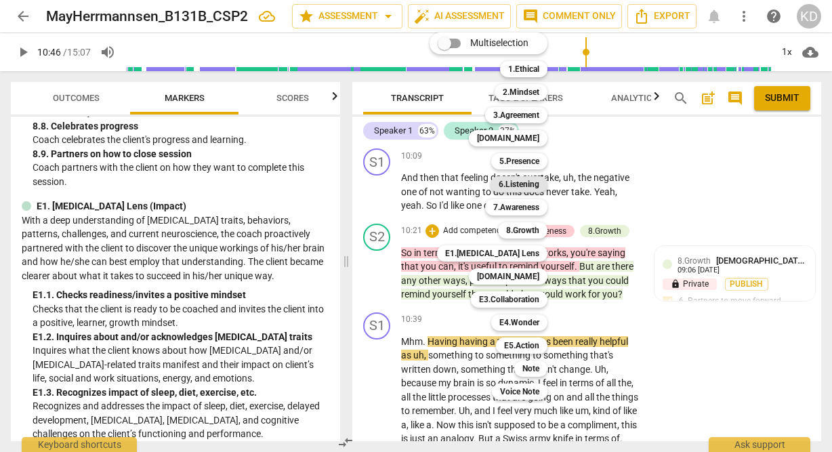
click at [522, 182] on b "6.Listening" at bounding box center [519, 184] width 41 height 16
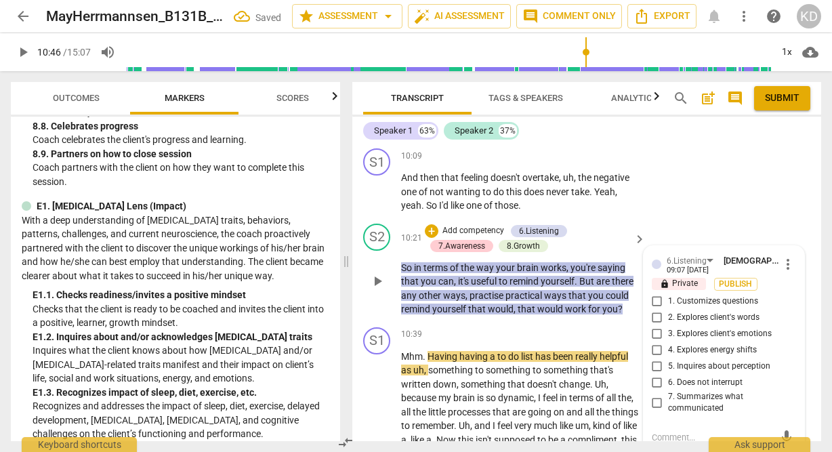
click at [655, 293] on input "1. Customizes questions" at bounding box center [657, 301] width 22 height 16
click at [356, 297] on div "S2 play_arrow pause 10:21 + Add competency 6.Listening 7.Awareness 8.Growth key…" at bounding box center [586, 270] width 469 height 104
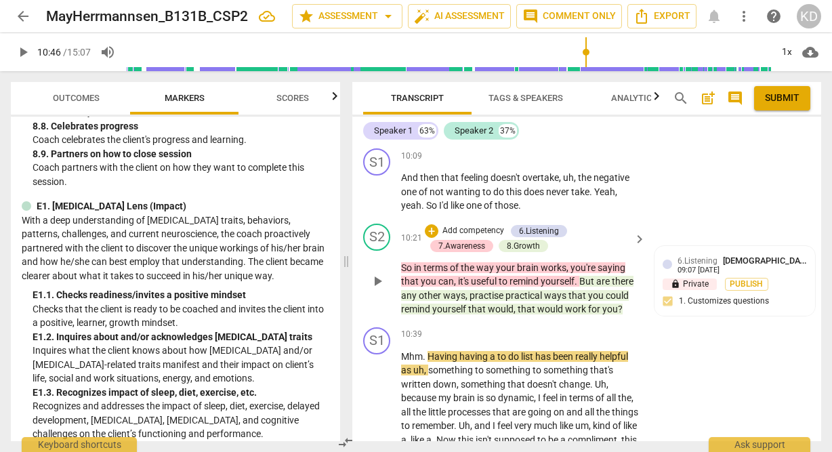
click at [472, 225] on p "Add competency" at bounding box center [473, 231] width 64 height 12
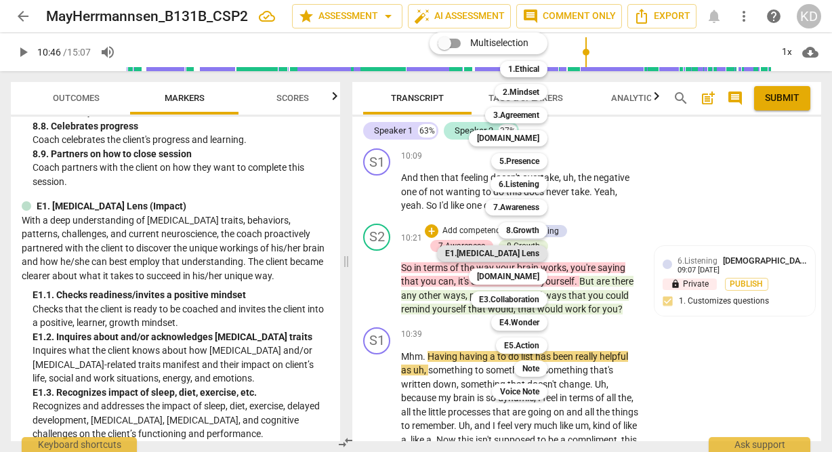
click at [525, 254] on b "E1.ADHD Lens" at bounding box center [492, 253] width 94 height 16
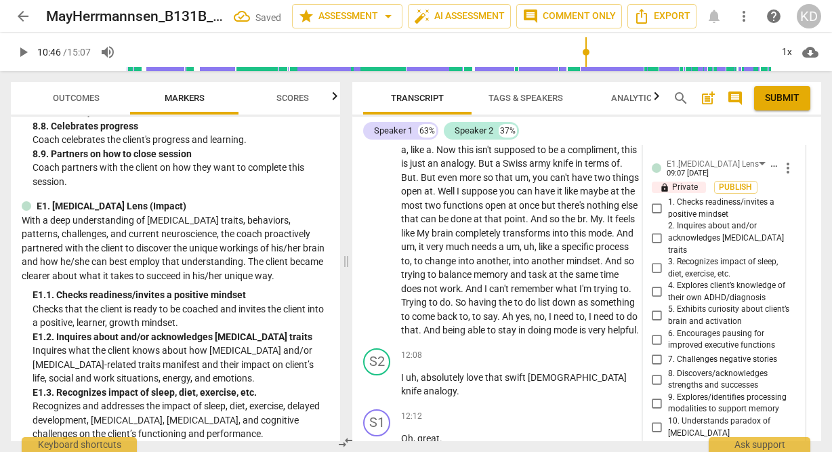
scroll to position [3524, 0]
click at [653, 230] on input "2. Inquires about and/or acknowledges [MEDICAL_DATA] traits" at bounding box center [657, 238] width 22 height 16
click at [655, 283] on input "4. Explores client’s knowledge of their own ADHD/diagnosis" at bounding box center [657, 291] width 22 height 16
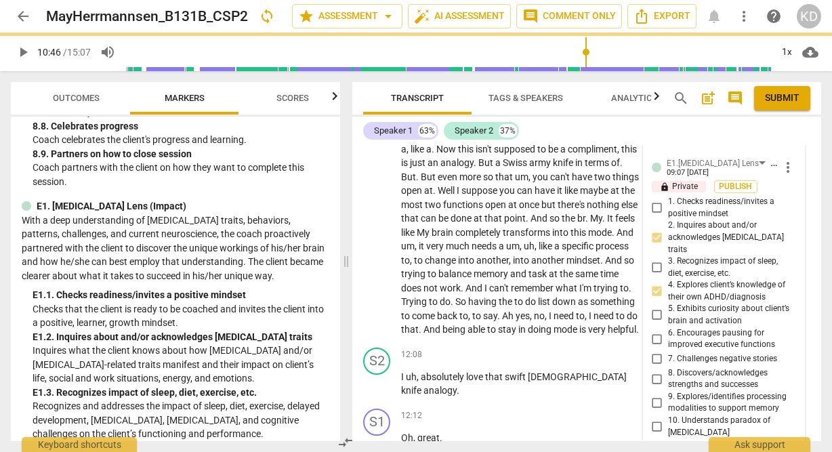
click at [655, 283] on input "4. Explores client’s knowledge of their own ADHD/diagnosis" at bounding box center [657, 291] width 22 height 16
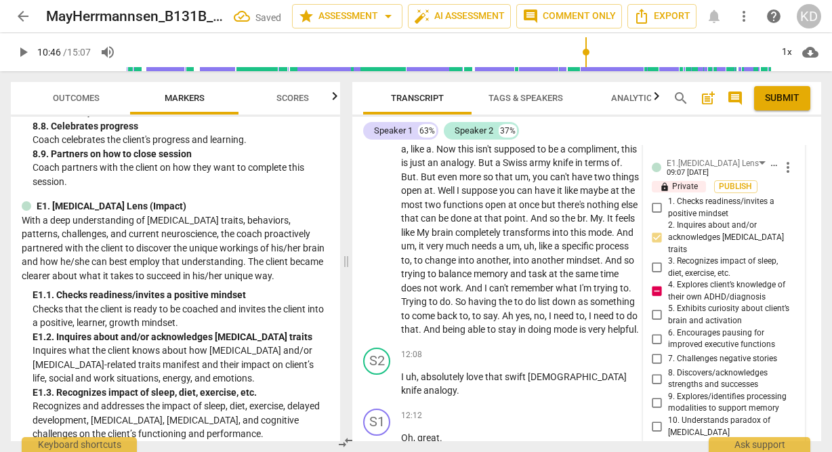
click at [655, 283] on input "4. Explores client’s knowledge of their own ADHD/diagnosis" at bounding box center [657, 291] width 22 height 16
click at [653, 307] on input "5. Exhibits curiosity about client’s brain and activation" at bounding box center [657, 315] width 22 height 16
click at [361, 281] on div "S1 play_arrow pause 10:39 + Add competency keyboard_arrow_right Mhm . Having ha…" at bounding box center [586, 186] width 469 height 311
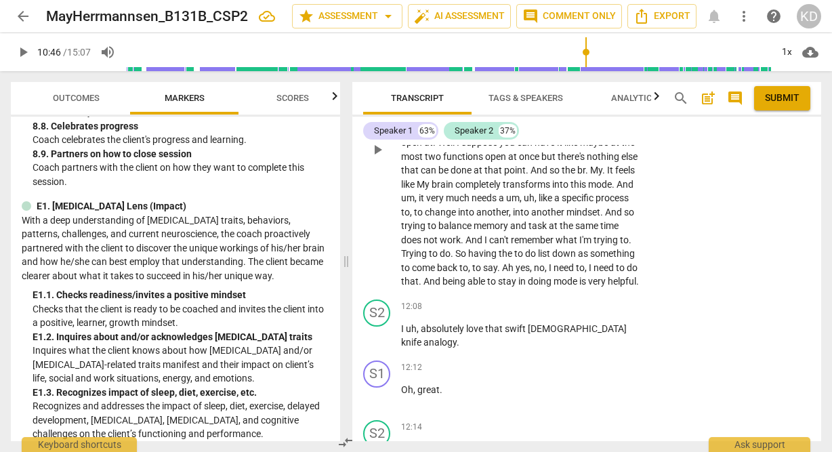
scroll to position [3578, 0]
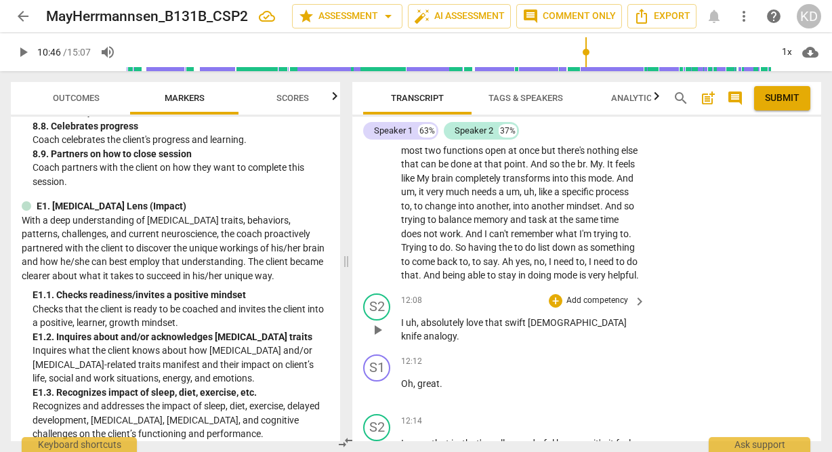
click at [604, 301] on p "Add competency" at bounding box center [597, 301] width 64 height 12
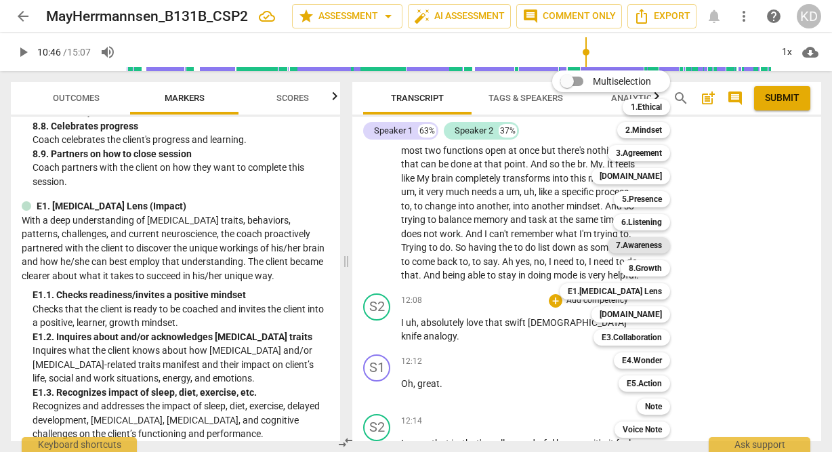
click at [648, 248] on b "7.Awareness" at bounding box center [639, 245] width 46 height 16
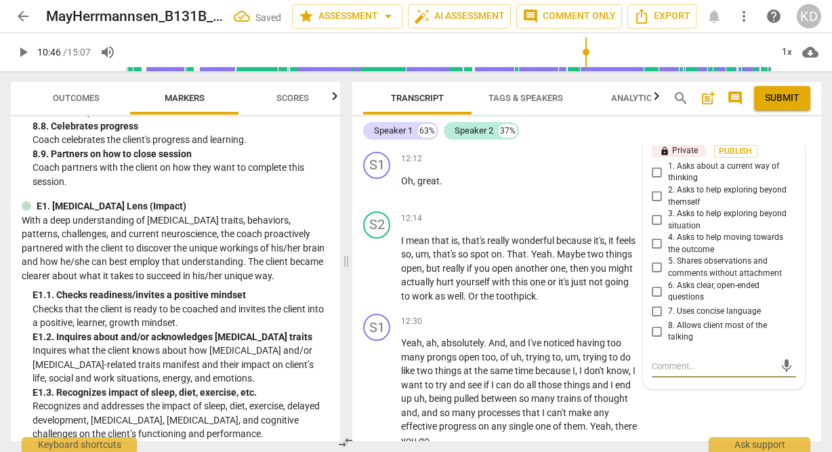
scroll to position [3755, 0]
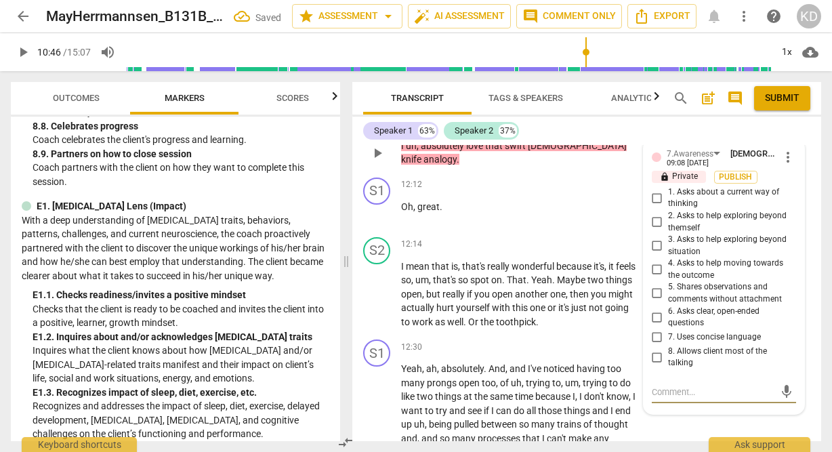
click at [655, 356] on input "8. Allows client most of the talking" at bounding box center [657, 357] width 22 height 16
click at [654, 293] on input "5. Shares observations and comments without attachment" at bounding box center [657, 293] width 22 height 16
click at [678, 392] on textarea at bounding box center [713, 392] width 123 height 13
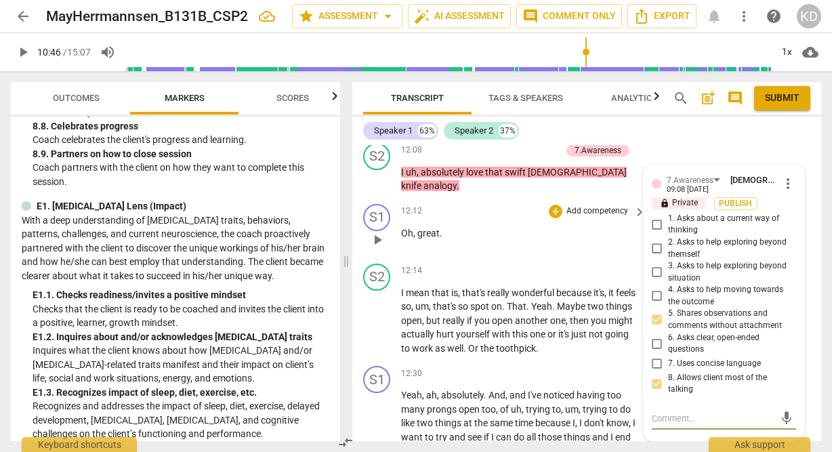
scroll to position [3728, 0]
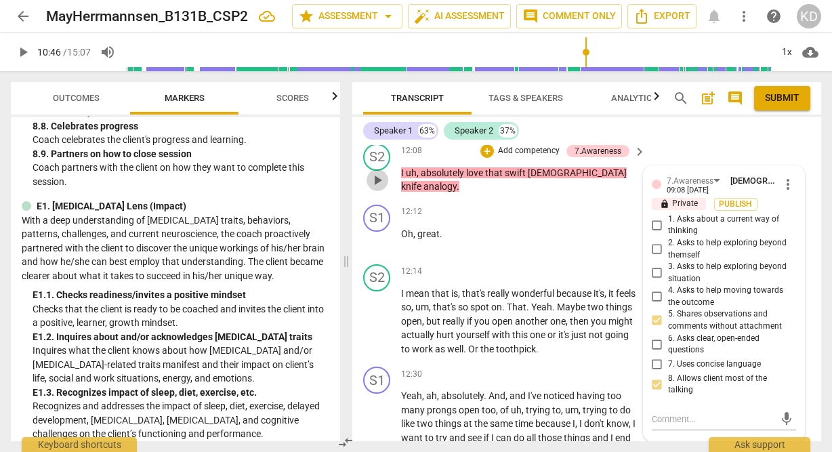
click at [377, 179] on span "play_arrow" at bounding box center [377, 180] width 16 height 16
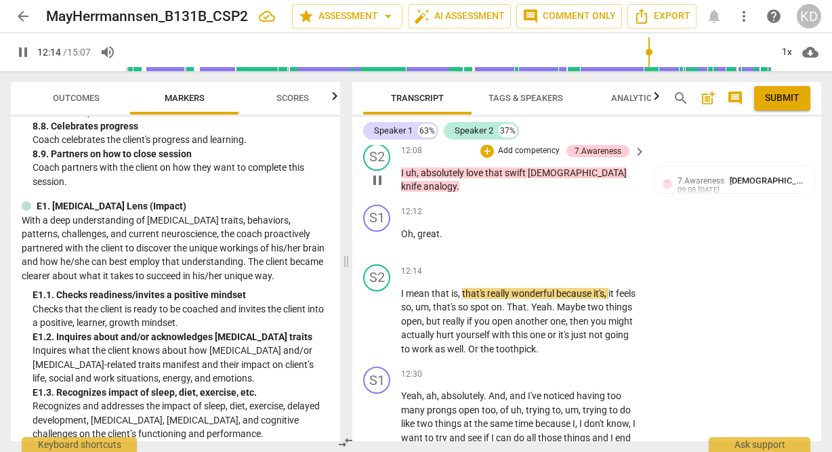
click at [377, 178] on span "pause" at bounding box center [377, 180] width 16 height 16
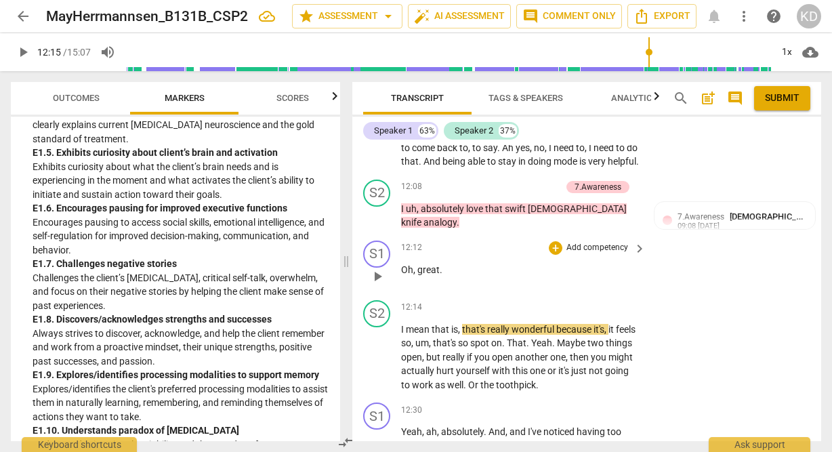
scroll to position [3690, 0]
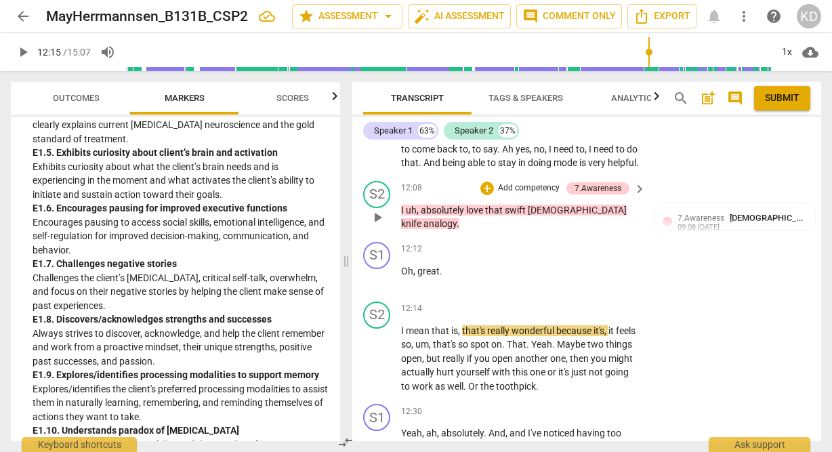
click at [506, 184] on p "Add competency" at bounding box center [529, 188] width 64 height 12
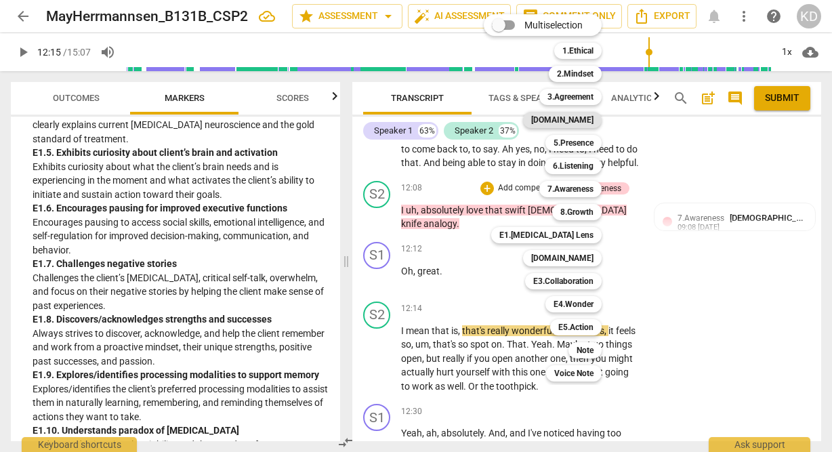
click at [578, 119] on b "4.Trust" at bounding box center [562, 120] width 62 height 16
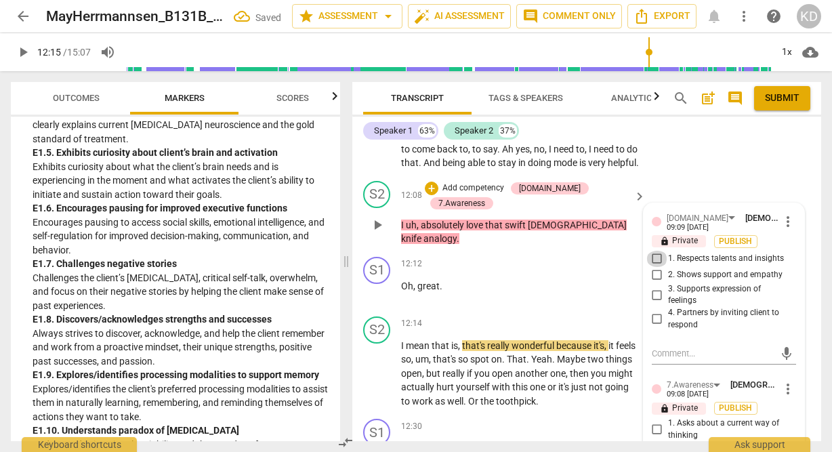
click at [654, 259] on input "1. Respects talents and insights" at bounding box center [657, 259] width 22 height 16
click at [356, 283] on div "S1 play_arrow pause 12:12 + Add competency keyboard_arrow_right Oh , great ." at bounding box center [586, 281] width 469 height 60
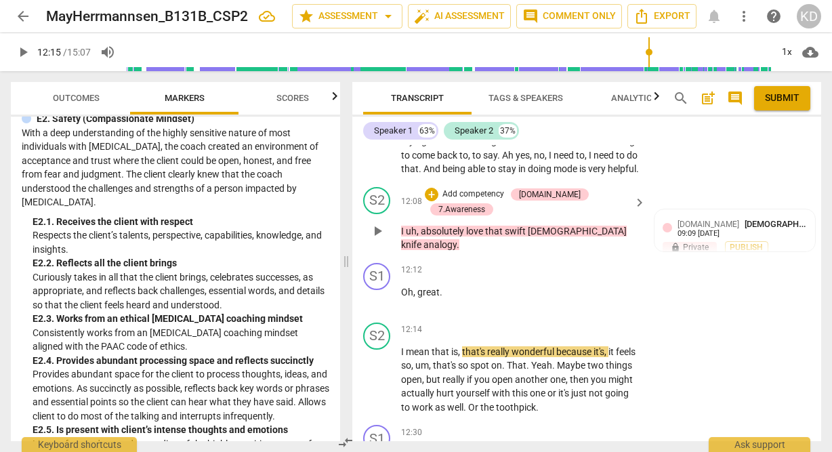
scroll to position [3673, 0]
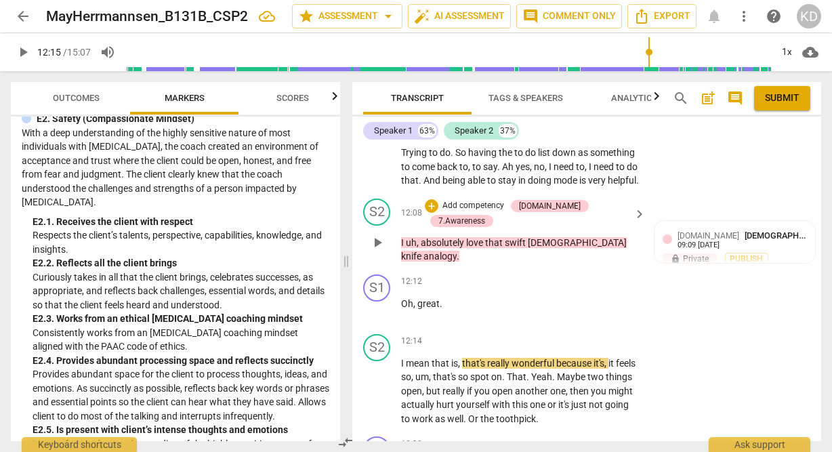
click at [480, 201] on p "Add competency" at bounding box center [473, 206] width 64 height 12
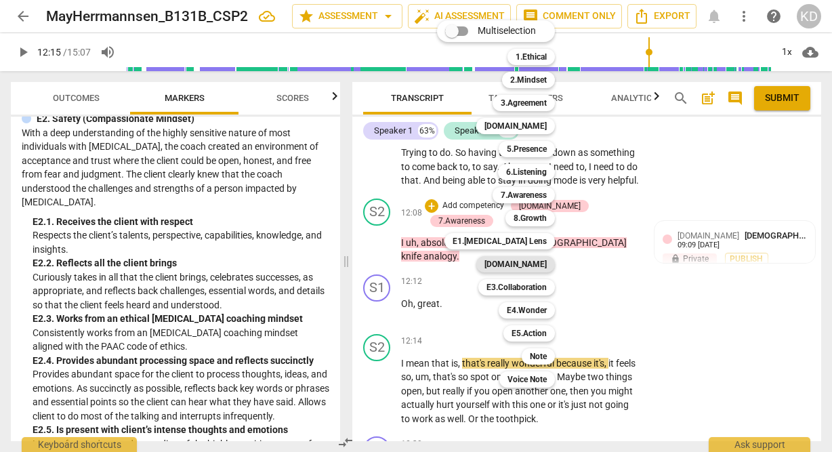
click at [532, 262] on b "E2.Safety" at bounding box center [516, 264] width 62 height 16
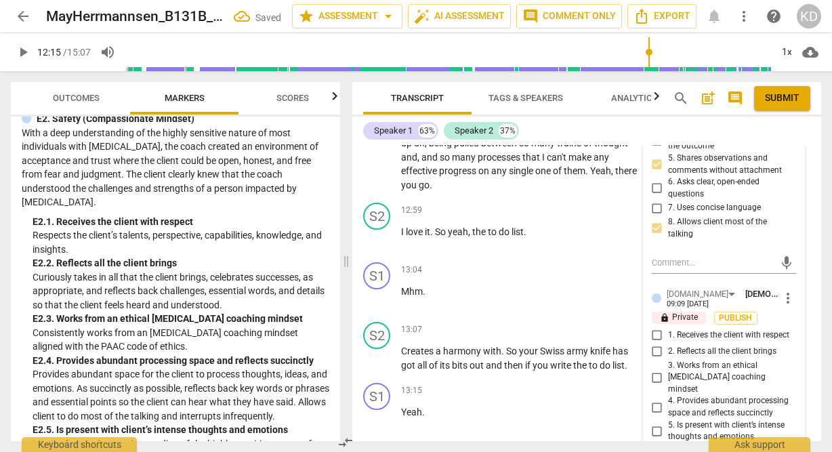
scroll to position [4054, 0]
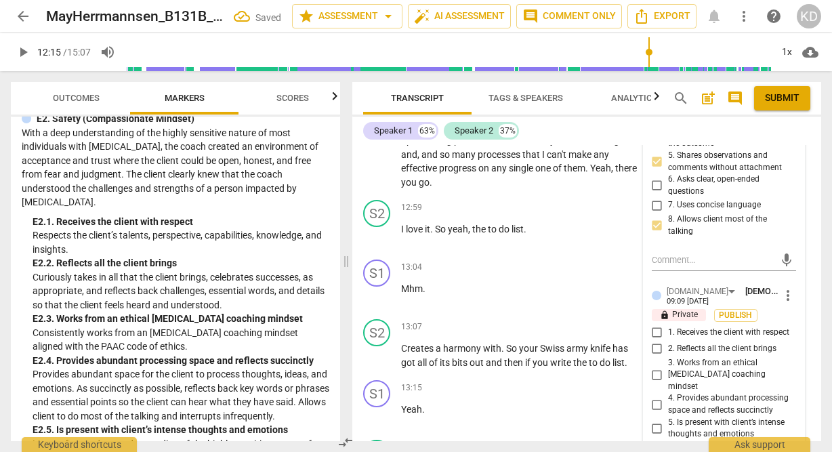
click at [655, 354] on input "2. Reflects all the client brings" at bounding box center [657, 349] width 22 height 16
click at [377, 228] on span "play_arrow" at bounding box center [377, 236] width 16 height 16
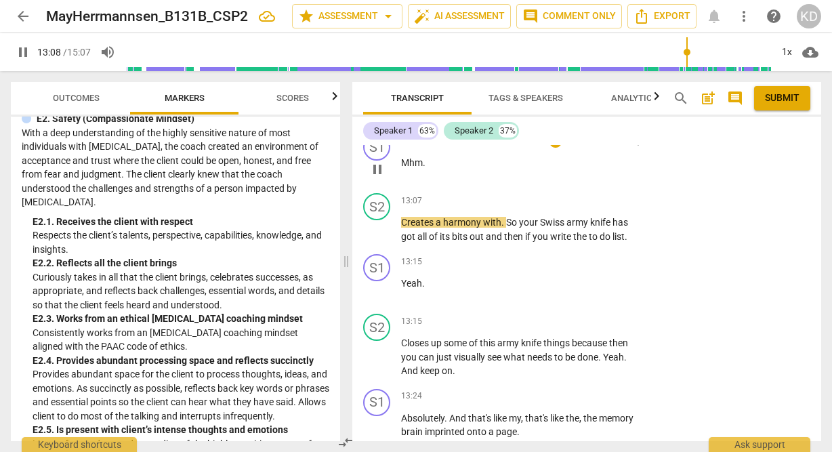
scroll to position [4180, 0]
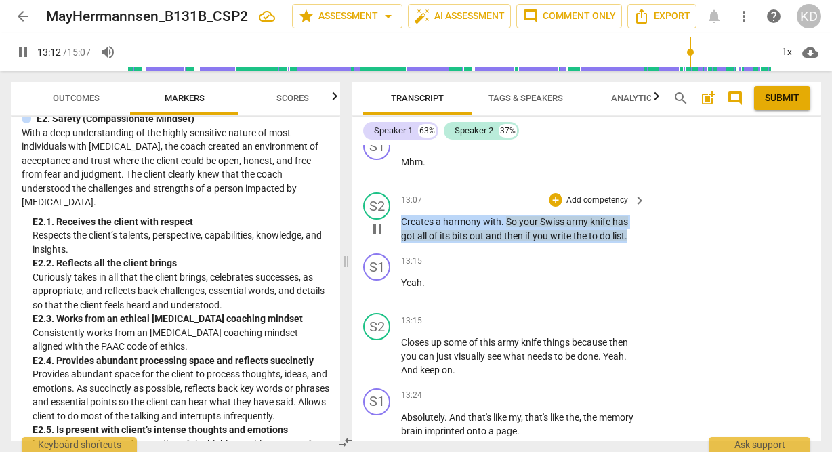
drag, startPoint x: 403, startPoint y: 207, endPoint x: 636, endPoint y: 231, distance: 234.4
click at [636, 231] on div "S2 play_arrow pause 13:07 + Add competency keyboard_arrow_right Creates a harmo…" at bounding box center [586, 217] width 469 height 61
click at [609, 194] on p "Add competency" at bounding box center [597, 200] width 64 height 12
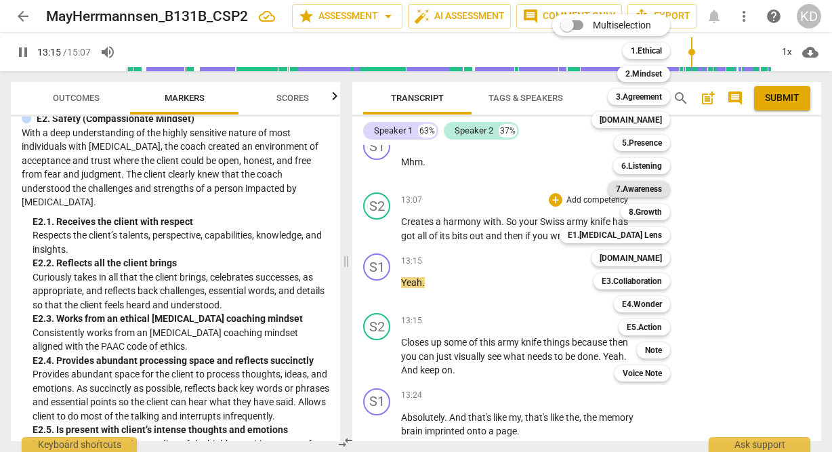
click at [653, 188] on b "7.Awareness" at bounding box center [639, 189] width 46 height 16
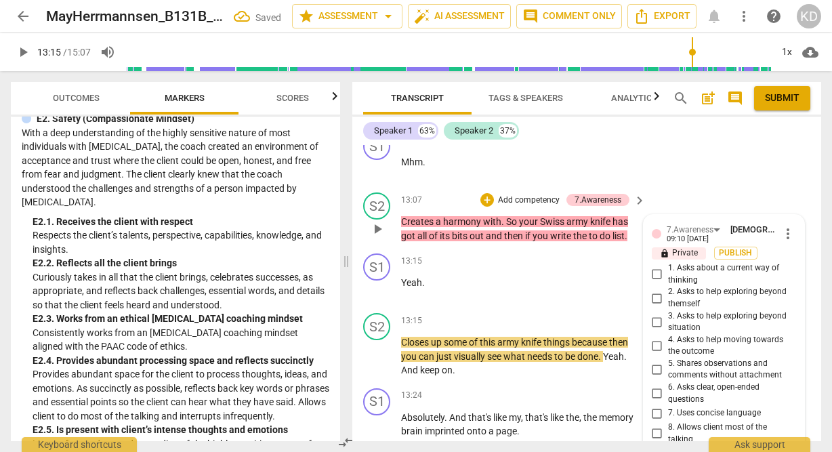
scroll to position [4340, 0]
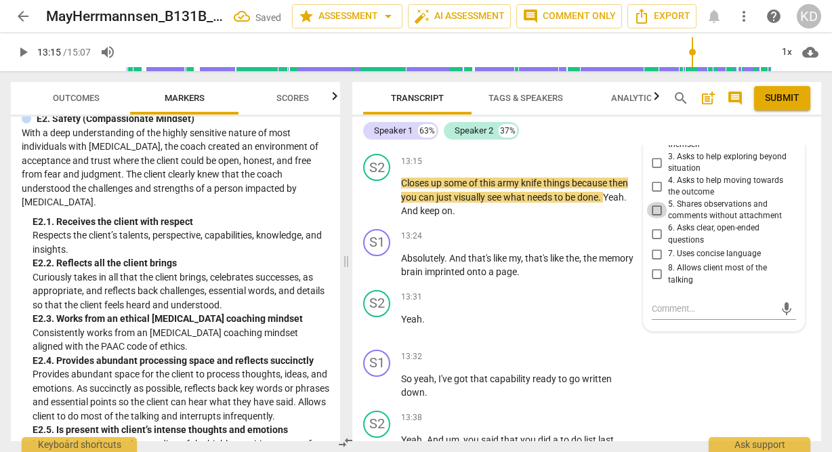
click at [655, 202] on input "5. Shares observations and comments without attachment" at bounding box center [657, 210] width 22 height 16
click at [356, 285] on div "S2 play_arrow pause 13:31 + Add competency keyboard_arrow_right Yeah ." at bounding box center [586, 315] width 469 height 60
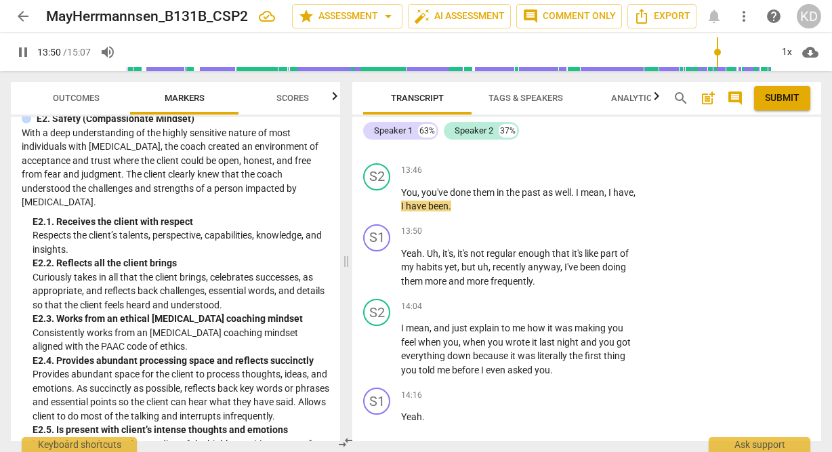
scroll to position [4709, 0]
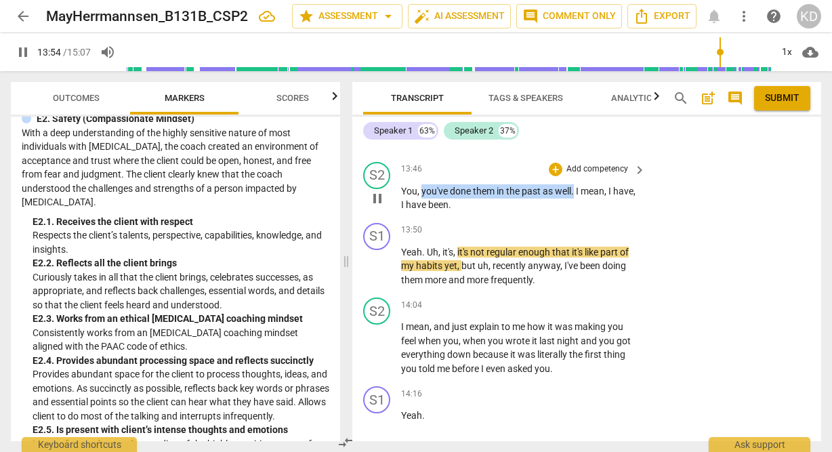
drag, startPoint x: 422, startPoint y: 177, endPoint x: 576, endPoint y: 181, distance: 153.9
click at [576, 184] on p "You , you've done them in the past as well . I mean , I have , I have been ." at bounding box center [520, 198] width 238 height 28
click at [596, 163] on p "Add competency" at bounding box center [597, 169] width 64 height 12
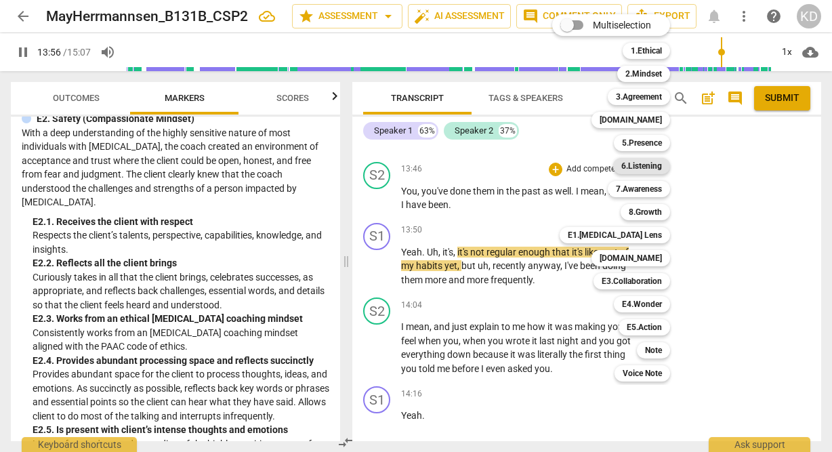
click at [641, 165] on b "6.Listening" at bounding box center [641, 166] width 41 height 16
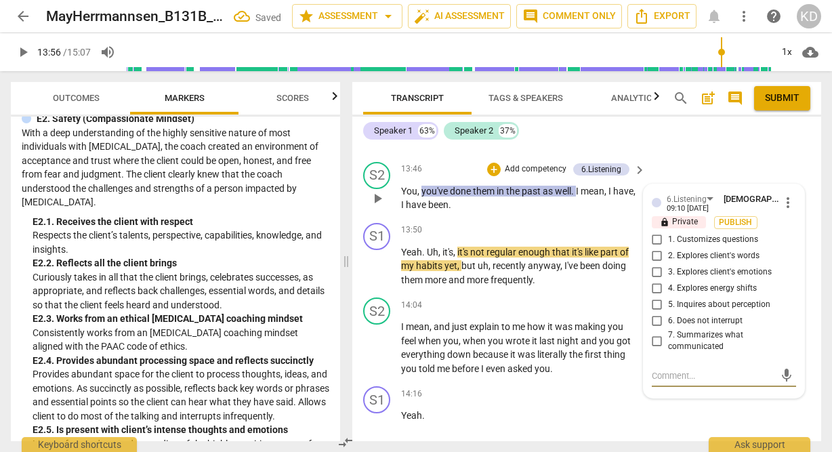
click at [655, 232] on input "1. Customizes questions" at bounding box center [657, 240] width 22 height 16
click at [358, 271] on div "S1 play_arrow pause 13:50 + Add competency keyboard_arrow_right Yeah . Uh , it'…" at bounding box center [586, 255] width 469 height 75
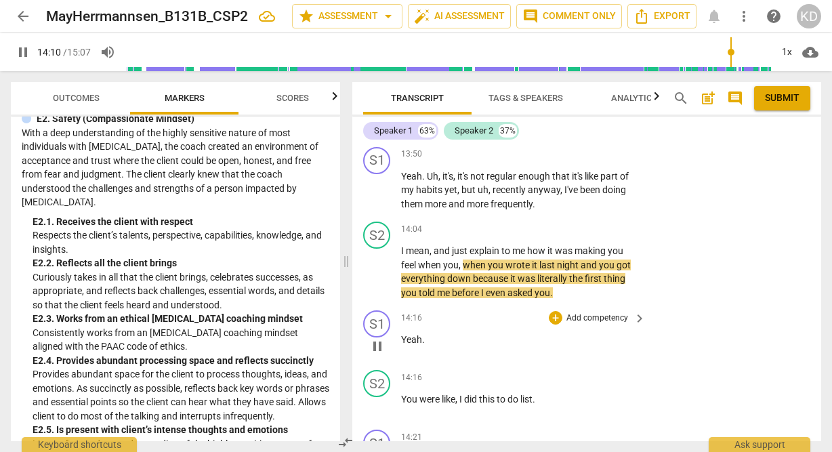
scroll to position [4785, 0]
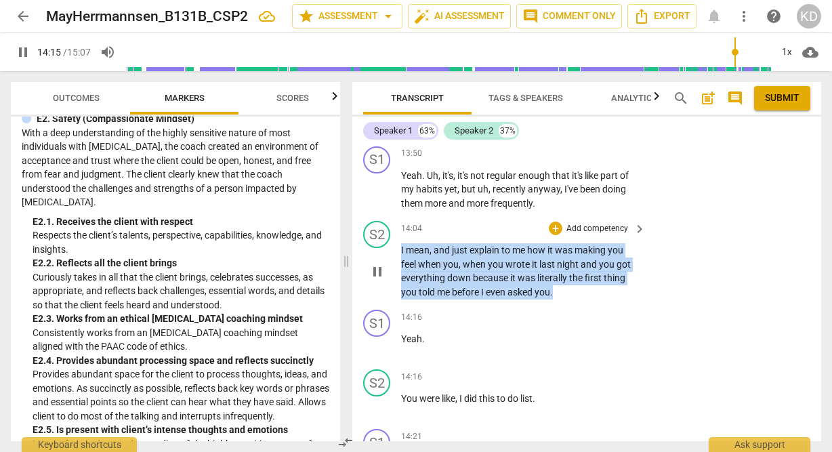
drag, startPoint x: 400, startPoint y: 233, endPoint x: 563, endPoint y: 280, distance: 169.2
click at [563, 280] on p "I mean , and just explain to me how it was making you feel when you , when you …" at bounding box center [520, 271] width 238 height 56
click at [601, 223] on p "Add competency" at bounding box center [597, 229] width 64 height 12
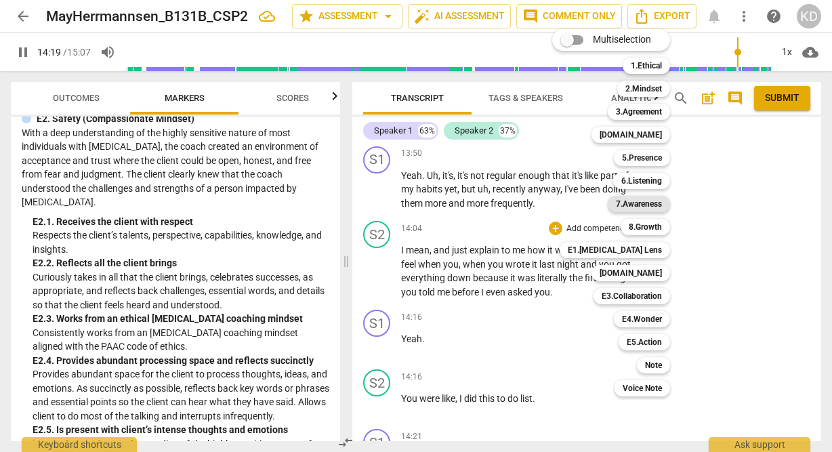
click at [650, 205] on b "7.Awareness" at bounding box center [639, 204] width 46 height 16
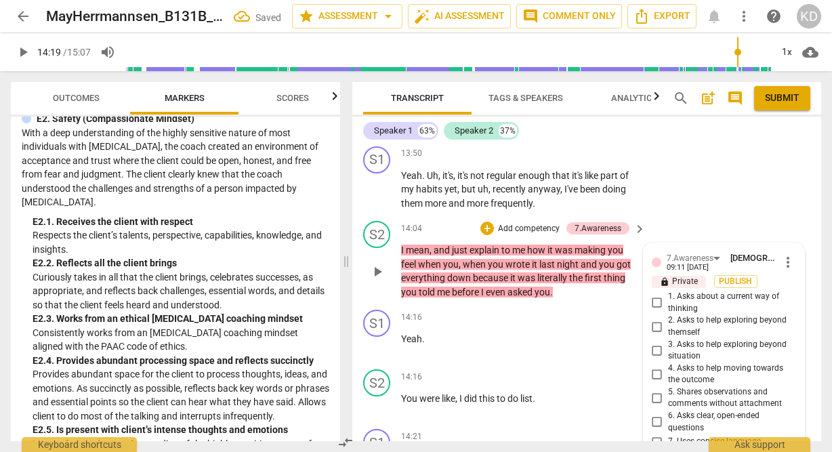
scroll to position [4973, 0]
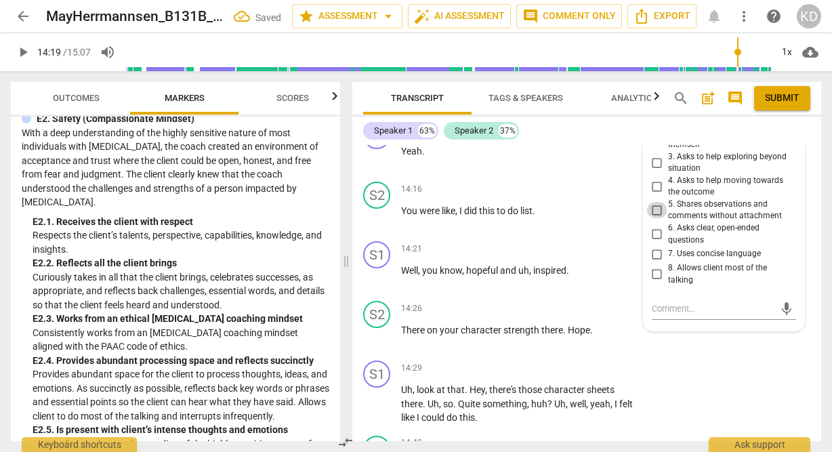
click at [655, 202] on input "5. Shares observations and comments without attachment" at bounding box center [657, 210] width 22 height 16
click at [361, 273] on div "S1 play_arrow pause 14:21 + Add competency keyboard_arrow_right Well , you know…" at bounding box center [586, 266] width 469 height 60
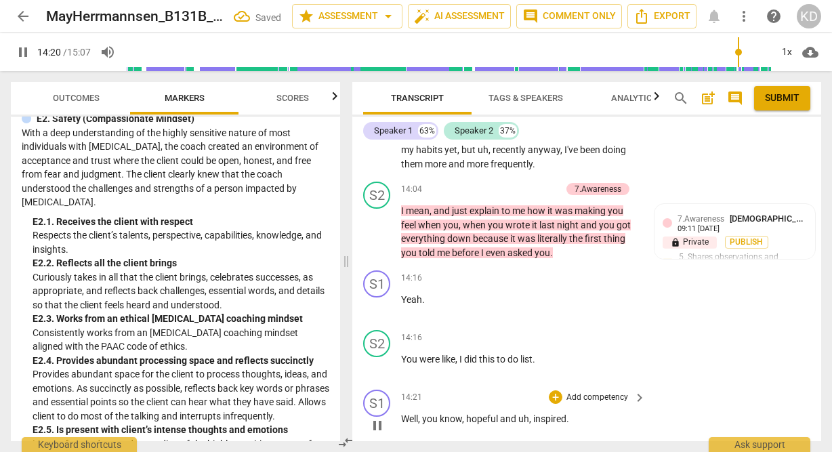
scroll to position [4823, 0]
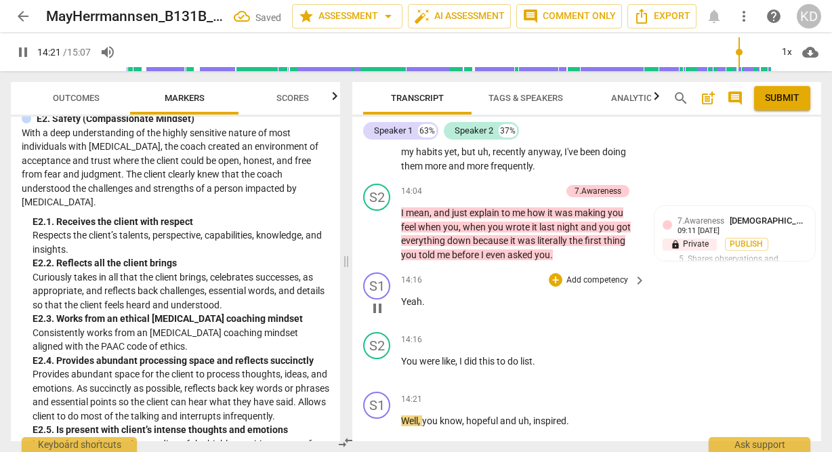
click at [377, 300] on span "pause" at bounding box center [377, 308] width 16 height 16
click at [377, 300] on span "play_arrow" at bounding box center [377, 308] width 16 height 16
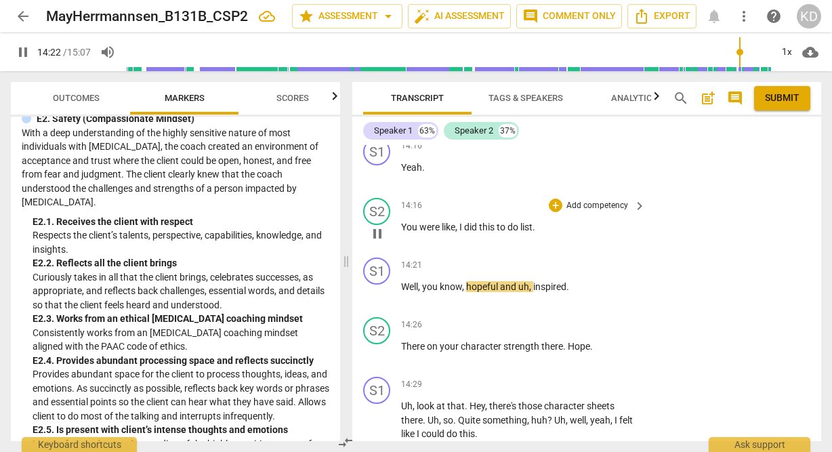
scroll to position [4947, 0]
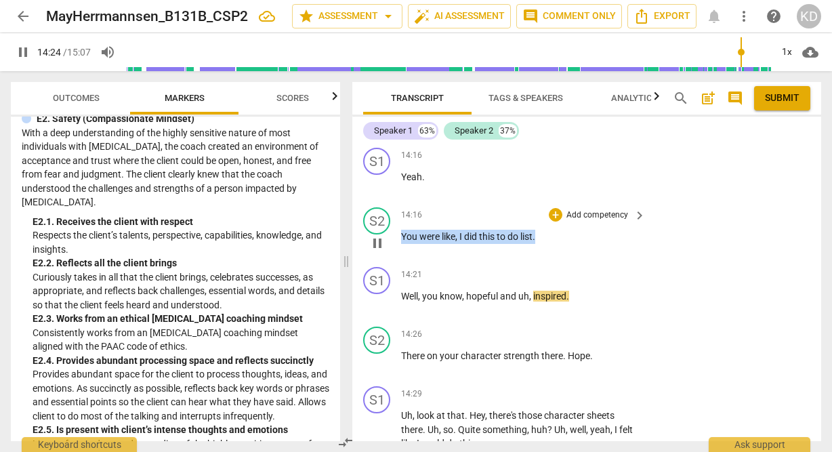
drag, startPoint x: 403, startPoint y: 220, endPoint x: 541, endPoint y: 225, distance: 139.0
click at [541, 230] on p "You were like , I did this to do list ." at bounding box center [520, 237] width 238 height 14
click at [592, 209] on p "Add competency" at bounding box center [597, 215] width 64 height 12
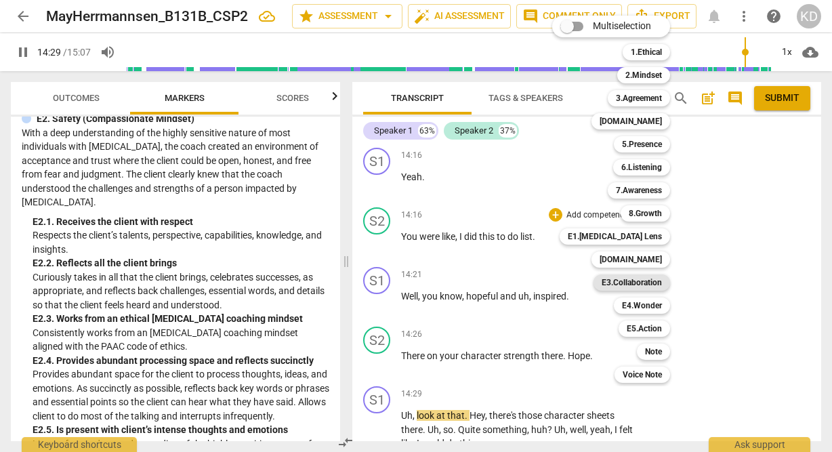
click at [651, 277] on b "E3.Collaboration" at bounding box center [632, 282] width 60 height 16
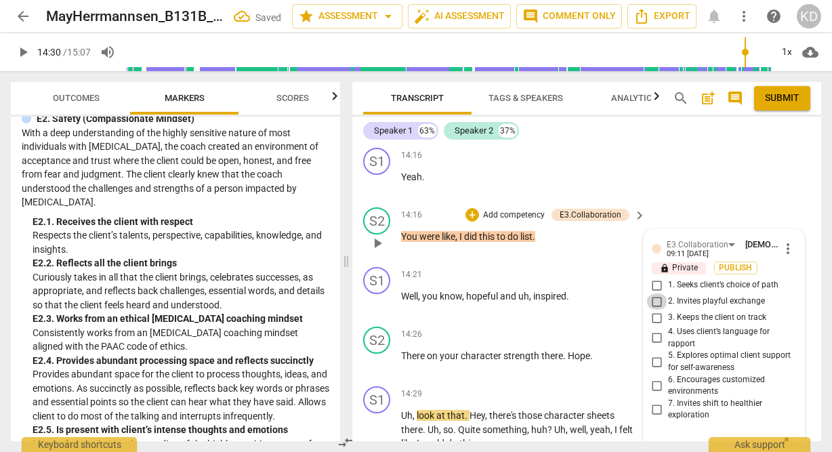
click at [658, 293] on input "2. Invites playful exchange" at bounding box center [657, 301] width 22 height 16
click at [358, 297] on div "S1 play_arrow pause 14:21 + Add competency keyboard_arrow_right Well , you know…" at bounding box center [586, 292] width 469 height 60
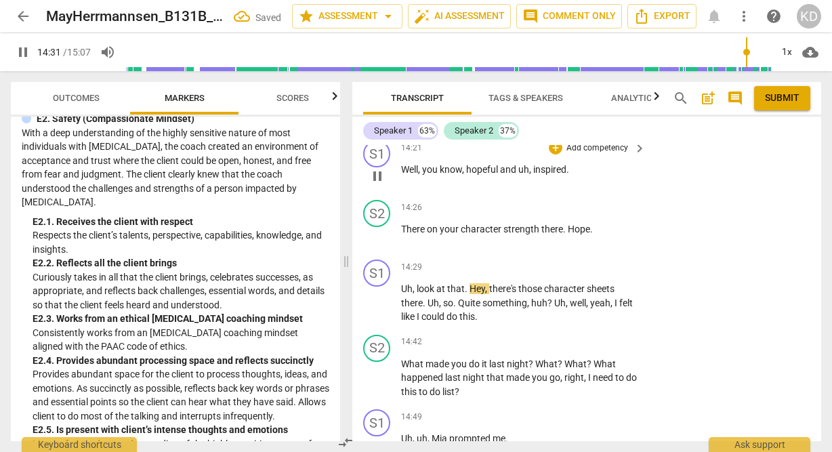
scroll to position [5083, 0]
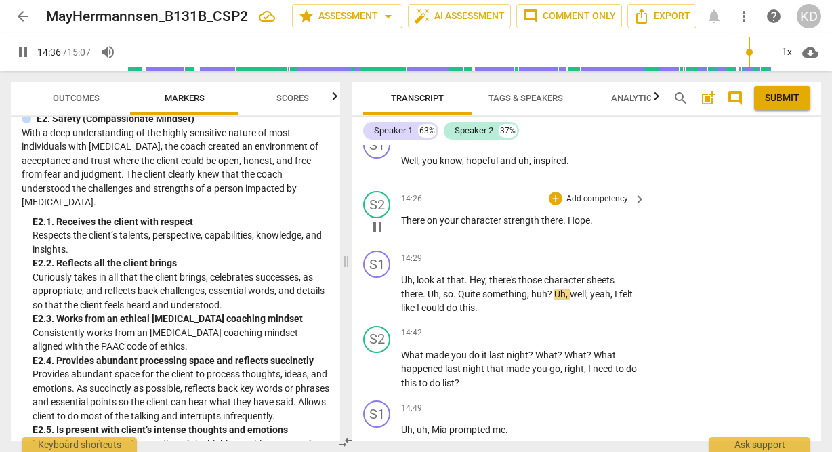
click at [600, 193] on p "Add competency" at bounding box center [597, 199] width 64 height 12
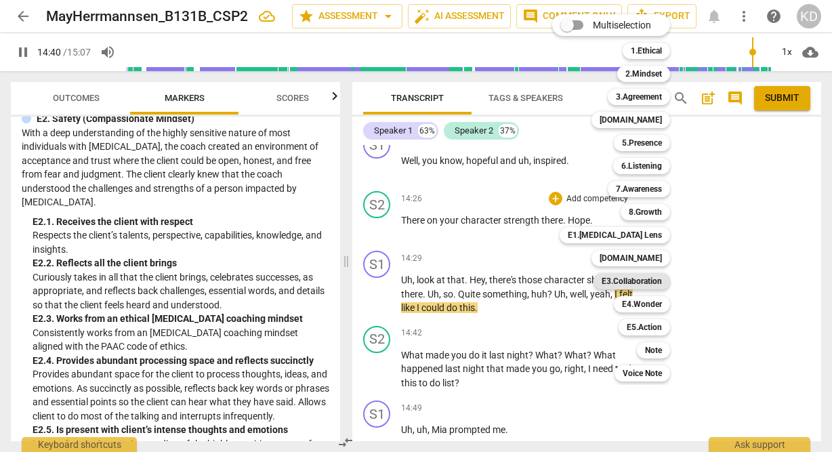
click at [649, 282] on b "E3.Collaboration" at bounding box center [632, 281] width 60 height 16
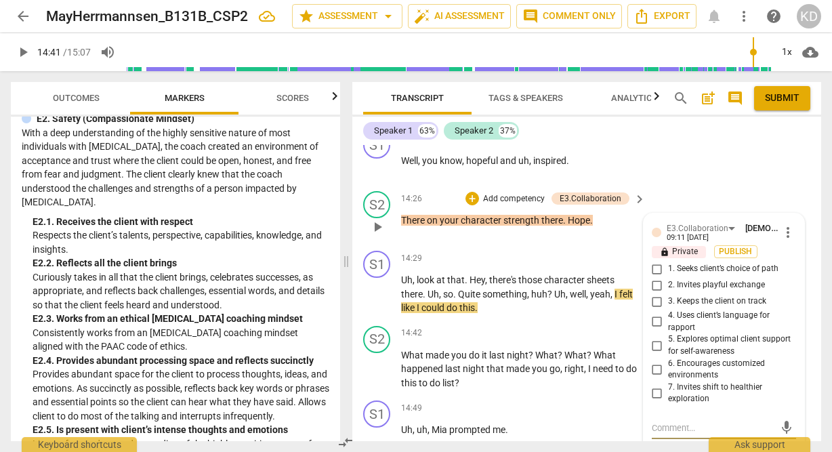
click at [655, 277] on input "2. Invites playful exchange" at bounding box center [657, 285] width 22 height 16
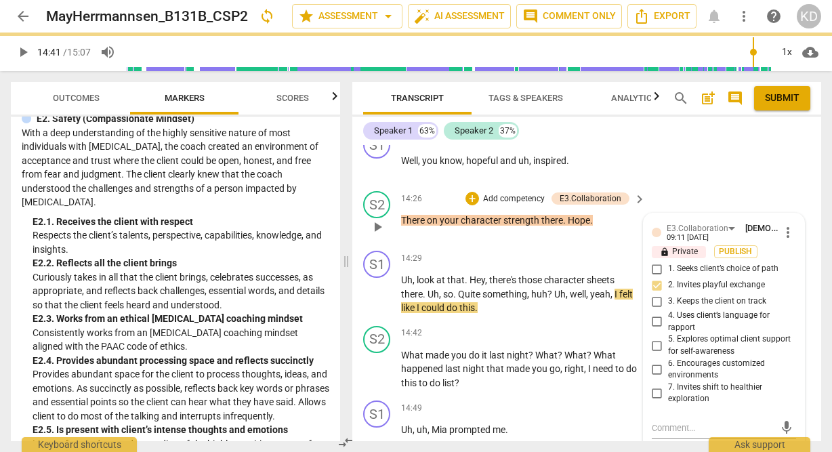
click at [656, 385] on input "7. Invites shift to healthier exploration" at bounding box center [657, 393] width 22 height 16
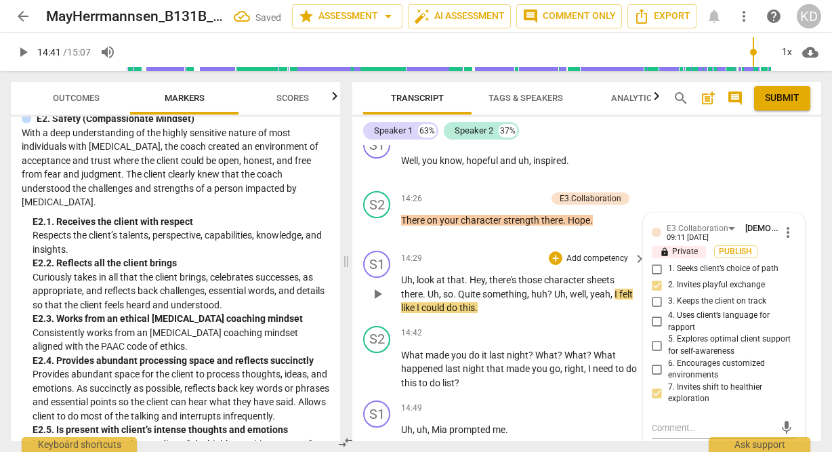
click at [365, 299] on div "S1 play_arrow pause 14:29 + Add competency keyboard_arrow_right Uh , look at th…" at bounding box center [586, 282] width 469 height 75
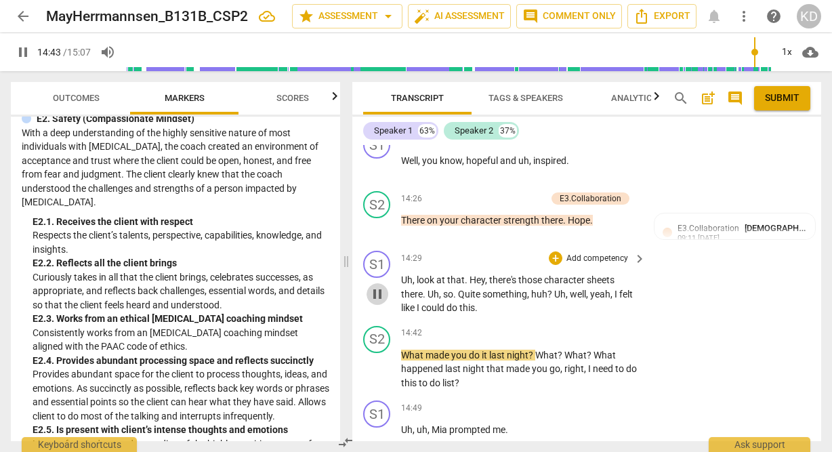
click at [381, 286] on span "pause" at bounding box center [377, 294] width 16 height 16
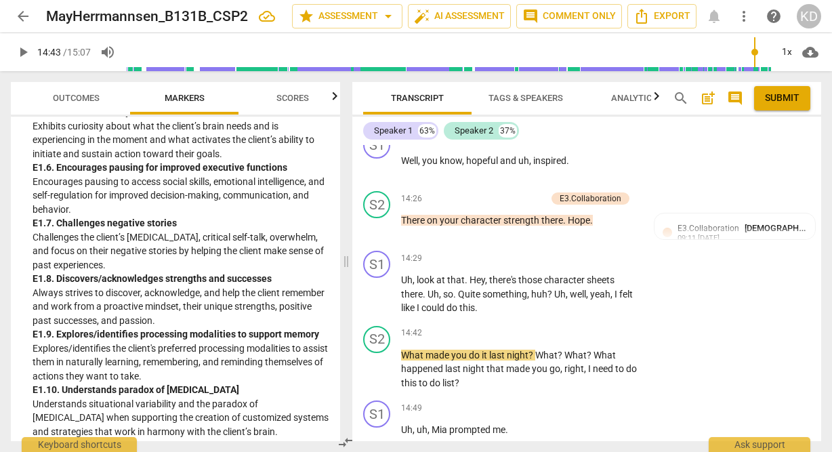
scroll to position [2343, 0]
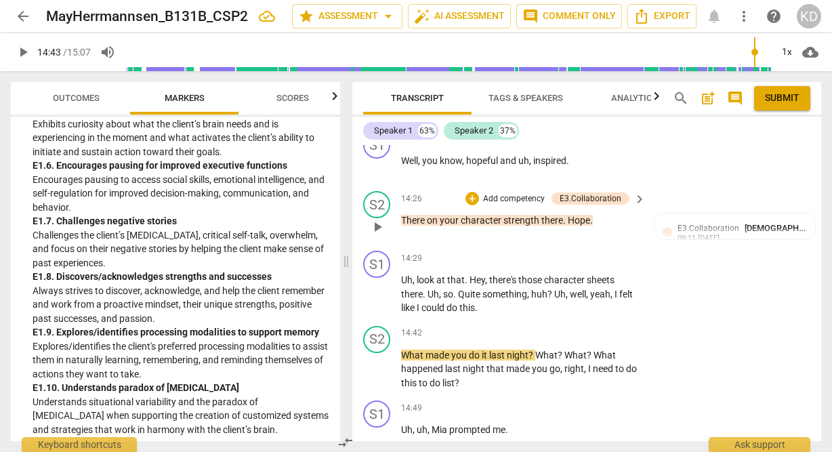
click at [516, 193] on p "Add competency" at bounding box center [514, 199] width 64 height 12
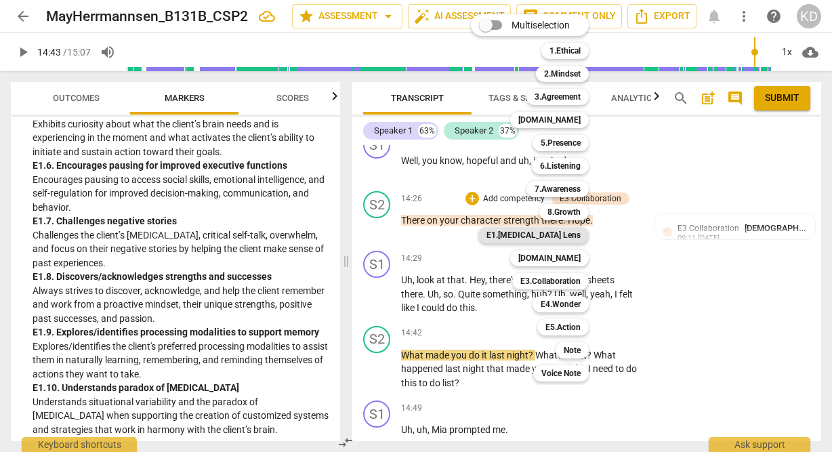
click at [567, 233] on b "E1.ADHD Lens" at bounding box center [534, 235] width 94 height 16
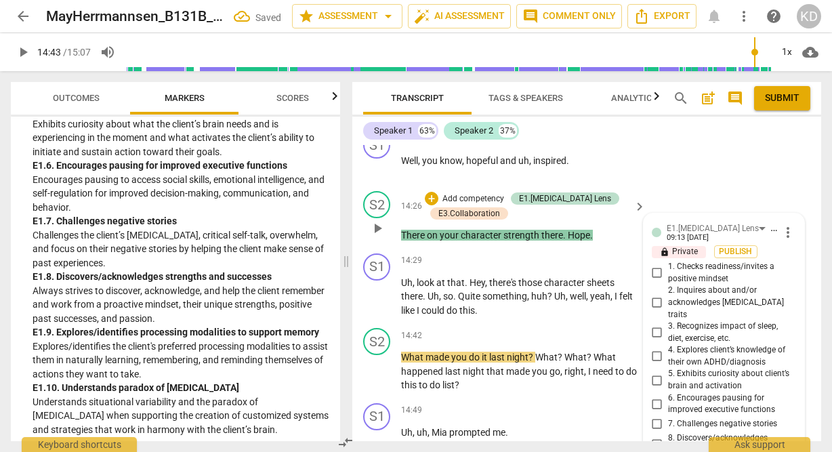
scroll to position [5288, 0]
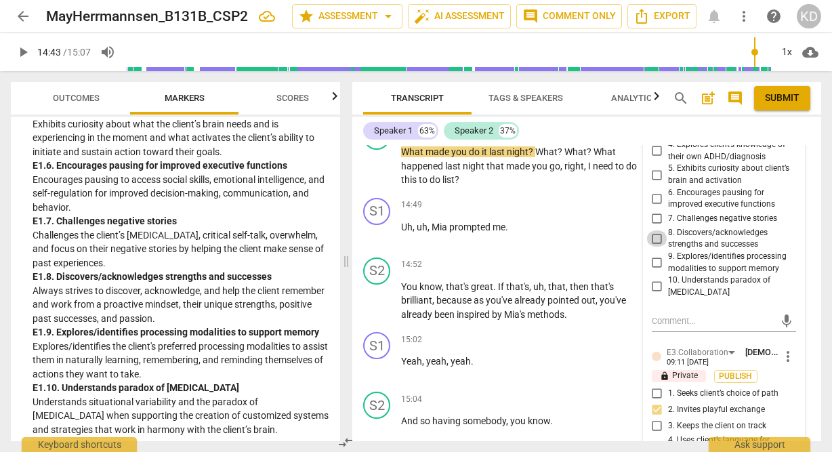
click at [655, 230] on input "8. Discovers/acknowledges strengths and successes" at bounding box center [657, 238] width 22 height 16
click at [356, 301] on div "S2 play_arrow pause 14:52 + Add competency keyboard_arrow_right You know , that…" at bounding box center [586, 289] width 469 height 75
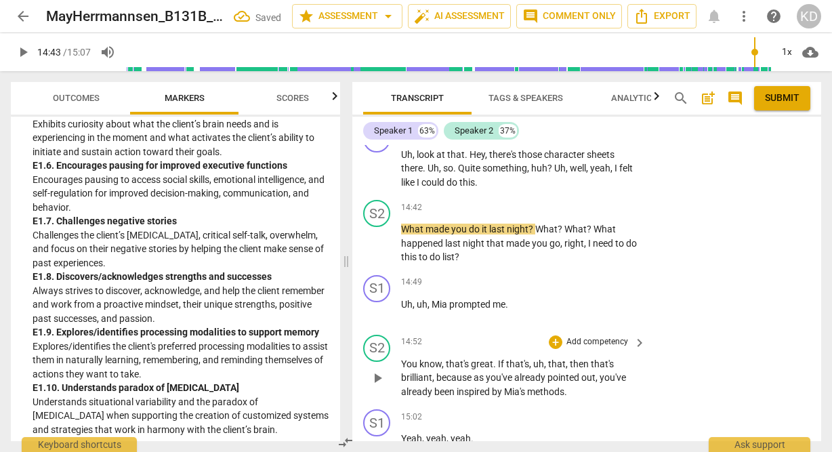
scroll to position [5230, 0]
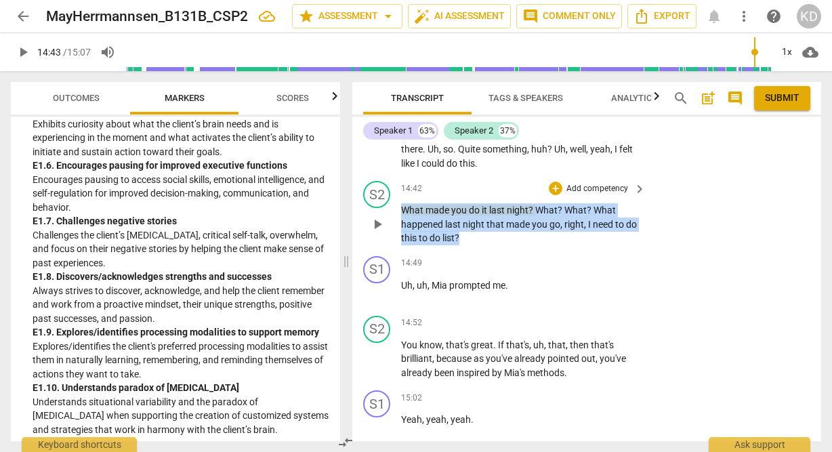
drag, startPoint x: 401, startPoint y: 195, endPoint x: 482, endPoint y: 224, distance: 85.7
click at [482, 224] on p "What made you do it last night ? What ? What ? What happened last night that ma…" at bounding box center [520, 224] width 238 height 42
click at [600, 183] on p "Add competency" at bounding box center [597, 189] width 64 height 12
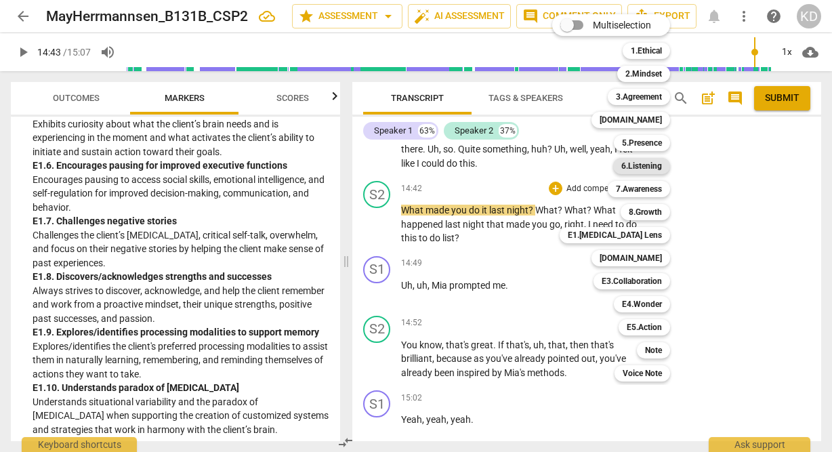
click at [649, 167] on b "6.Listening" at bounding box center [641, 166] width 41 height 16
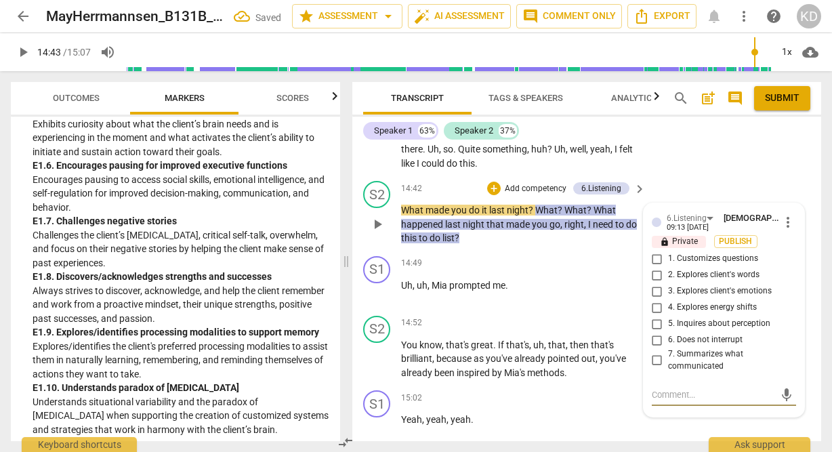
click at [656, 251] on input "1. Customizes questions" at bounding box center [657, 259] width 22 height 16
click at [686, 388] on textarea at bounding box center [713, 394] width 123 height 13
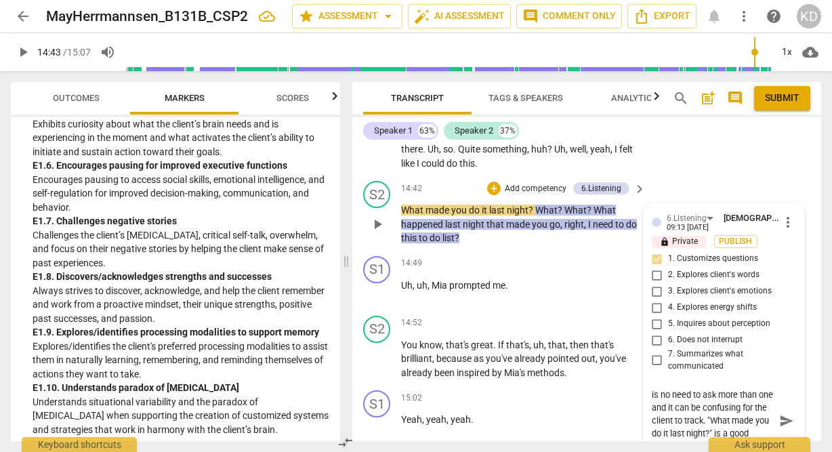
scroll to position [24, 0]
click at [381, 284] on span "play_arrow" at bounding box center [377, 292] width 16 height 16
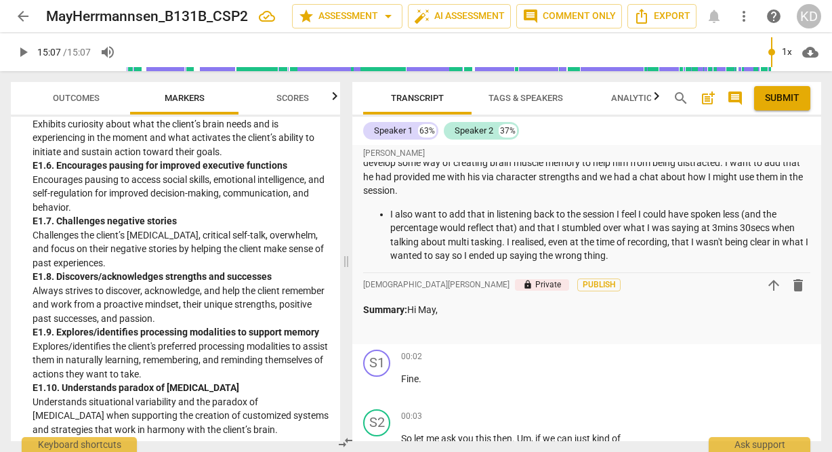
scroll to position [47, 0]
click at [459, 309] on p "Summary: Hi May," at bounding box center [586, 309] width 447 height 14
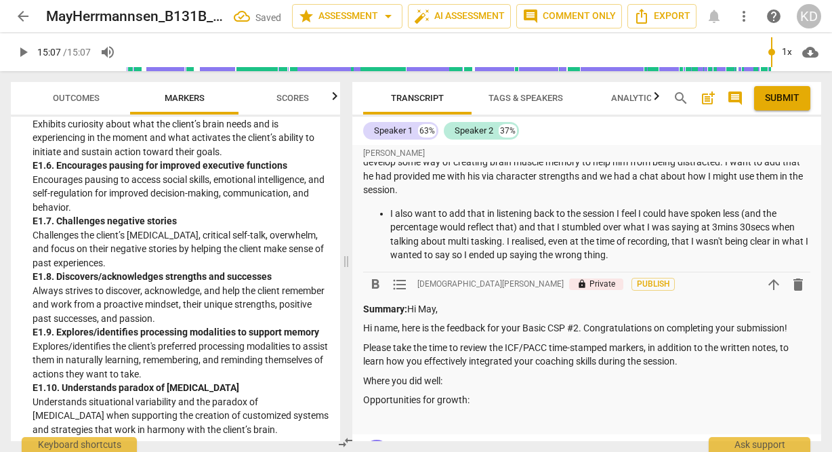
click at [403, 329] on p "Hi name, here is the feedback for your Basic CSP #2. Congratulations on complet…" at bounding box center [586, 328] width 447 height 14
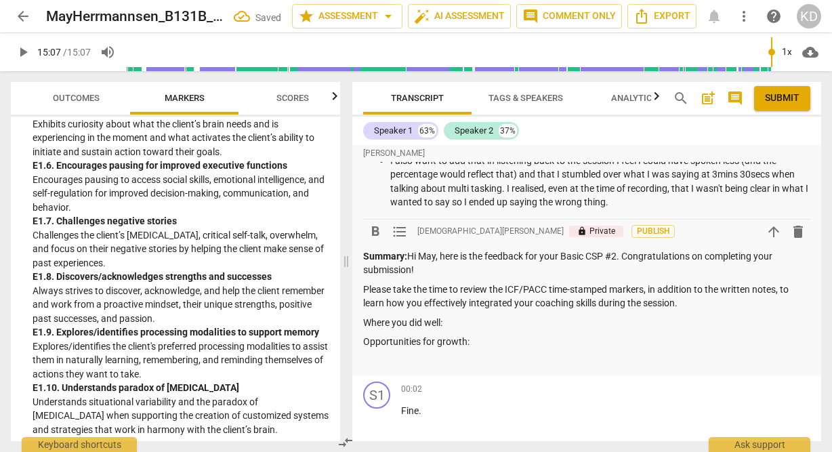
scroll to position [104, 0]
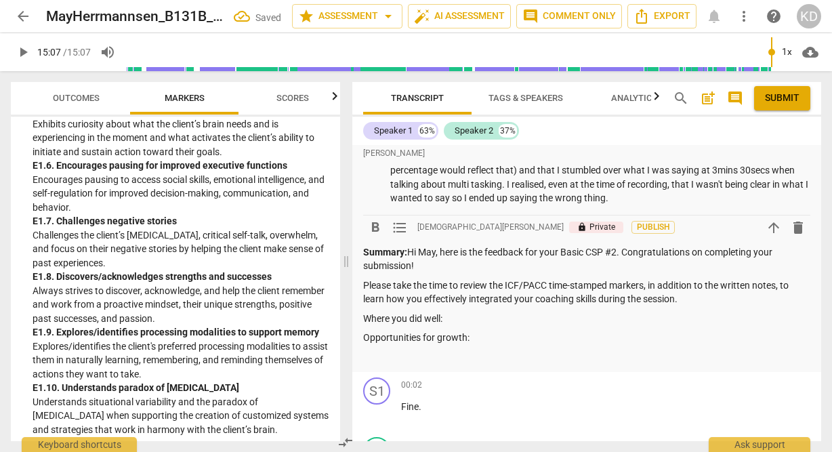
click at [457, 318] on p "Where you did well:" at bounding box center [586, 319] width 447 height 14
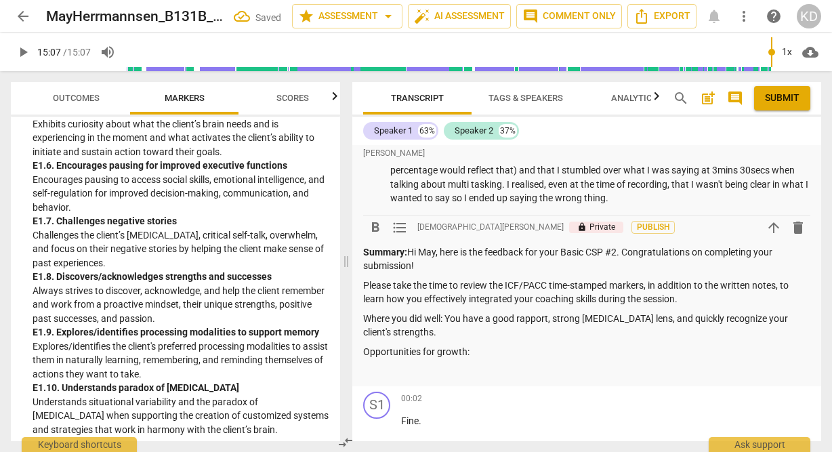
click at [422, 330] on p "Where you did well: You have a good rapport, strong ADHD lens, and quickly reco…" at bounding box center [586, 326] width 447 height 28
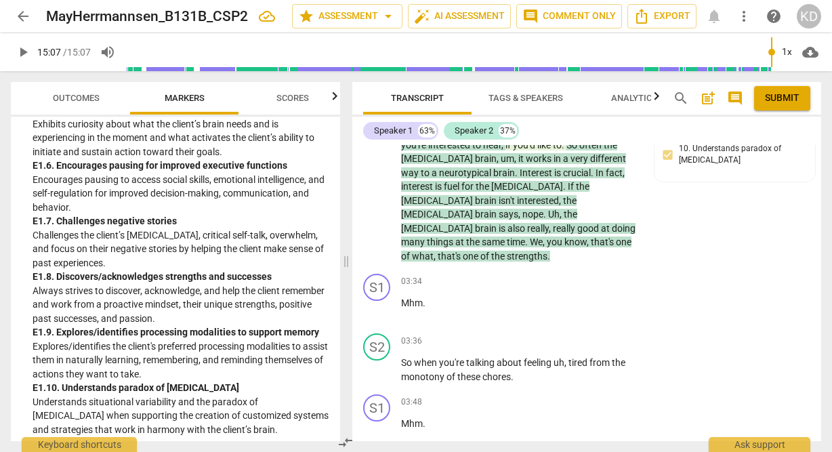
scroll to position [1443, 0]
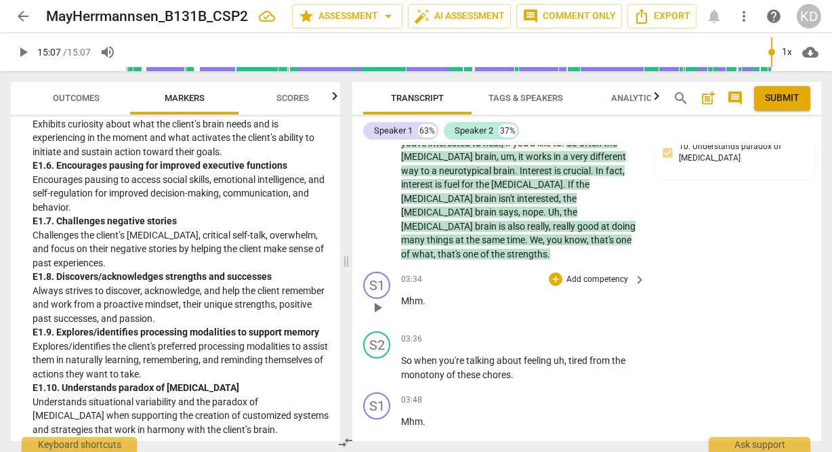
click at [381, 300] on span "play_arrow" at bounding box center [377, 308] width 16 height 16
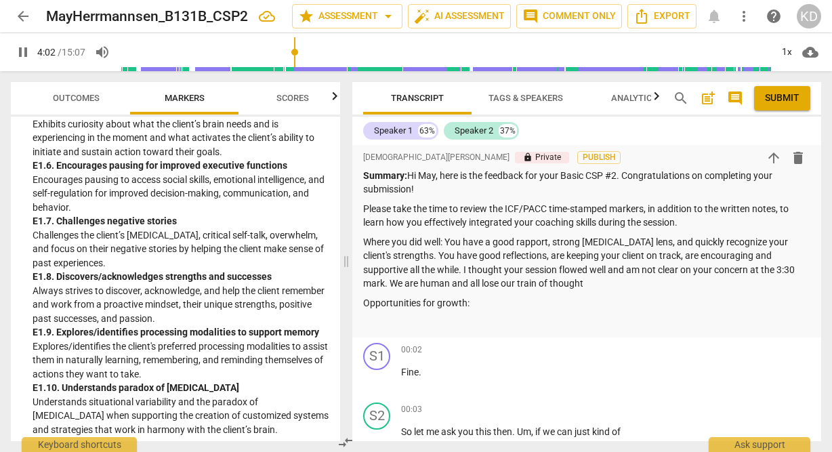
scroll to position [211, 0]
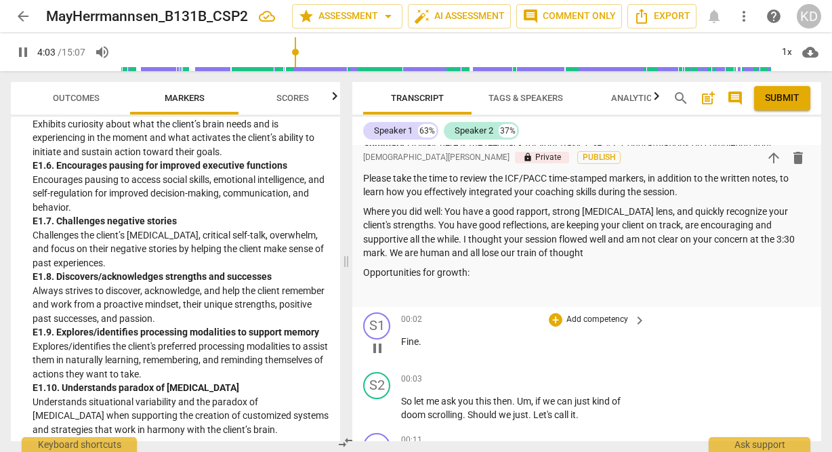
click at [377, 350] on span "pause" at bounding box center [377, 348] width 16 height 16
click at [543, 255] on p "Where you did well: You have a good rapport, strong ADHD lens, and quickly reco…" at bounding box center [586, 233] width 447 height 56
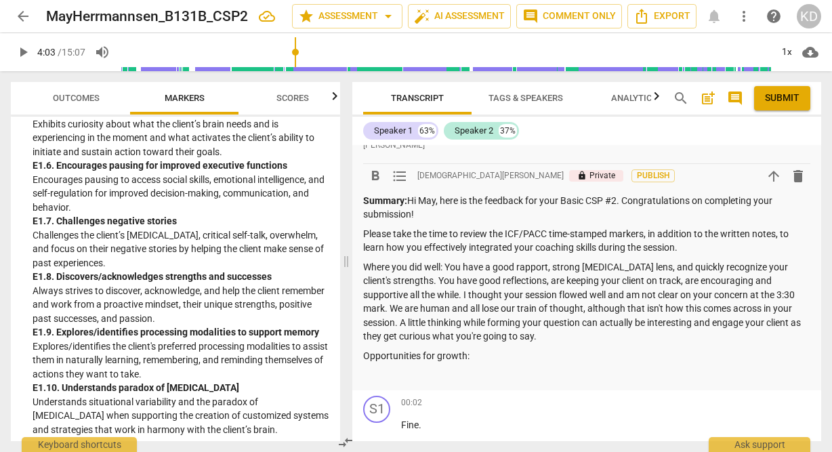
scroll to position [156, 0]
click at [404, 283] on p "Where you did well: You have a good rapport, strong ADHD lens, and quickly reco…" at bounding box center [586, 301] width 447 height 83
click at [406, 285] on p "Where you did well: You have a good rapport, strong ADHD lens, and quickly reco…" at bounding box center [586, 301] width 447 height 83
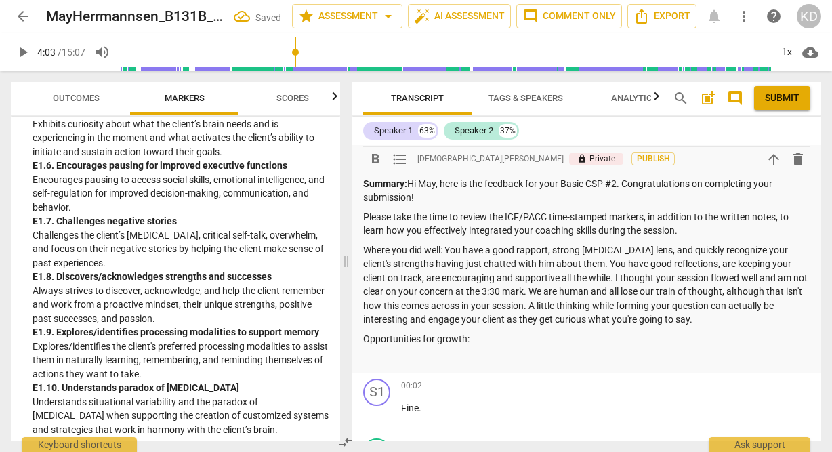
scroll to position [173, 0]
click at [447, 249] on p "Where you did well: You have a good rapport, strong ADHD lens, and quickly reco…" at bounding box center [586, 283] width 447 height 83
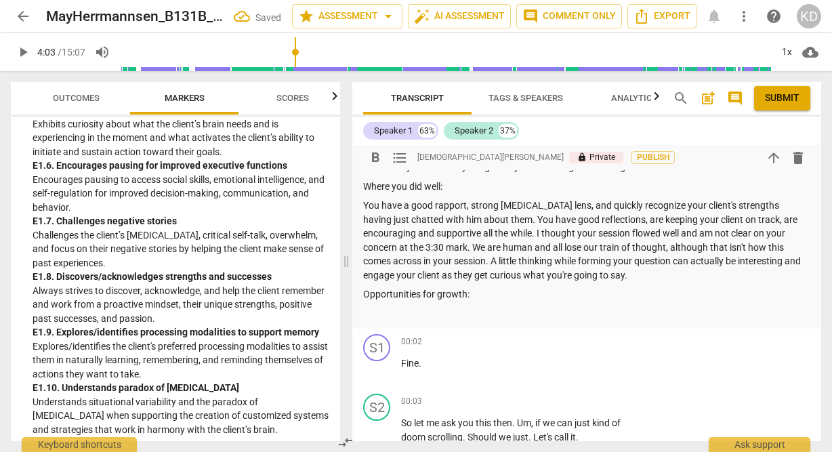
scroll to position [224, 0]
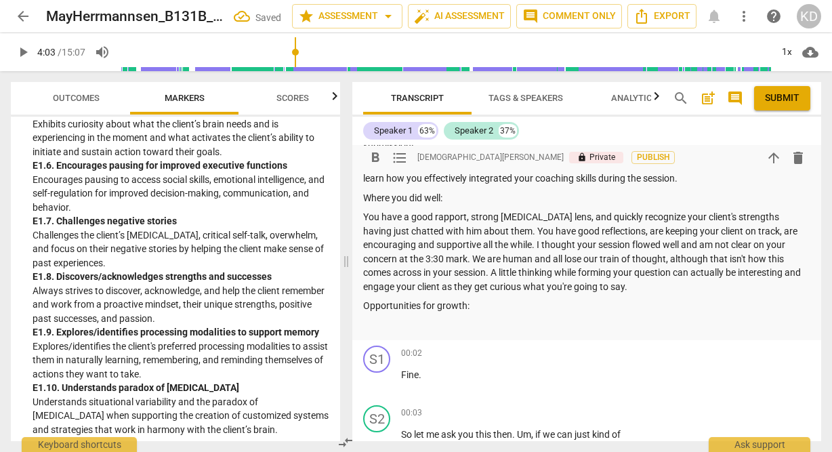
click at [656, 284] on p "You have a good rapport, strong ADHD lens, and quickly recognize your client's …" at bounding box center [586, 251] width 447 height 83
click at [487, 304] on p "Opportunities for growth:" at bounding box center [586, 306] width 447 height 14
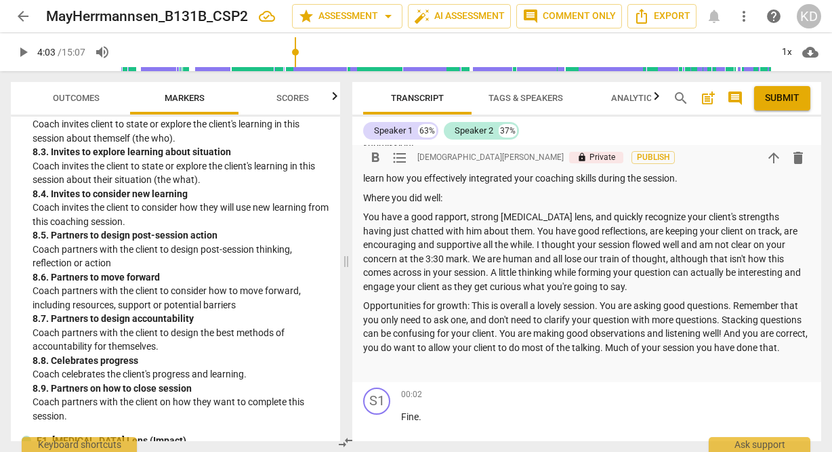
scroll to position [1671, 0]
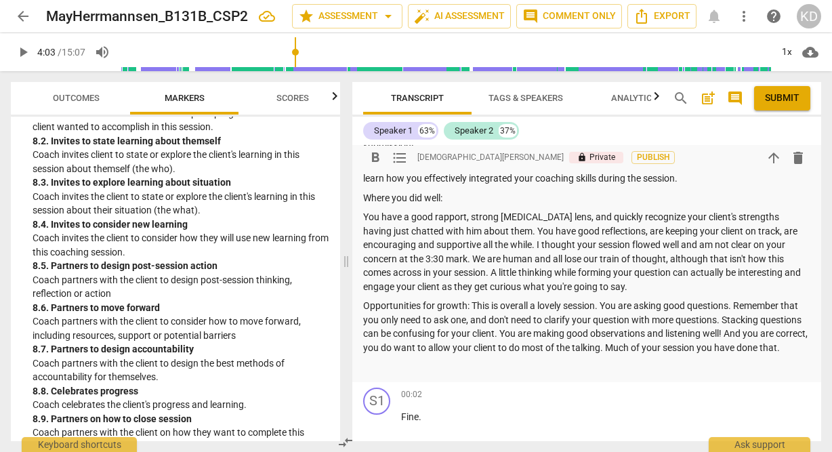
click at [730, 308] on p "Opportunities for growth: This is overall a lovely session. You are asking good…" at bounding box center [586, 327] width 447 height 56
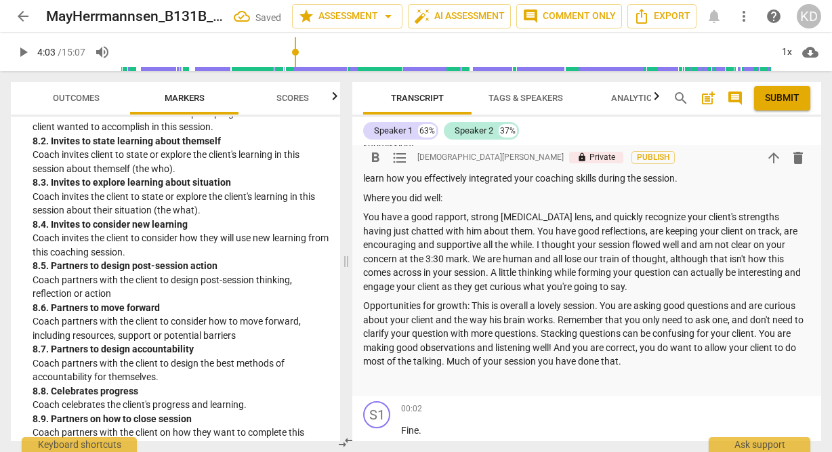
click at [728, 322] on p "Opportunities for growth: This is overall a lovely session. You are asking good…" at bounding box center [586, 334] width 447 height 70
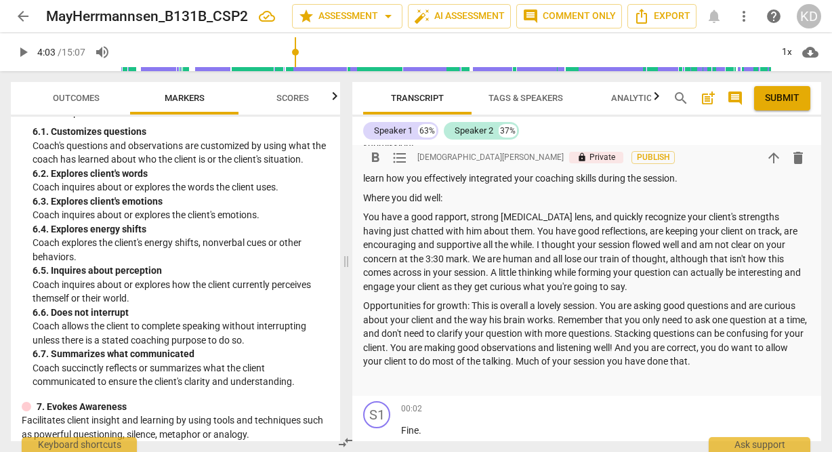
scroll to position [919, 0]
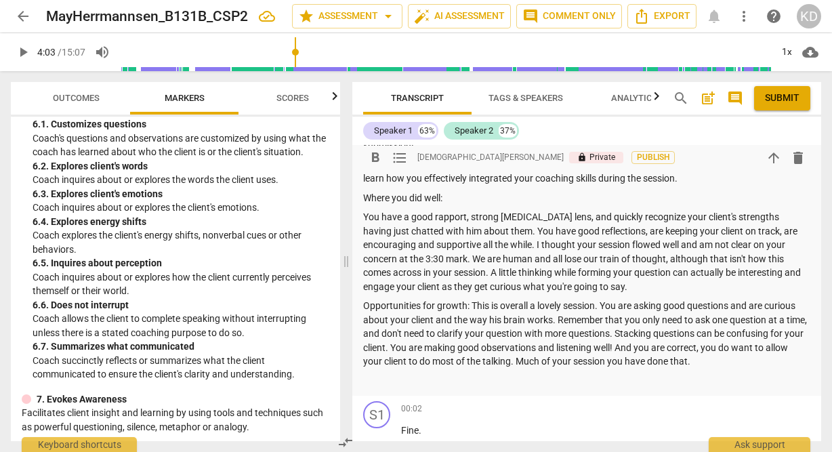
click at [471, 305] on p "Opportunities for growth: This is overall a lovely session. You are asking good…" at bounding box center [586, 334] width 447 height 70
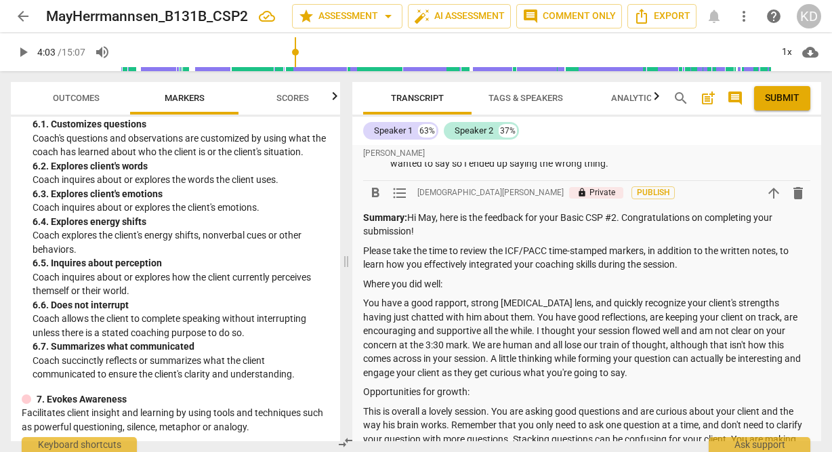
scroll to position [138, 0]
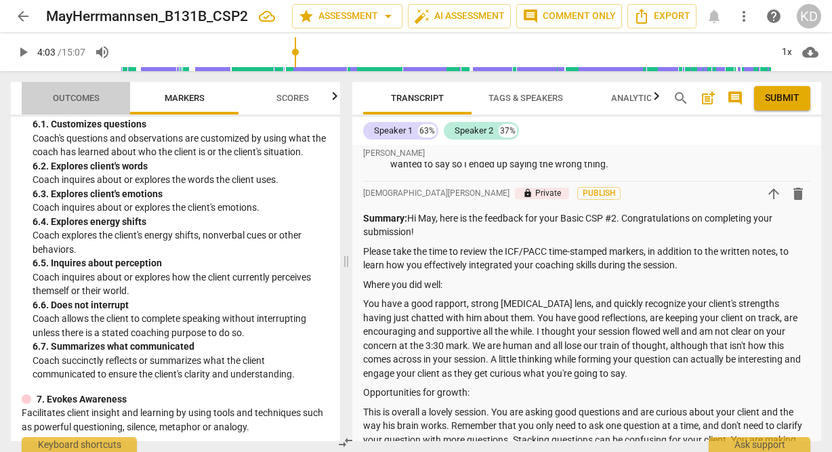
click at [88, 100] on span "Outcomes" at bounding box center [76, 98] width 47 height 10
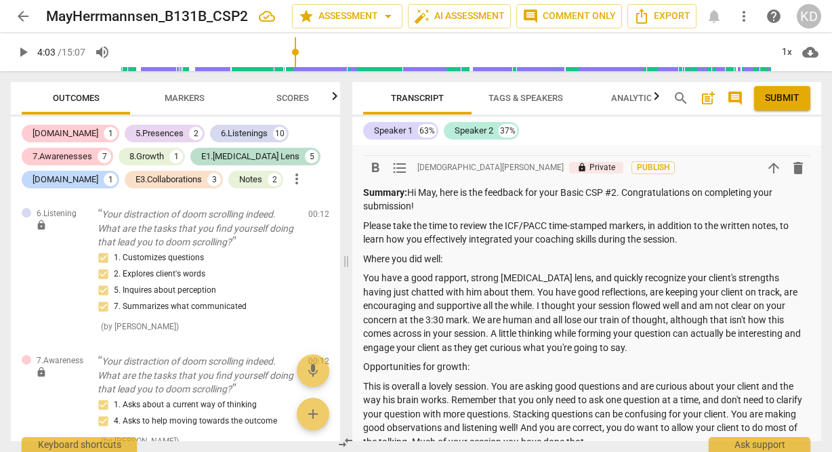
scroll to position [166, 0]
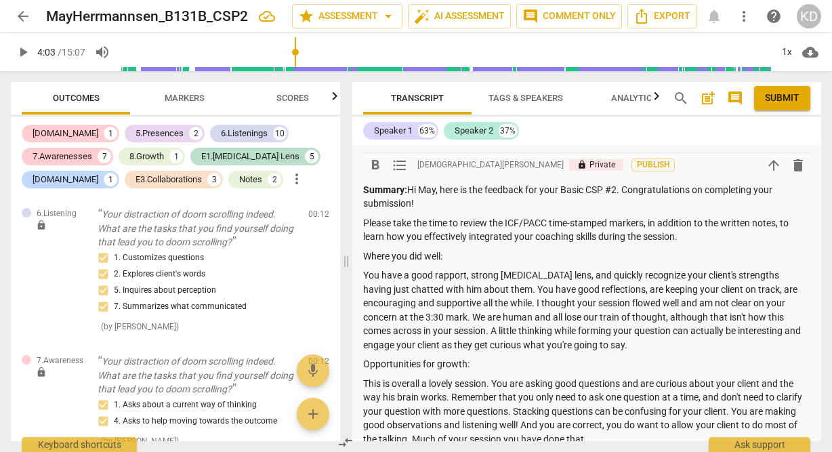
click at [434, 205] on p "Summary: Hi May, here is the feedback for your Basic CSP #2. Congratulations on…" at bounding box center [586, 197] width 447 height 28
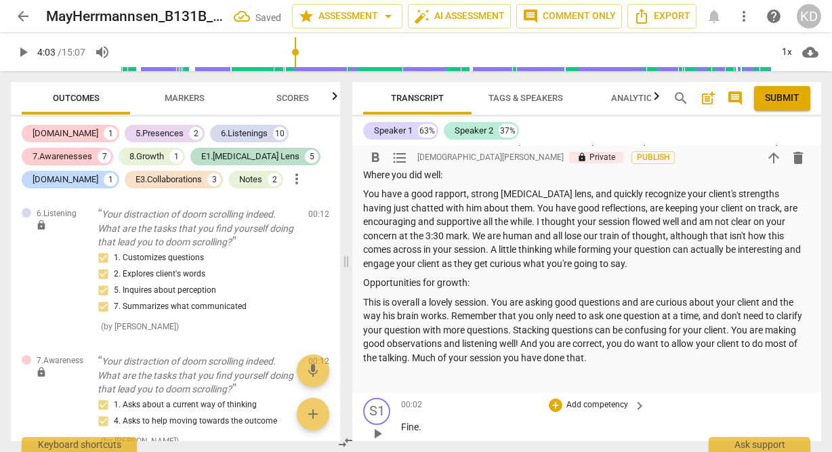
scroll to position [230, 0]
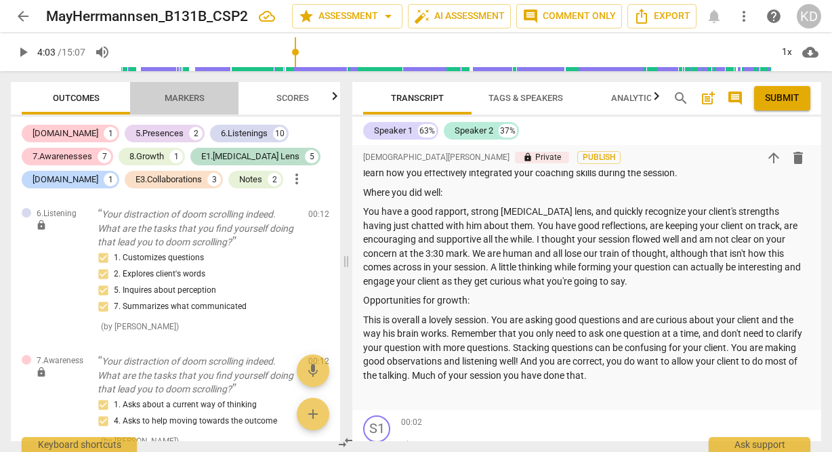
click at [182, 97] on span "Markers" at bounding box center [185, 98] width 40 height 10
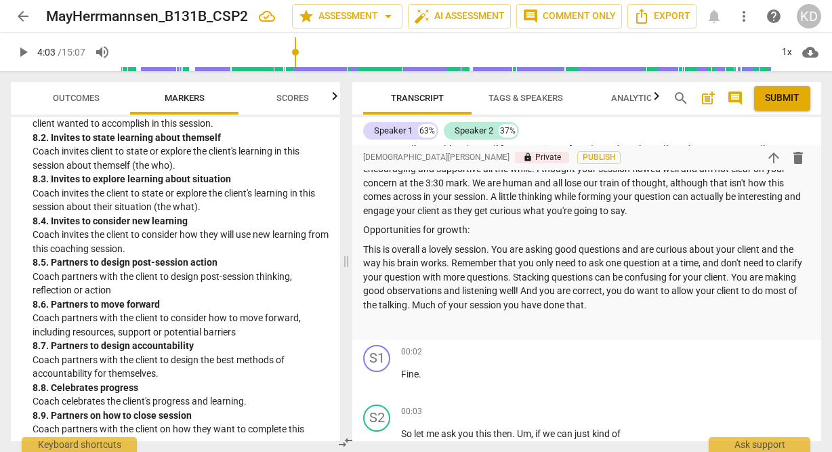
scroll to position [315, 0]
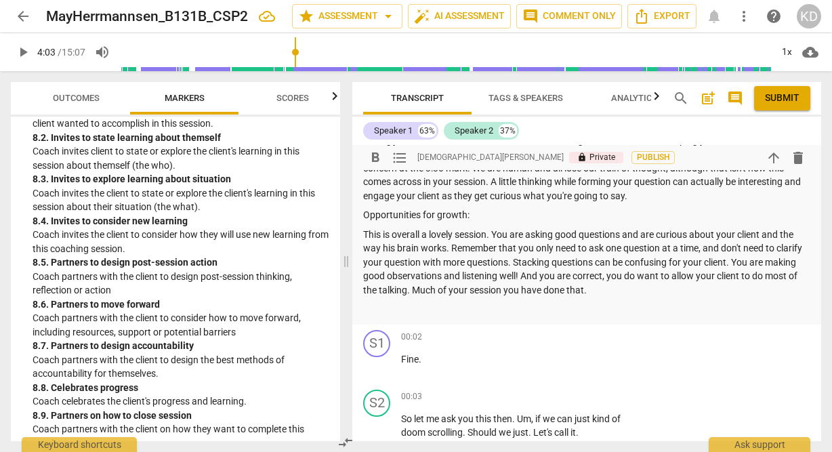
click at [638, 288] on p "This is overall a lovely session. You are asking good questions and are curious…" at bounding box center [586, 263] width 447 height 70
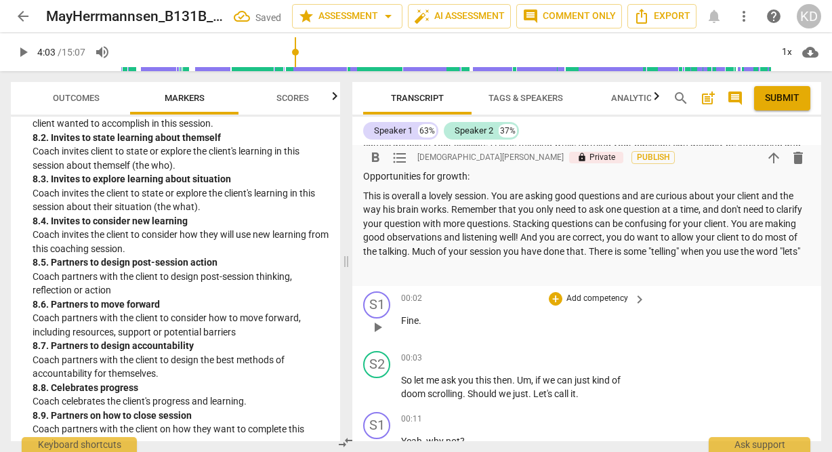
scroll to position [339, 0]
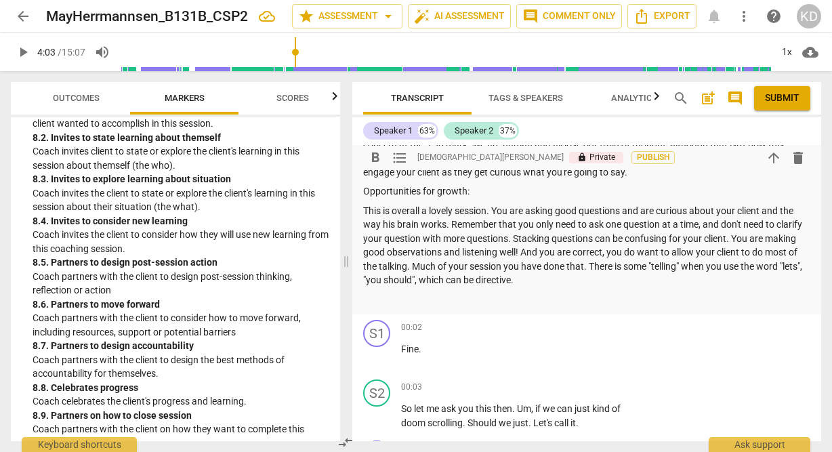
click at [762, 236] on p "This is overall a lovely session. You are asking good questions and are curious…" at bounding box center [586, 245] width 447 height 83
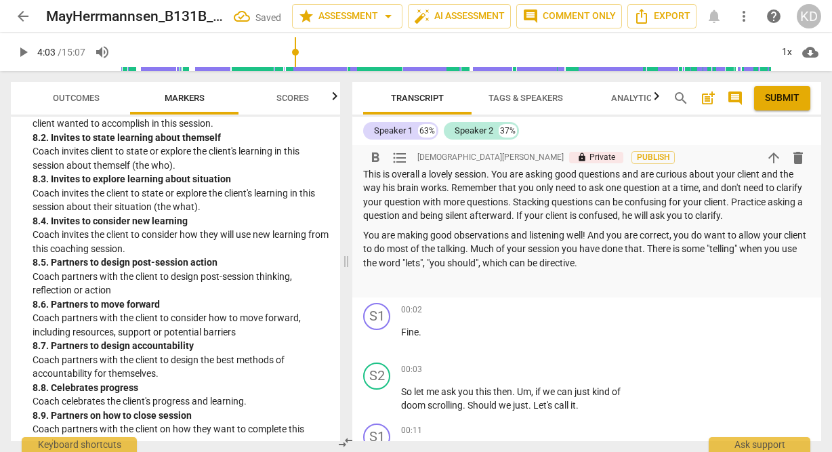
scroll to position [376, 0]
click at [434, 250] on p "You are making good observations and listening well! And you are correct, you d…" at bounding box center [586, 249] width 447 height 42
click at [503, 249] on p "You are making good observations and listening well! And you are correct, you d…" at bounding box center [586, 249] width 447 height 42
click at [685, 248] on p "You are making good observations and listening well! And you are correct, you d…" at bounding box center [586, 249] width 447 height 42
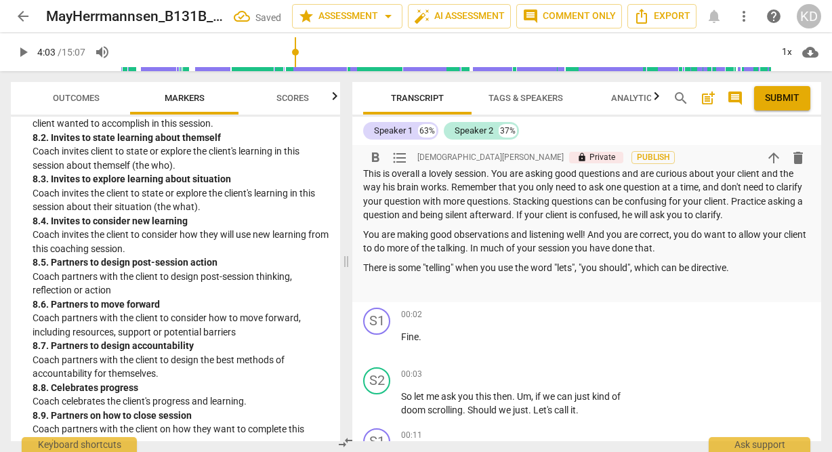
click at [692, 248] on p "You are making good observations and listening well! And you are correct, you d…" at bounding box center [586, 242] width 447 height 28
click at [742, 270] on p "There is some "telling" when you use the word "lets", "you should", which can b…" at bounding box center [586, 268] width 447 height 14
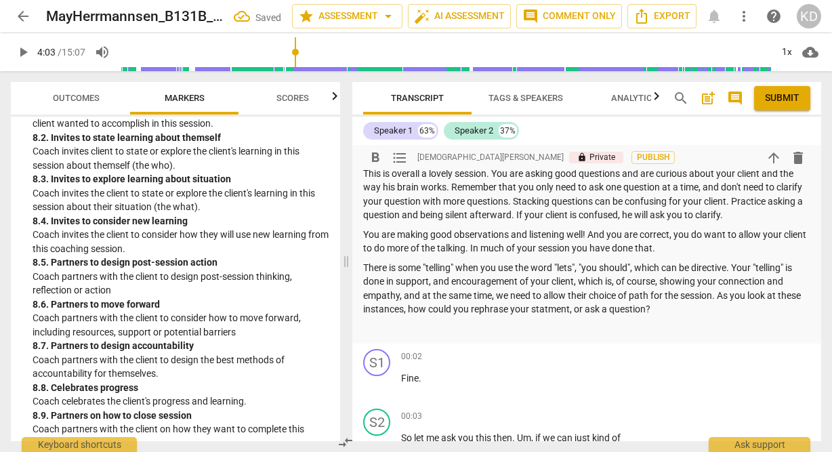
click at [574, 311] on p "There is some "telling" when you use the word "lets", "you should", which can b…" at bounding box center [586, 289] width 447 height 56
click at [600, 310] on p "There is some "telling" when you use the word "lets", "you should", which can b…" at bounding box center [586, 289] width 447 height 56
click at [691, 310] on p "There is some "telling" when you use the word "lets", "you should", which can b…" at bounding box center [586, 289] width 447 height 56
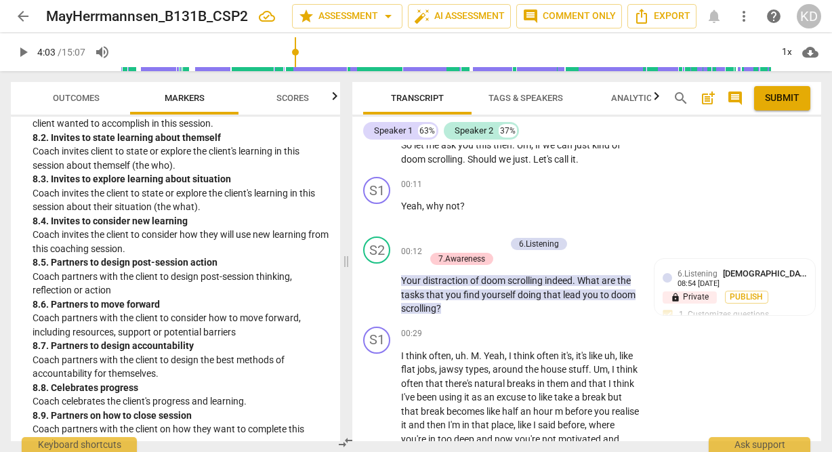
scroll to position [665, 0]
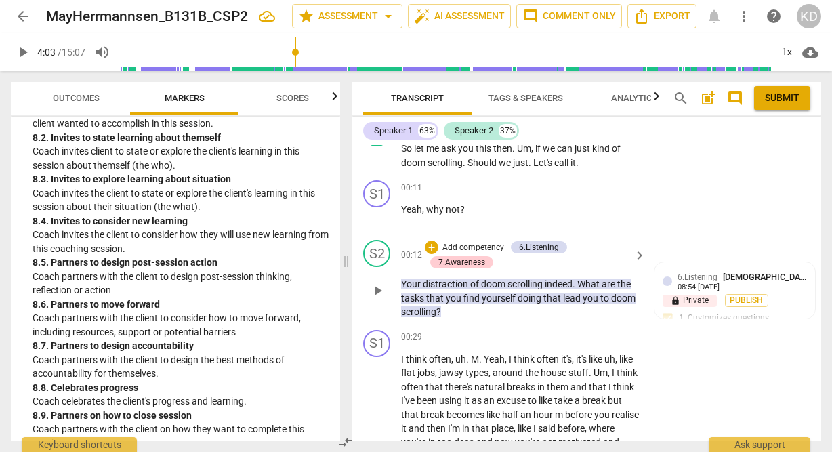
click at [495, 245] on p "Add competency" at bounding box center [473, 248] width 64 height 12
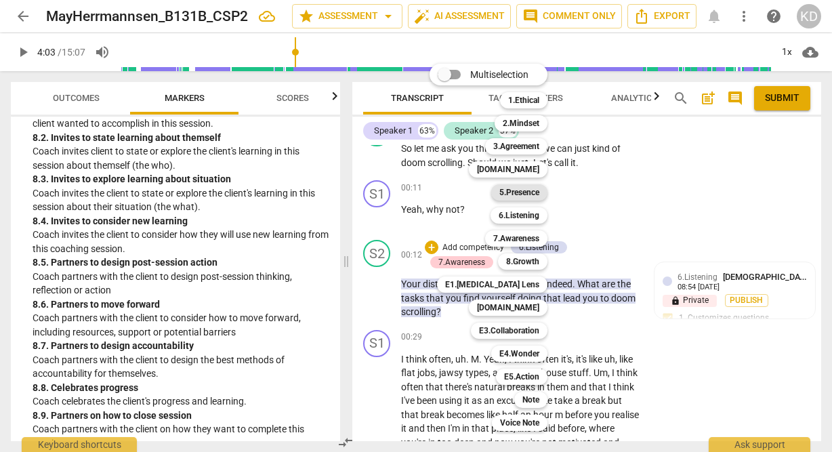
click at [529, 193] on b "5.Presence" at bounding box center [519, 192] width 40 height 16
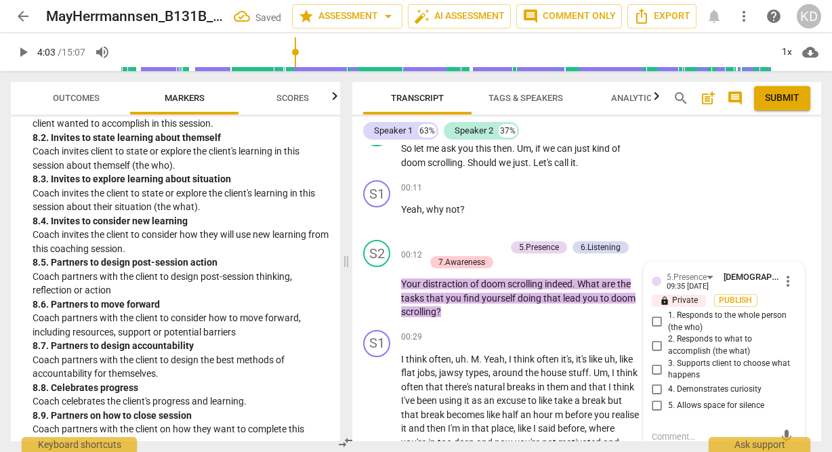
scroll to position [666, 0]
click at [653, 388] on input "4. Demonstrates curiosity" at bounding box center [657, 389] width 22 height 16
click at [657, 346] on input "2. Responds to what to accomplish (the what)" at bounding box center [657, 345] width 22 height 16
click at [657, 365] on input "3. Supports client to choose what happens" at bounding box center [657, 369] width 22 height 16
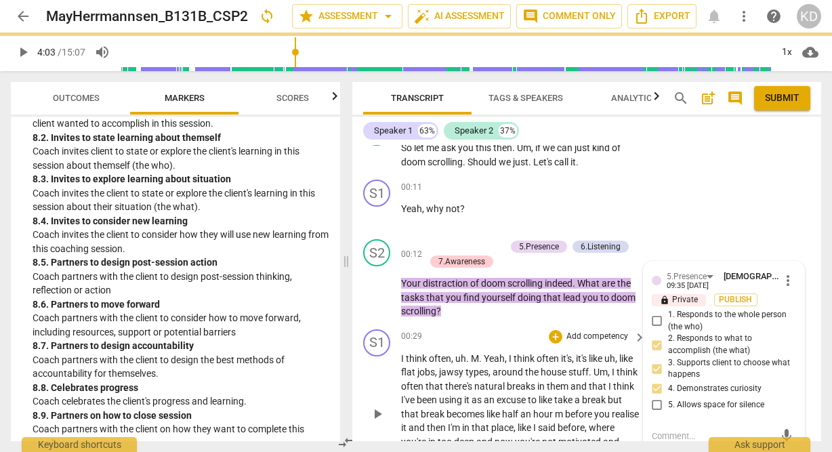
click at [359, 389] on div "S1 play_arrow pause 00:29 + Add competency keyboard_arrow_right I think often ,…" at bounding box center [586, 403] width 469 height 159
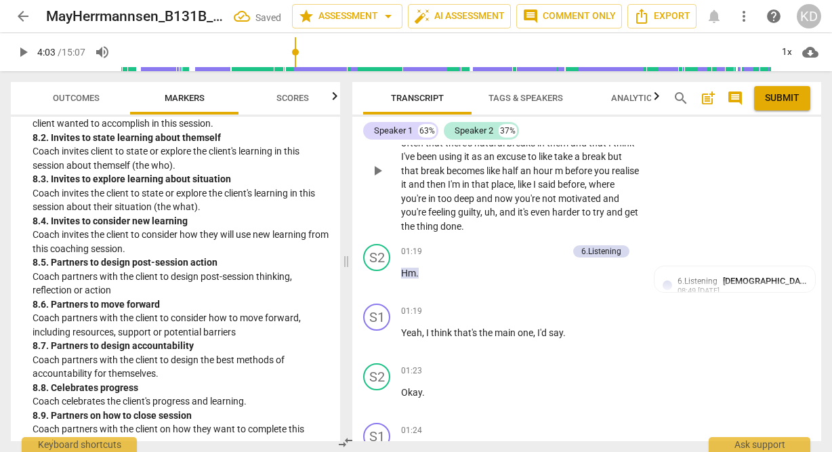
scroll to position [919, 0]
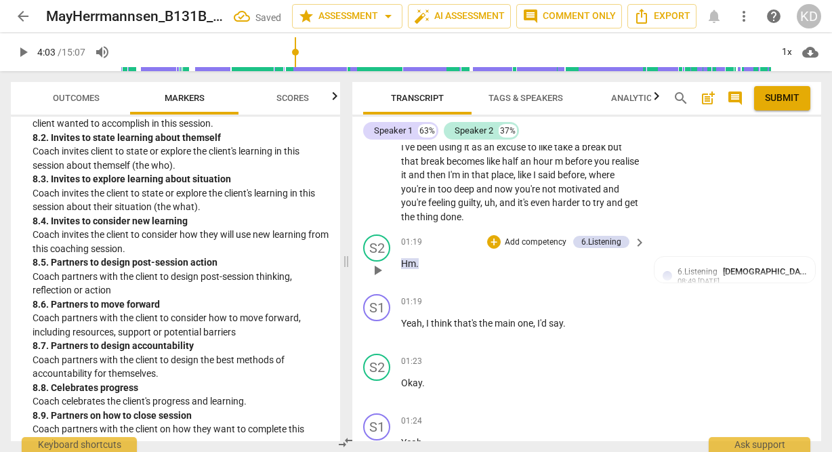
click at [548, 241] on p "Add competency" at bounding box center [535, 242] width 64 height 12
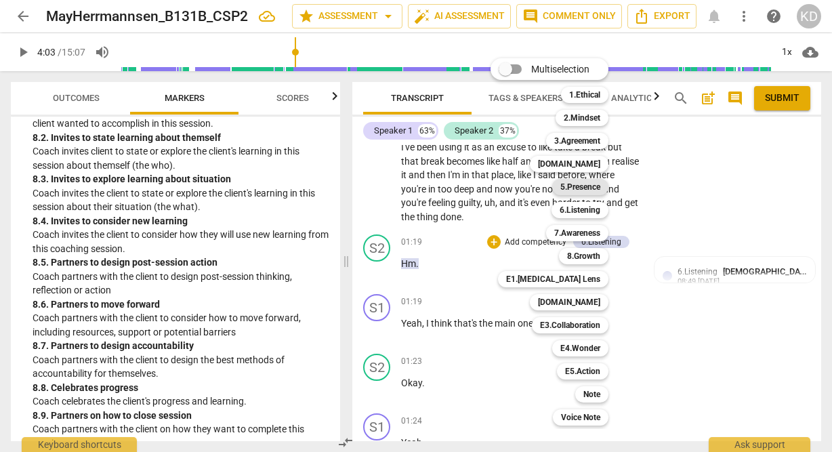
click at [588, 185] on b "5.Presence" at bounding box center [580, 187] width 40 height 16
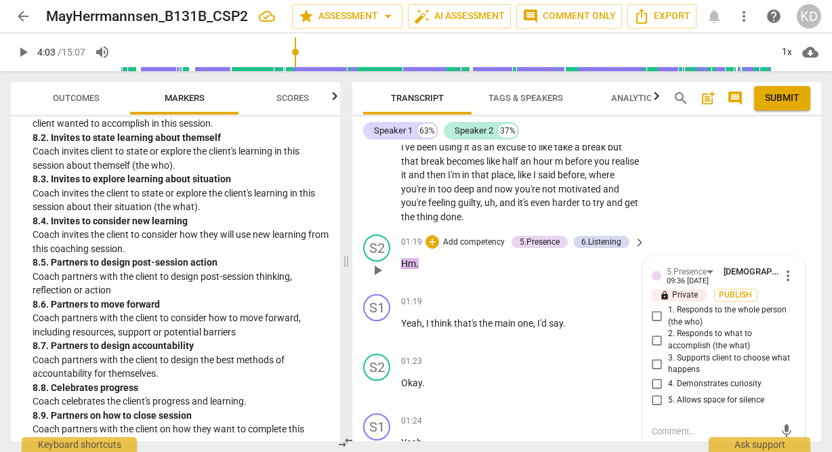
click at [655, 400] on input "5. Allows space for silence" at bounding box center [657, 400] width 22 height 16
click at [359, 281] on div "S2 play_arrow pause 01:19 + Add competency 5.Presence 6.Listening keyboard_arro…" at bounding box center [586, 259] width 469 height 60
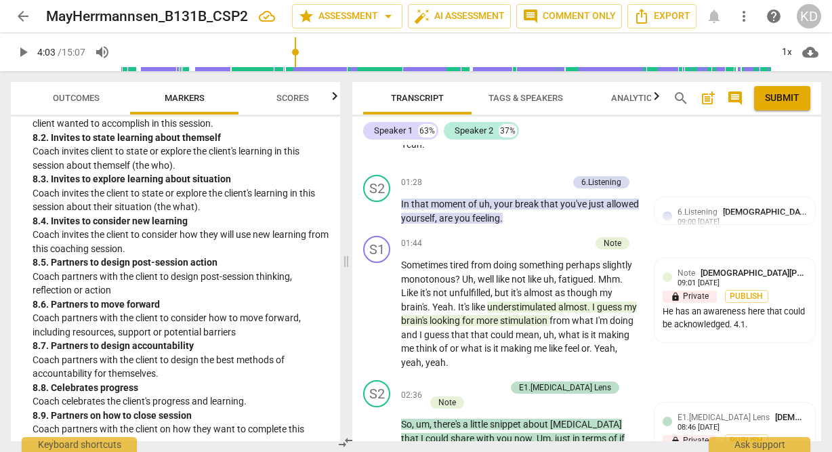
scroll to position [1318, 0]
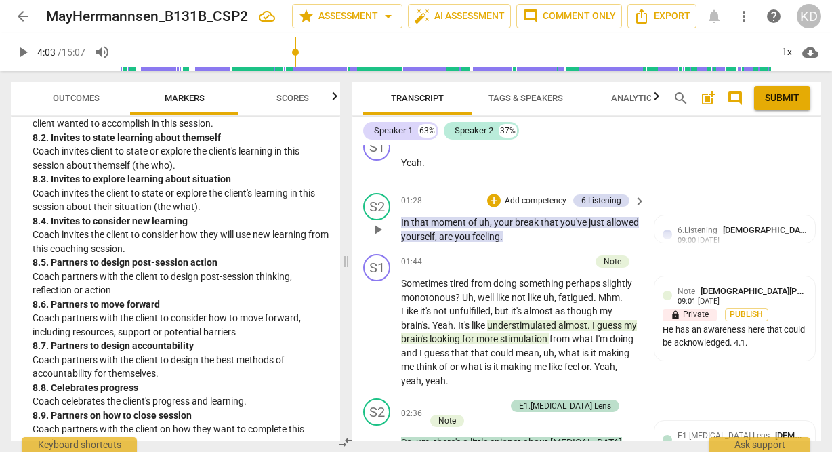
click at [518, 200] on p "Add competency" at bounding box center [535, 201] width 64 height 12
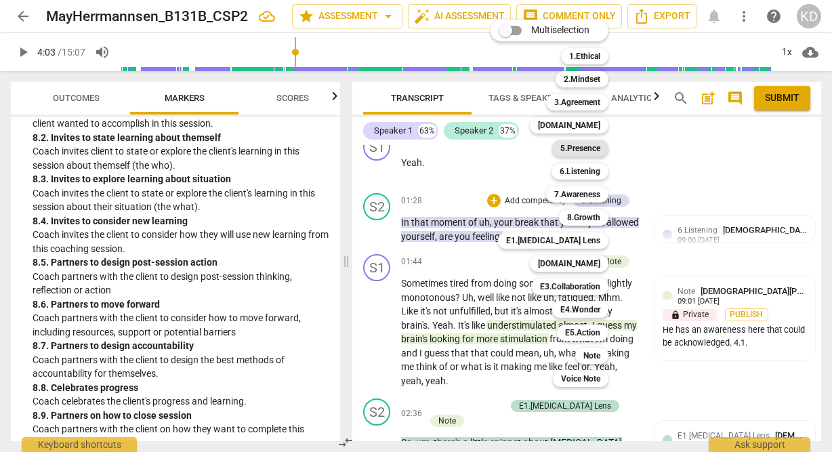
click at [594, 147] on b "5.Presence" at bounding box center [580, 148] width 40 height 16
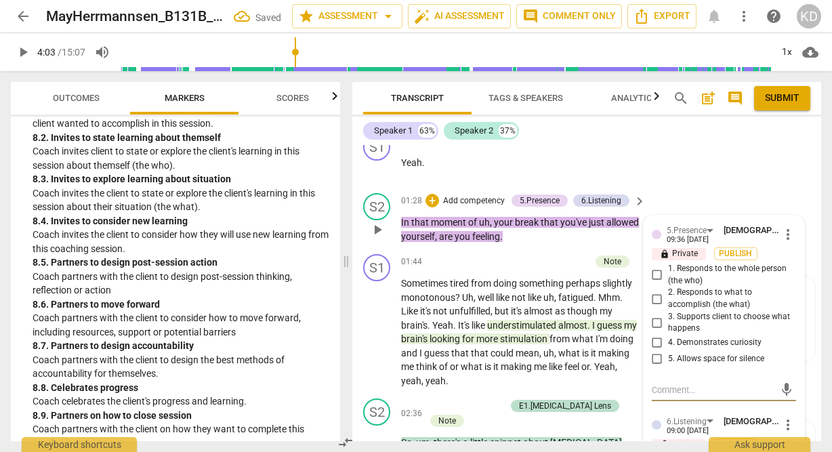
click at [652, 279] on input "1. Responds to the whole person (the who)" at bounding box center [657, 275] width 22 height 16
click at [654, 343] on input "4. Demonstrates curiosity" at bounding box center [657, 343] width 22 height 16
click at [655, 362] on input "5. Allows space for silence" at bounding box center [657, 359] width 22 height 16
click at [359, 337] on div "S1 play_arrow pause 01:44 + Add competency Note keyboard_arrow_right Sometimes …" at bounding box center [586, 321] width 469 height 144
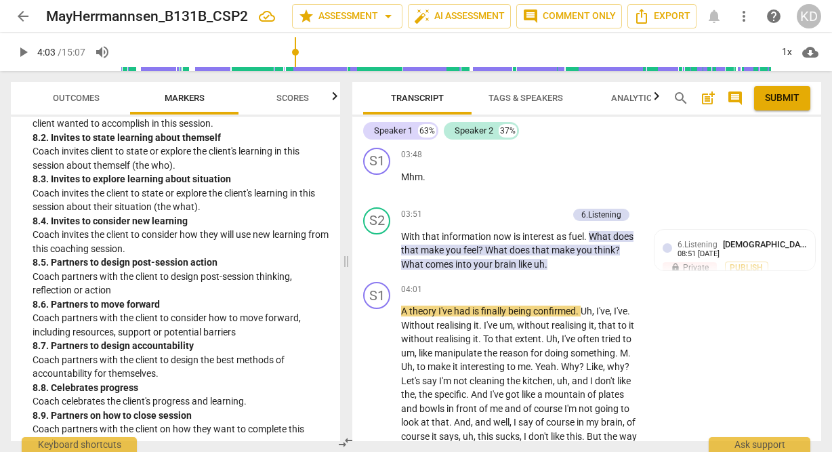
scroll to position [1893, 0]
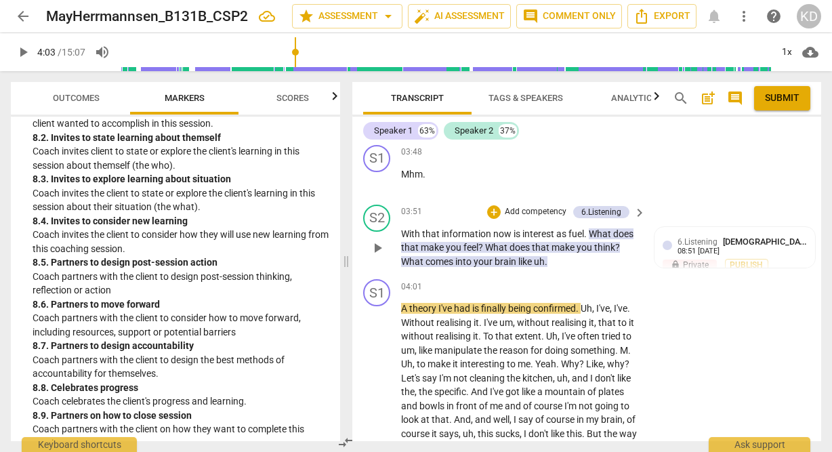
click at [533, 206] on p "Add competency" at bounding box center [535, 212] width 64 height 12
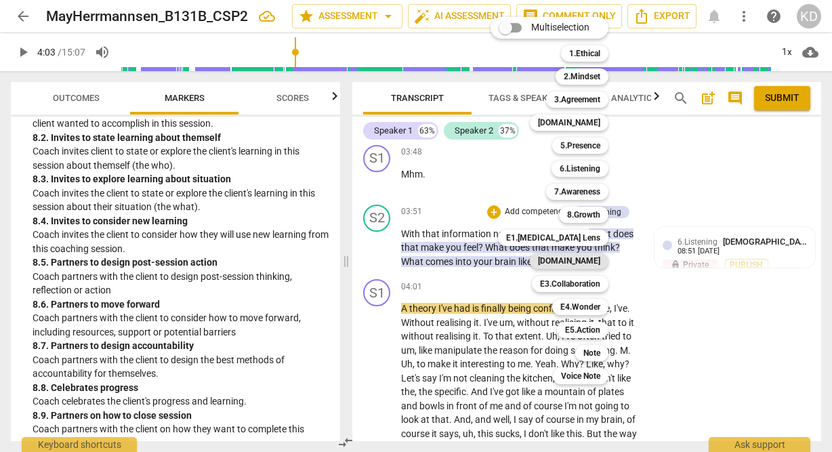
click at [586, 262] on b "E2.Safety" at bounding box center [569, 261] width 62 height 16
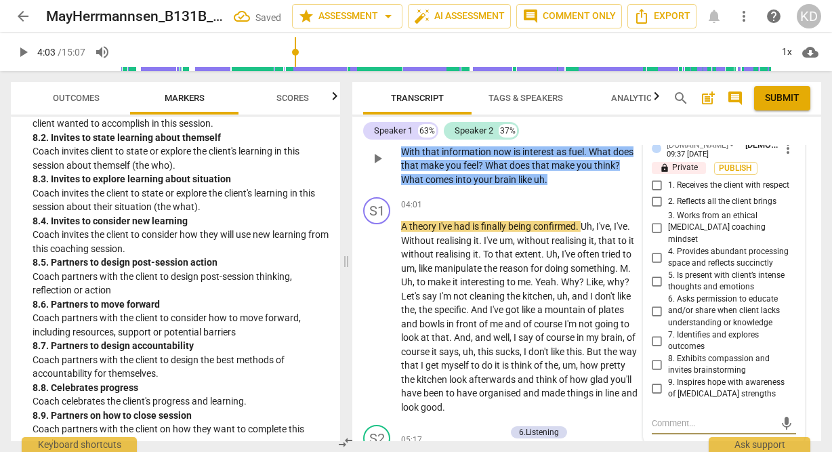
scroll to position [1994, 0]
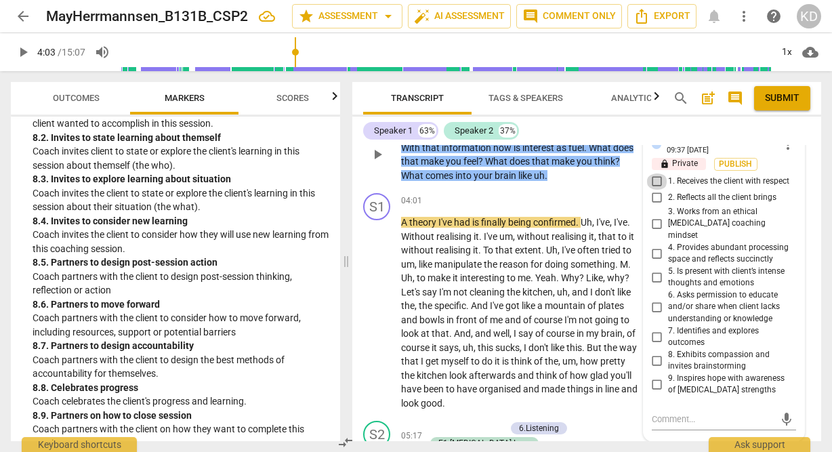
click at [657, 173] on input "1. Receives the client with respect" at bounding box center [657, 181] width 22 height 16
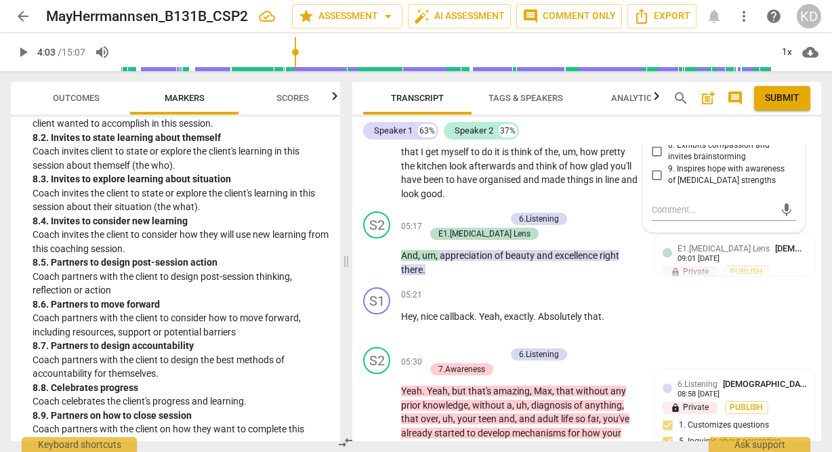
scroll to position [2205, 0]
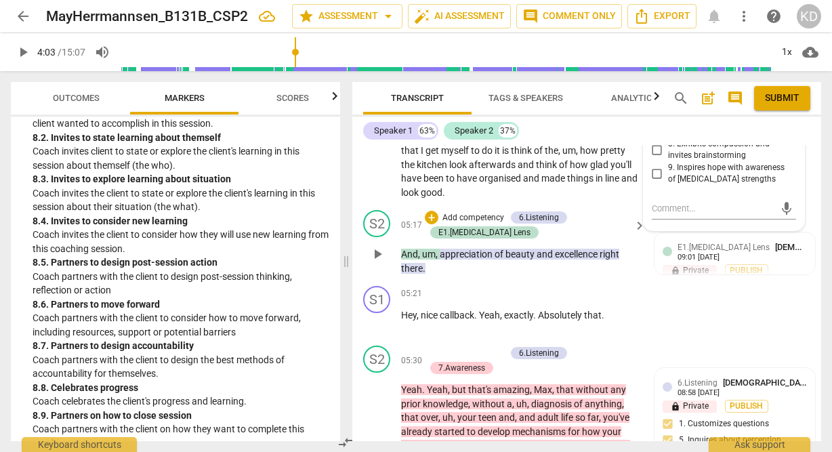
click at [482, 212] on p "Add competency" at bounding box center [473, 218] width 64 height 12
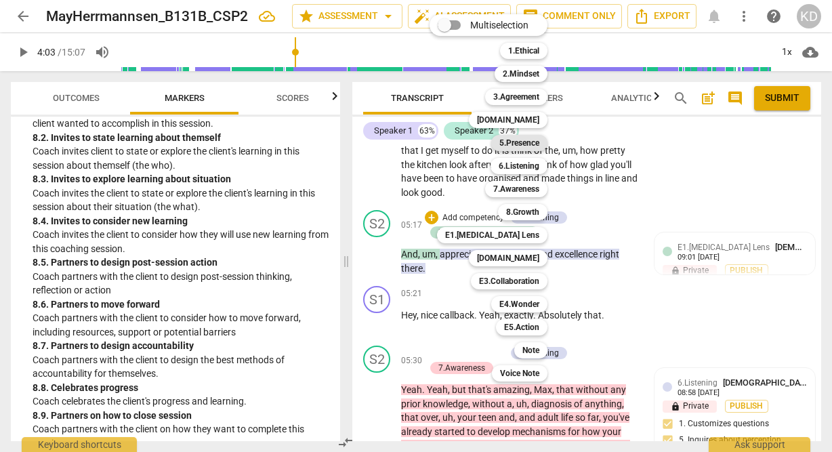
click at [529, 144] on b "5.Presence" at bounding box center [519, 143] width 40 height 16
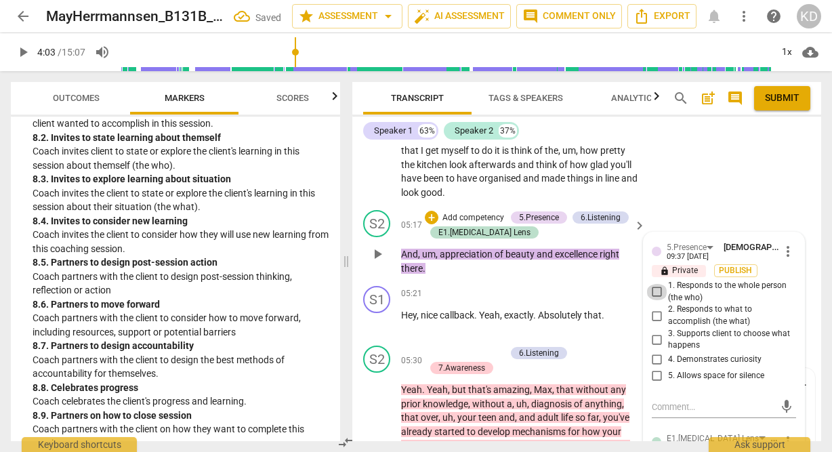
click at [655, 284] on input "1. Responds to the whole person (the who)" at bounding box center [657, 292] width 22 height 16
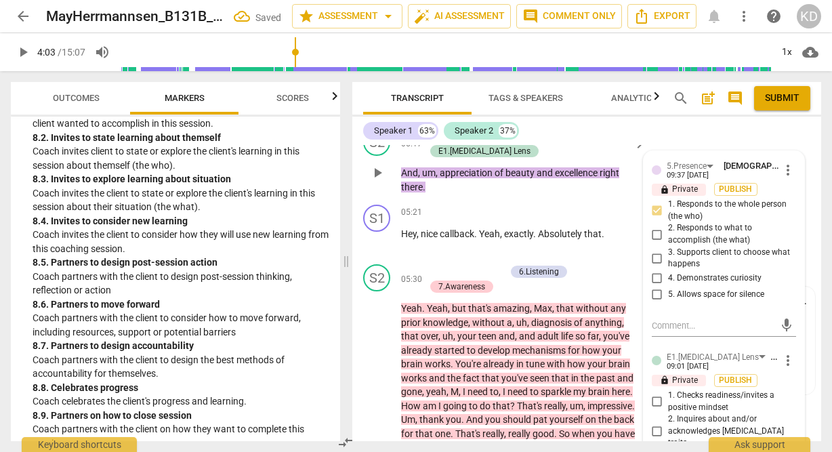
scroll to position [2289, 0]
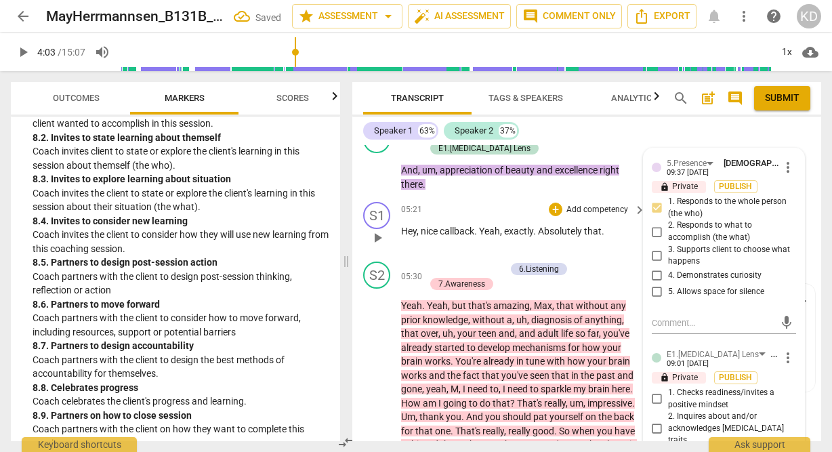
click at [358, 220] on div "S1 play_arrow pause 05:21 + Add competency keyboard_arrow_right Hey , nice call…" at bounding box center [586, 227] width 469 height 60
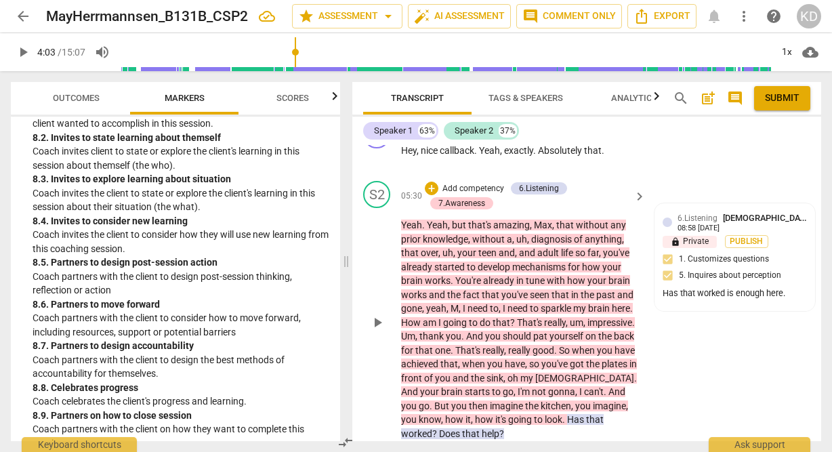
scroll to position [2341, 0]
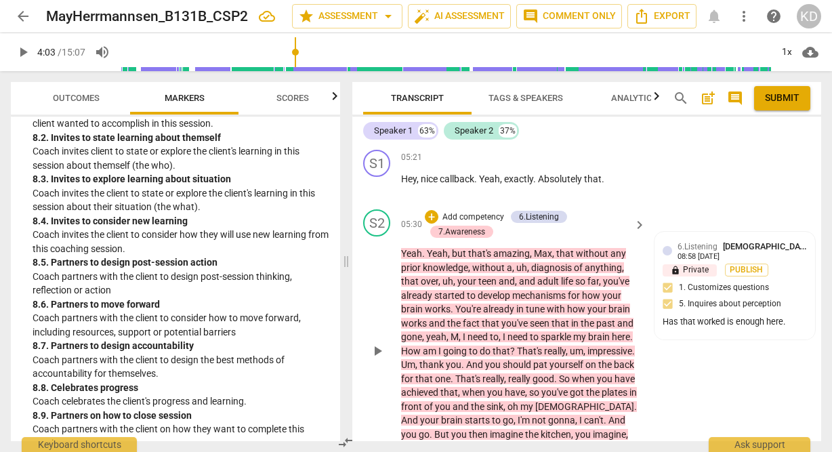
click at [474, 211] on p "Add competency" at bounding box center [473, 217] width 64 height 12
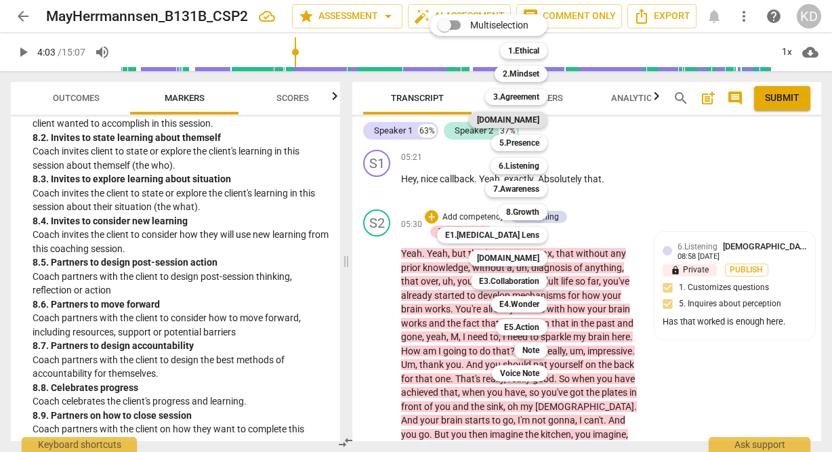
click at [531, 122] on b "4.Trust" at bounding box center [508, 120] width 62 height 16
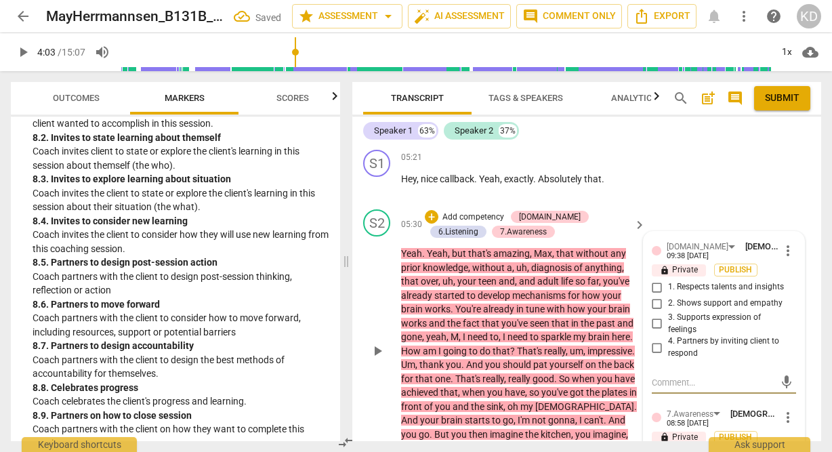
click at [655, 279] on input "1. Respects talents and insights" at bounding box center [657, 287] width 22 height 16
click at [470, 211] on p "Add competency" at bounding box center [473, 217] width 64 height 12
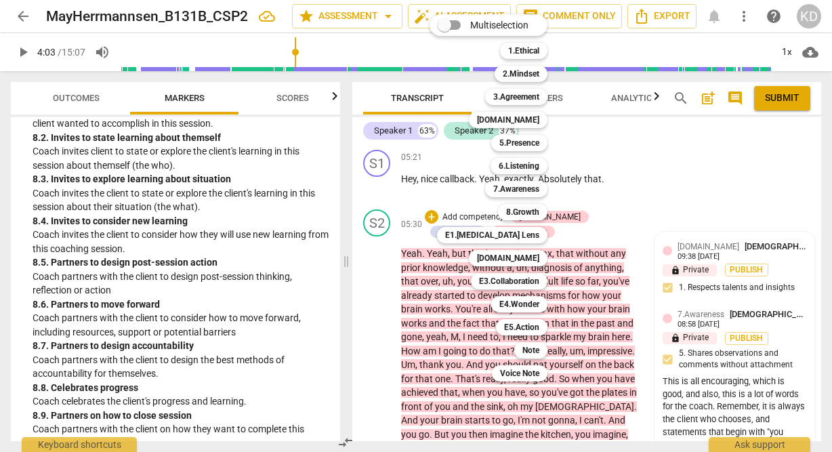
click at [371, 301] on div at bounding box center [416, 226] width 832 height 452
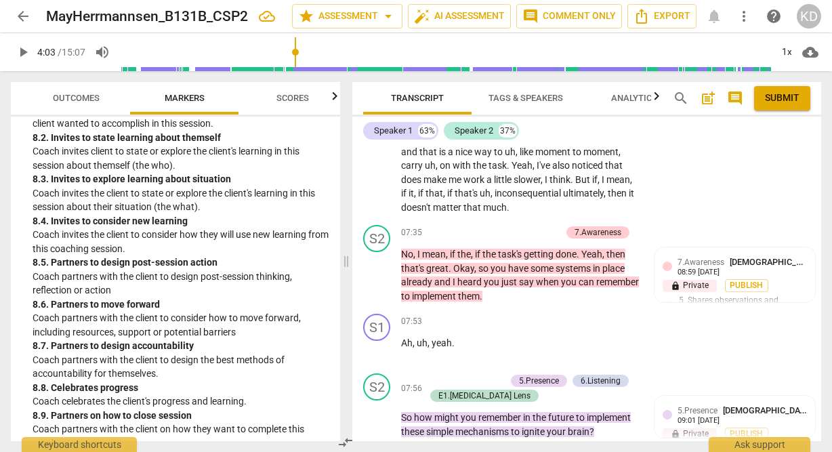
scroll to position [2793, 0]
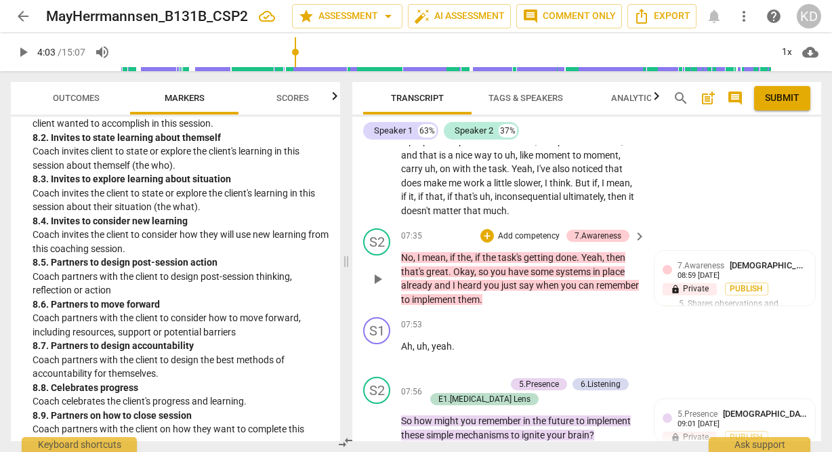
click at [533, 230] on p "Add competency" at bounding box center [529, 236] width 64 height 12
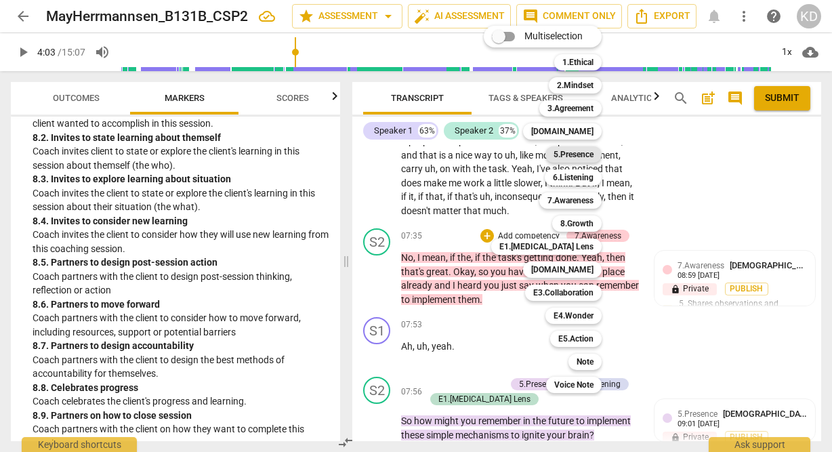
click at [583, 155] on b "5.Presence" at bounding box center [574, 154] width 40 height 16
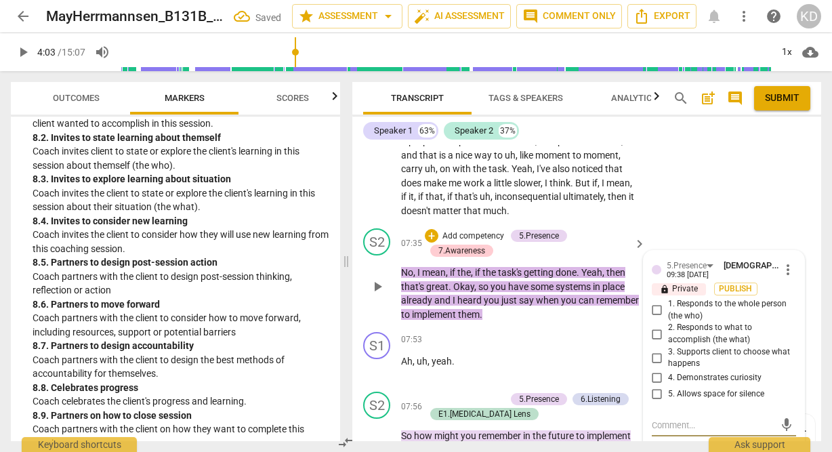
click at [655, 326] on input "2. Responds to what to accomplish (the what)" at bounding box center [657, 334] width 22 height 16
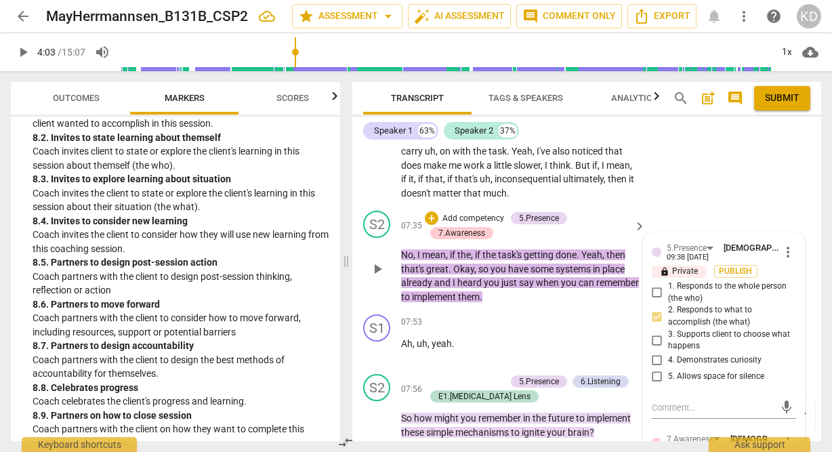
scroll to position [2822, 0]
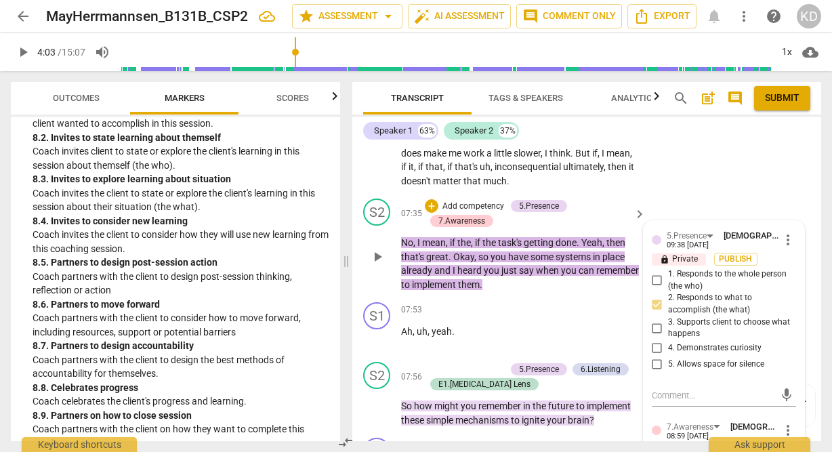
click at [481, 201] on p "Add competency" at bounding box center [473, 207] width 64 height 12
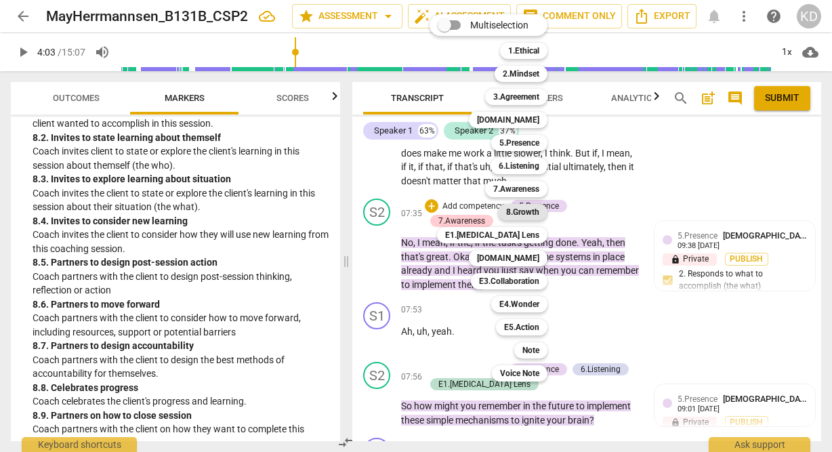
click at [524, 211] on b "8.Growth" at bounding box center [522, 212] width 33 height 16
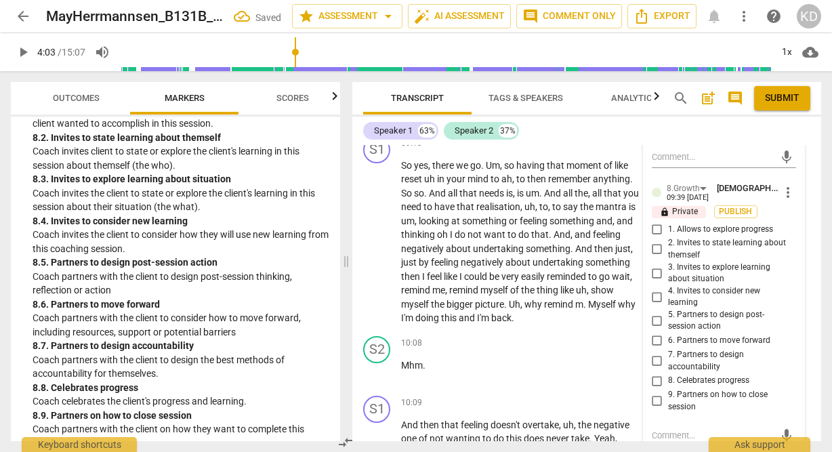
scroll to position [3316, 0]
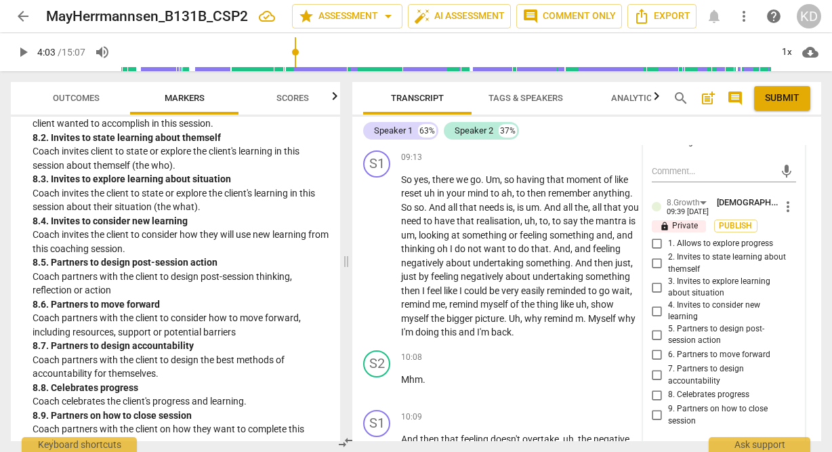
click at [655, 347] on input "6. Partners to move forward" at bounding box center [657, 355] width 22 height 16
click at [364, 222] on div "S1 play_arrow pause" at bounding box center [382, 244] width 38 height 189
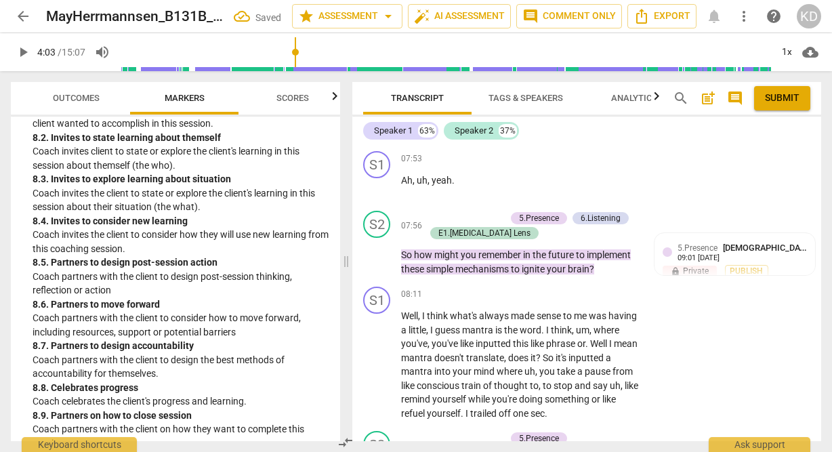
scroll to position [2985, 0]
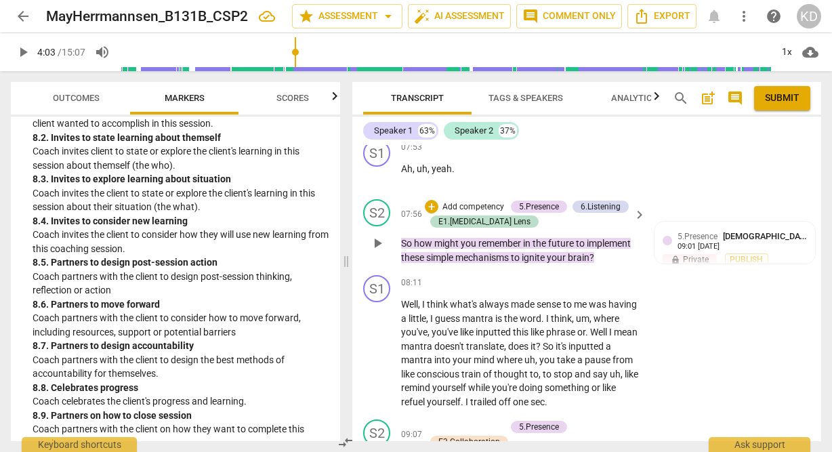
click at [470, 201] on p "Add competency" at bounding box center [473, 207] width 64 height 12
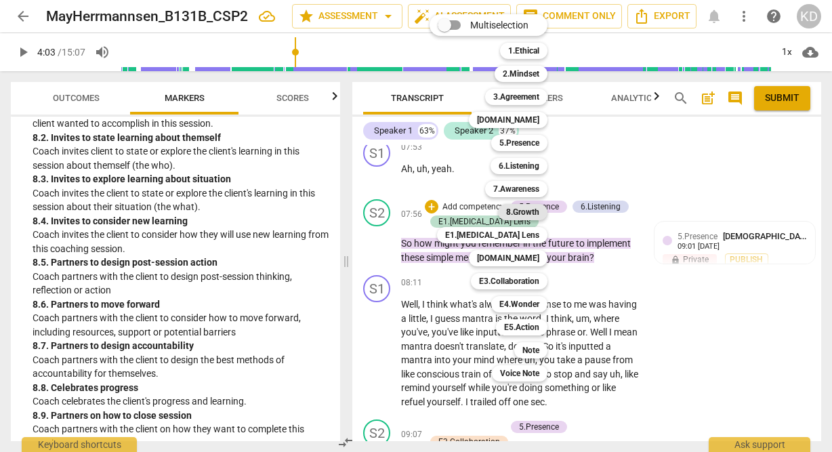
click at [523, 211] on b "8.Growth" at bounding box center [522, 212] width 33 height 16
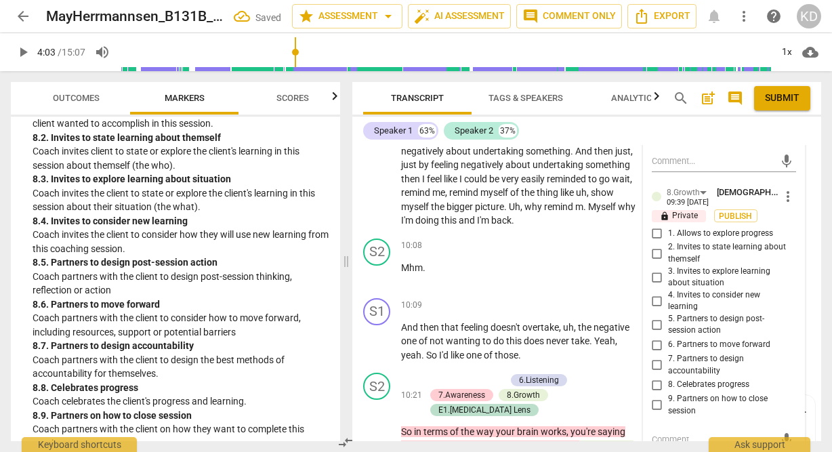
scroll to position [3449, 0]
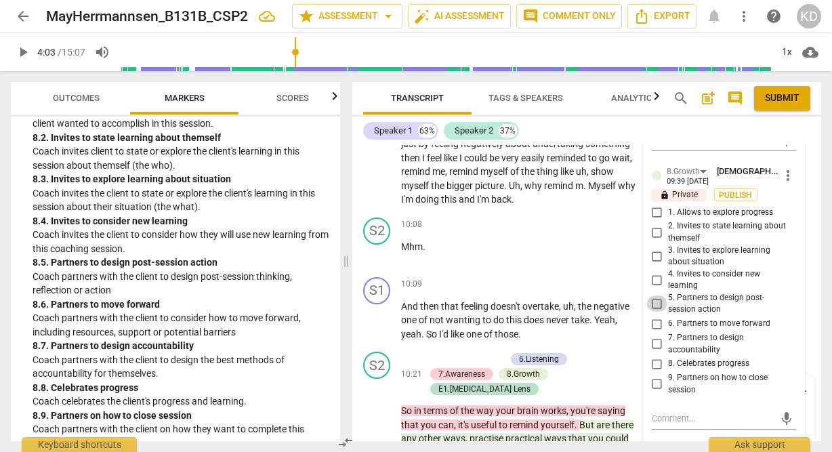
click at [656, 295] on input "5. Partners to design post-session action" at bounding box center [657, 303] width 22 height 16
click at [656, 316] on input "6. Partners to move forward" at bounding box center [657, 324] width 22 height 16
click at [656, 336] on input "7. Partners to design accountability" at bounding box center [657, 344] width 22 height 16
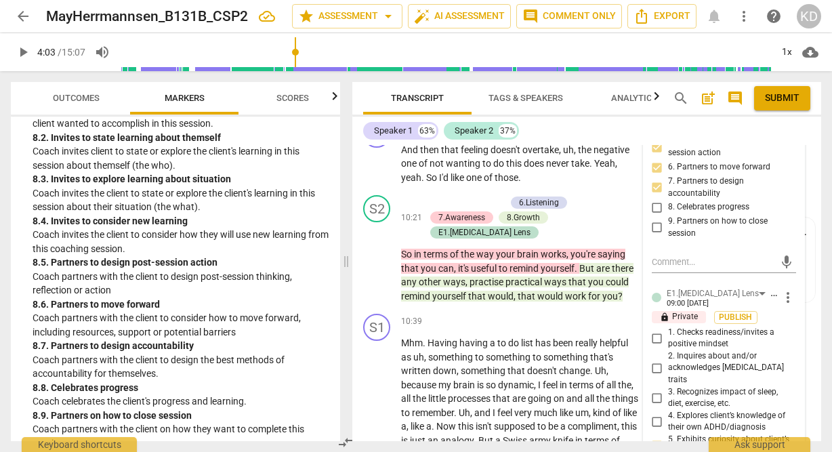
scroll to position [3611, 0]
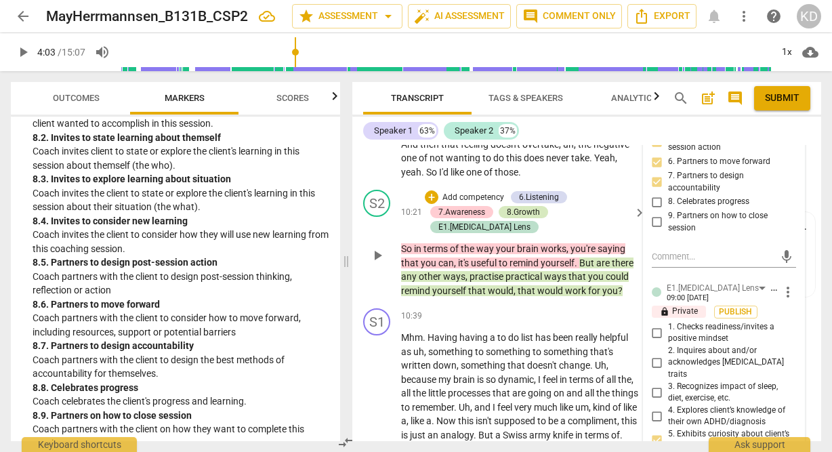
click at [527, 206] on div "8.Growth" at bounding box center [523, 212] width 33 height 12
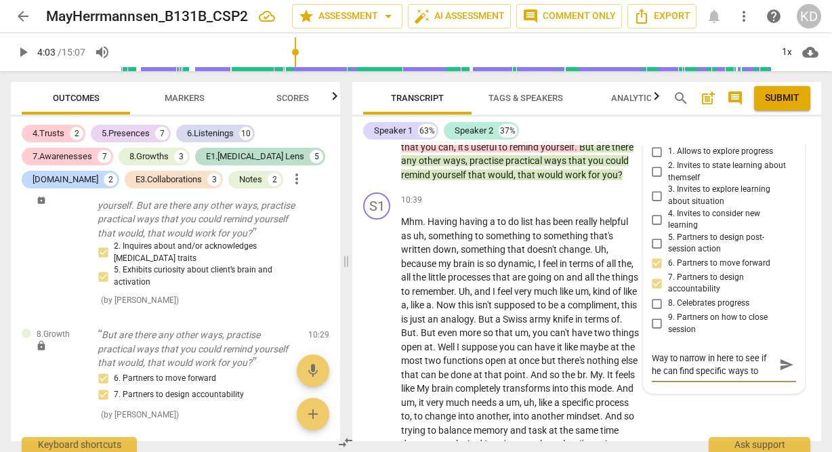
scroll to position [3737, 0]
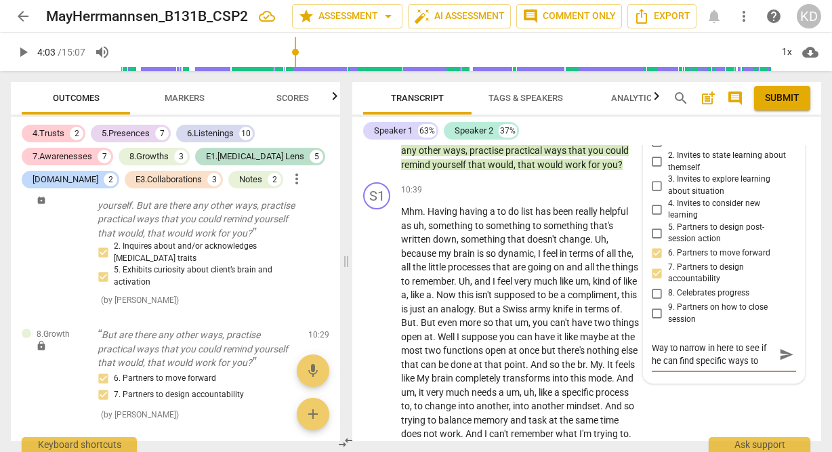
click at [730, 350] on textarea "Way to narrow in here to see if he can find specific ways to remember." at bounding box center [713, 355] width 123 height 26
click at [356, 337] on div "S1 play_arrow pause 10:39 + Add competency keyboard_arrow_right Mhm . Having ha…" at bounding box center [586, 332] width 469 height 311
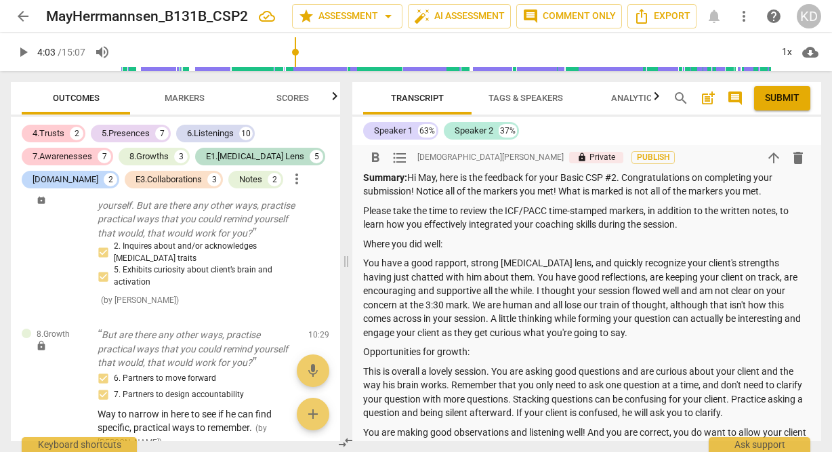
scroll to position [179, 0]
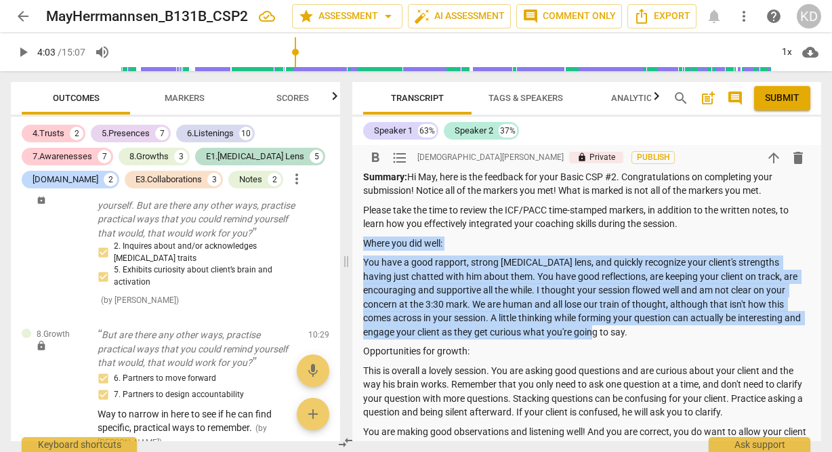
drag, startPoint x: 363, startPoint y: 244, endPoint x: 654, endPoint y: 332, distance: 303.8
click at [654, 332] on div "Summary: Hi May, here is the feedback for your Basic CSP #2. Congratulations on…" at bounding box center [586, 351] width 447 height 363
copy div "Where you did well: You have a good rapport, strong ADHD lens, and quickly reco…"
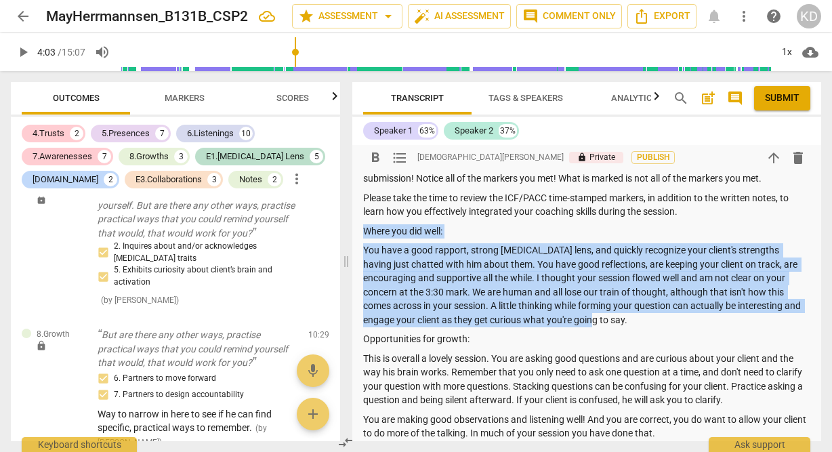
scroll to position [192, 0]
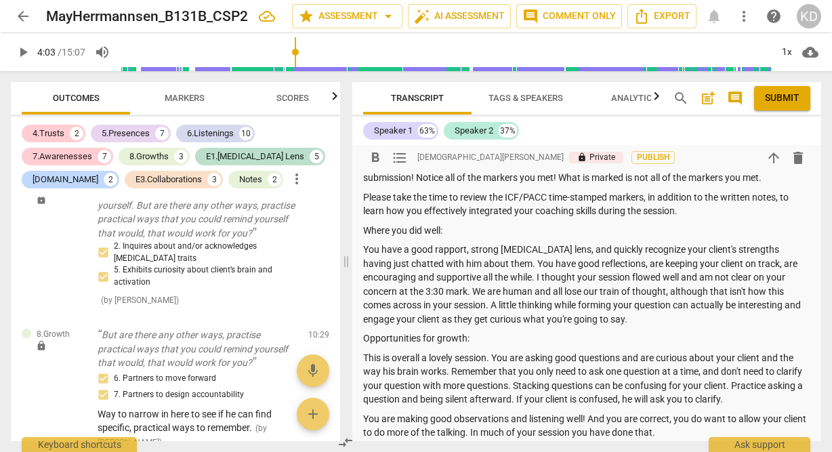
click at [543, 329] on div "Summary: Hi May, here is the feedback for your Basic CSP #2. Congratulations on…" at bounding box center [586, 338] width 447 height 363
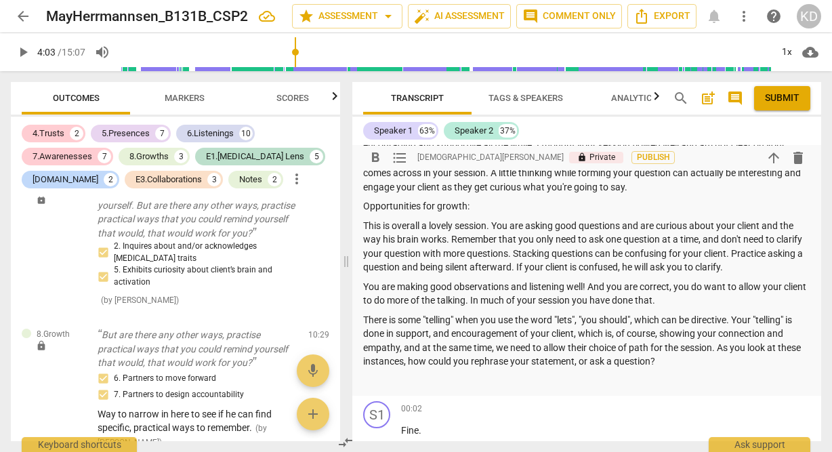
scroll to position [325, 0]
drag, startPoint x: 364, startPoint y: 224, endPoint x: 690, endPoint y: 360, distance: 353.3
click at [690, 360] on div "Summary: Hi May, here is the feedback for your Basic CSP #2. Congratulations on…" at bounding box center [586, 205] width 447 height 363
copy div "This is overall a lovely session. You are asking good questions and are curious…"
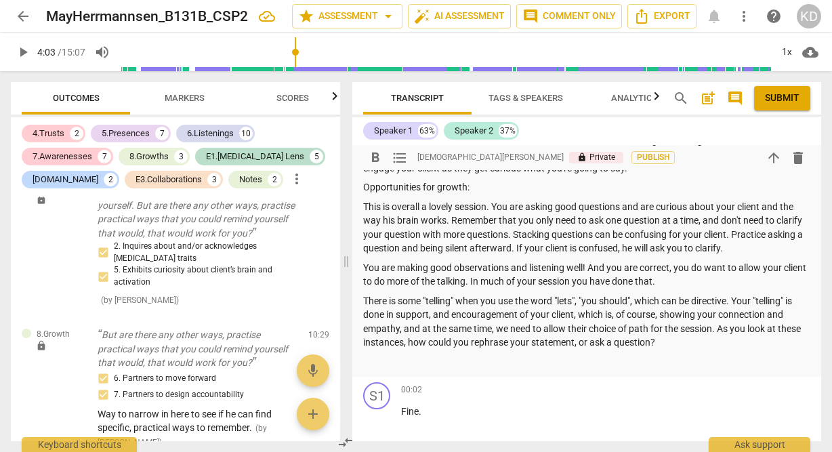
scroll to position [346, 0]
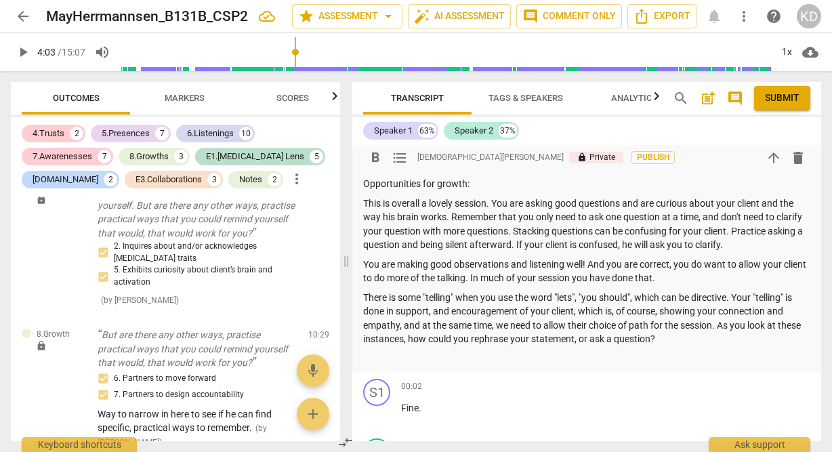
click at [742, 287] on div "Summary: Hi May, here is the feedback for your Basic CSP #2. Congratulations on…" at bounding box center [586, 184] width 447 height 363
drag, startPoint x: 693, startPoint y: 340, endPoint x: 364, endPoint y: 205, distance: 355.2
click at [364, 205] on div "Summary: Hi May, here is the feedback for your Basic CSP #2. Congratulations on…" at bounding box center [586, 184] width 447 height 363
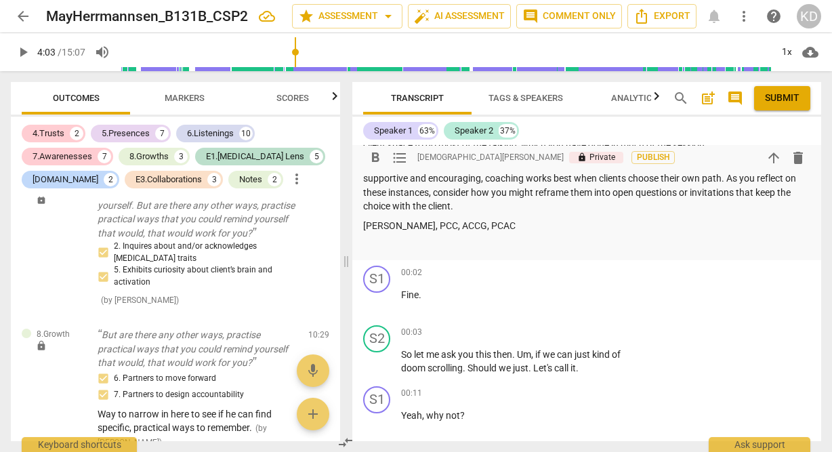
scroll to position [464, 0]
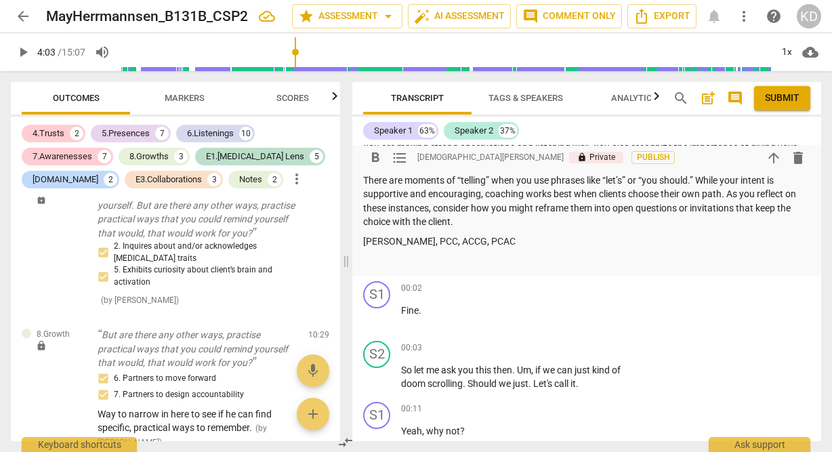
click at [453, 242] on p "Kristen Denney, PCC, ACCG, PCAC" at bounding box center [586, 241] width 447 height 14
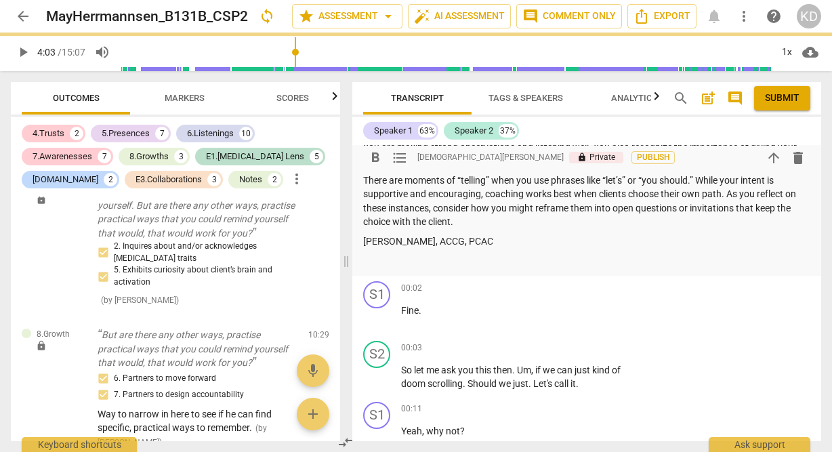
click at [460, 241] on p "Kristen Denney, ACCG, PCAC" at bounding box center [586, 241] width 447 height 14
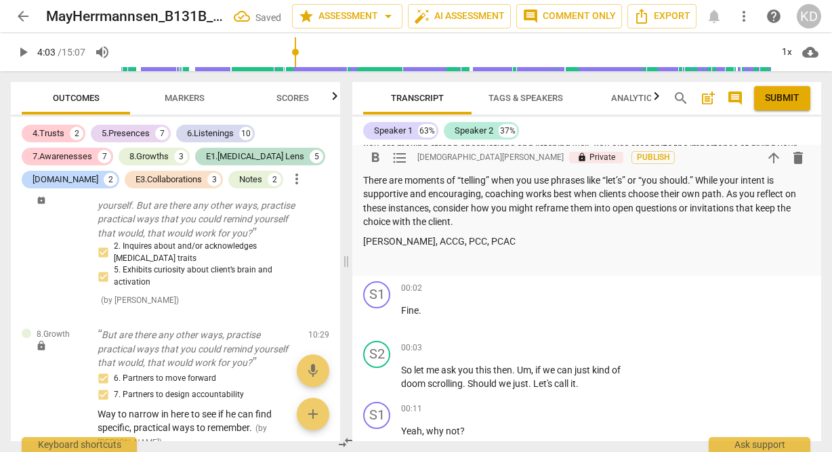
scroll to position [477, 0]
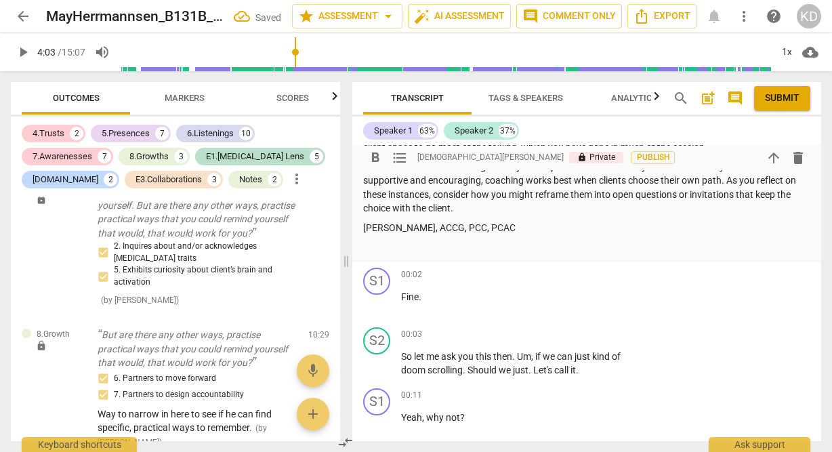
click at [783, 100] on span "Submit" at bounding box center [782, 98] width 35 height 14
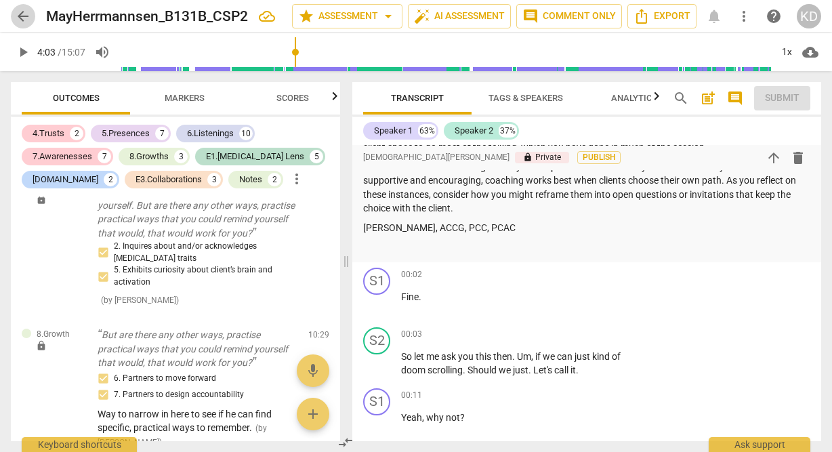
click at [23, 20] on span "arrow_back" at bounding box center [23, 16] width 16 height 16
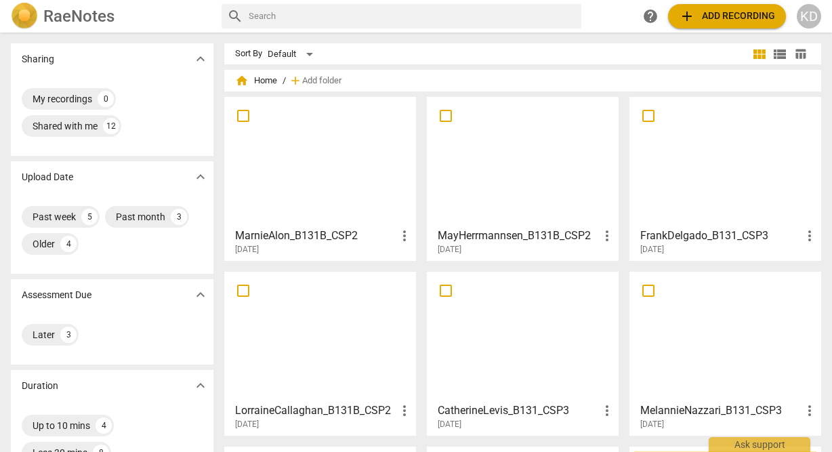
click at [343, 189] on div at bounding box center [320, 162] width 182 height 120
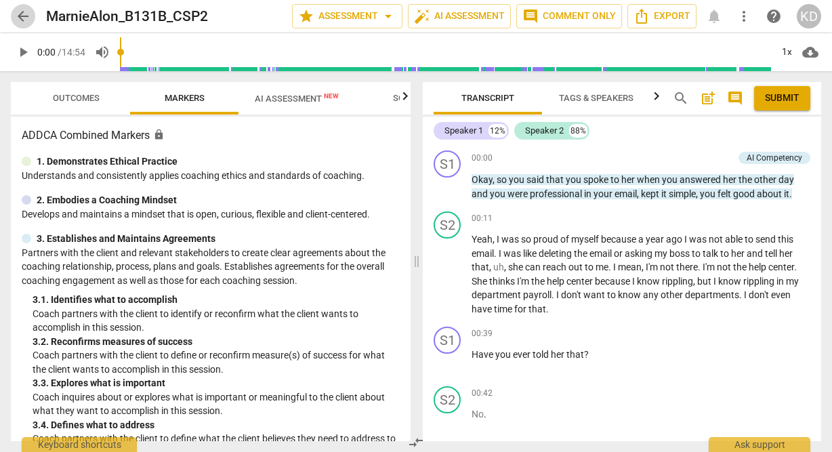
click at [26, 16] on span "arrow_back" at bounding box center [23, 16] width 16 height 16
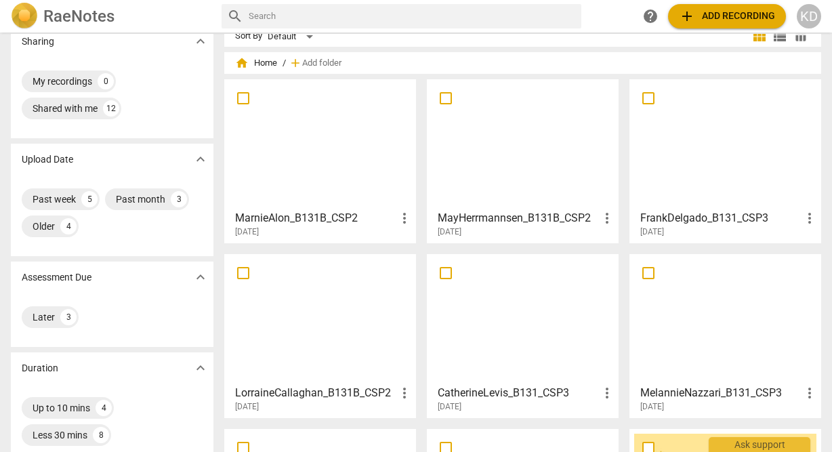
scroll to position [16, 0]
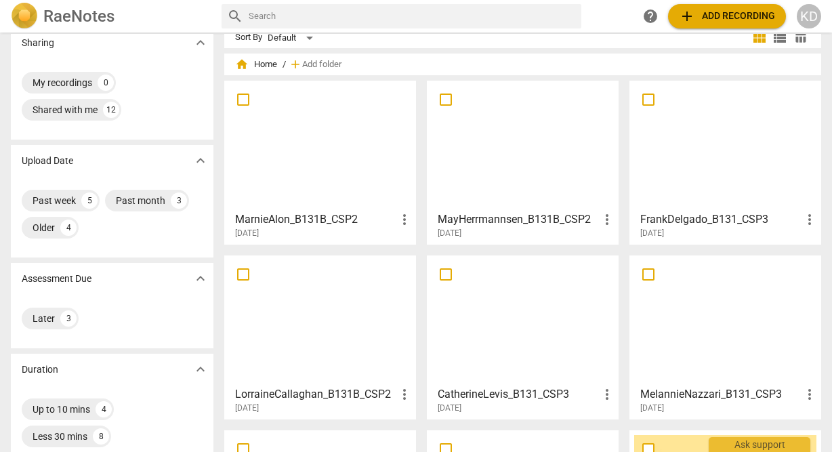
click at [676, 186] on div at bounding box center [725, 145] width 182 height 120
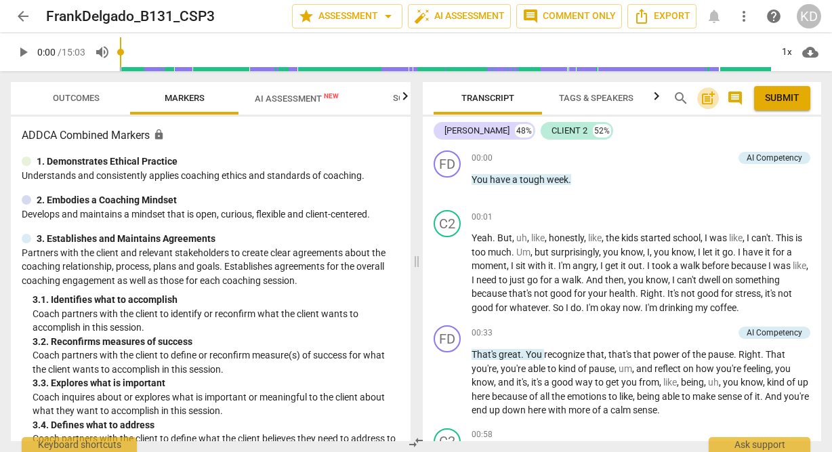
click at [709, 100] on span "post_add" at bounding box center [708, 98] width 16 height 16
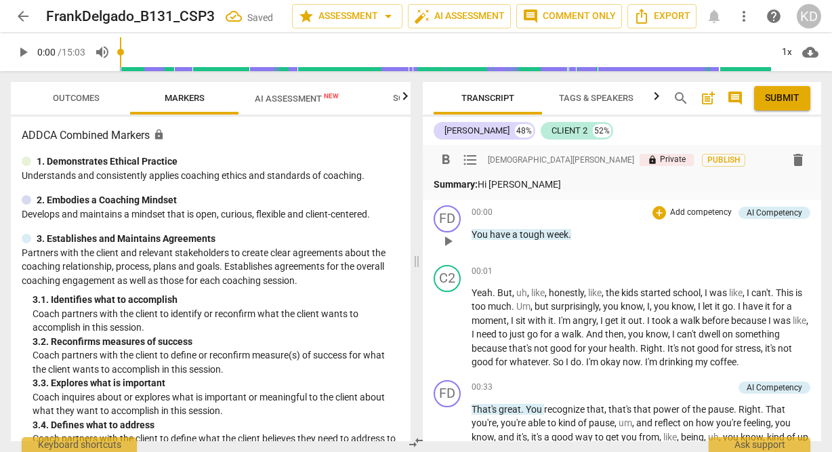
click at [448, 241] on span "play_arrow" at bounding box center [448, 241] width 16 height 16
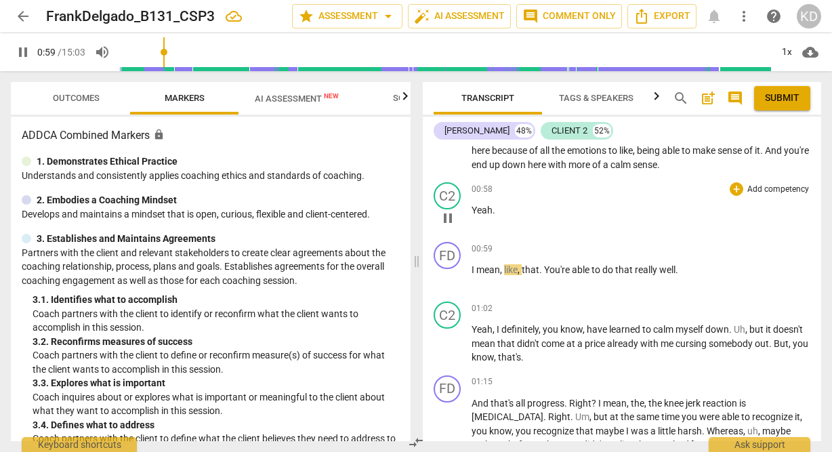
click at [449, 218] on span "pause" at bounding box center [448, 218] width 16 height 16
